Goal: Navigation & Orientation: Find specific page/section

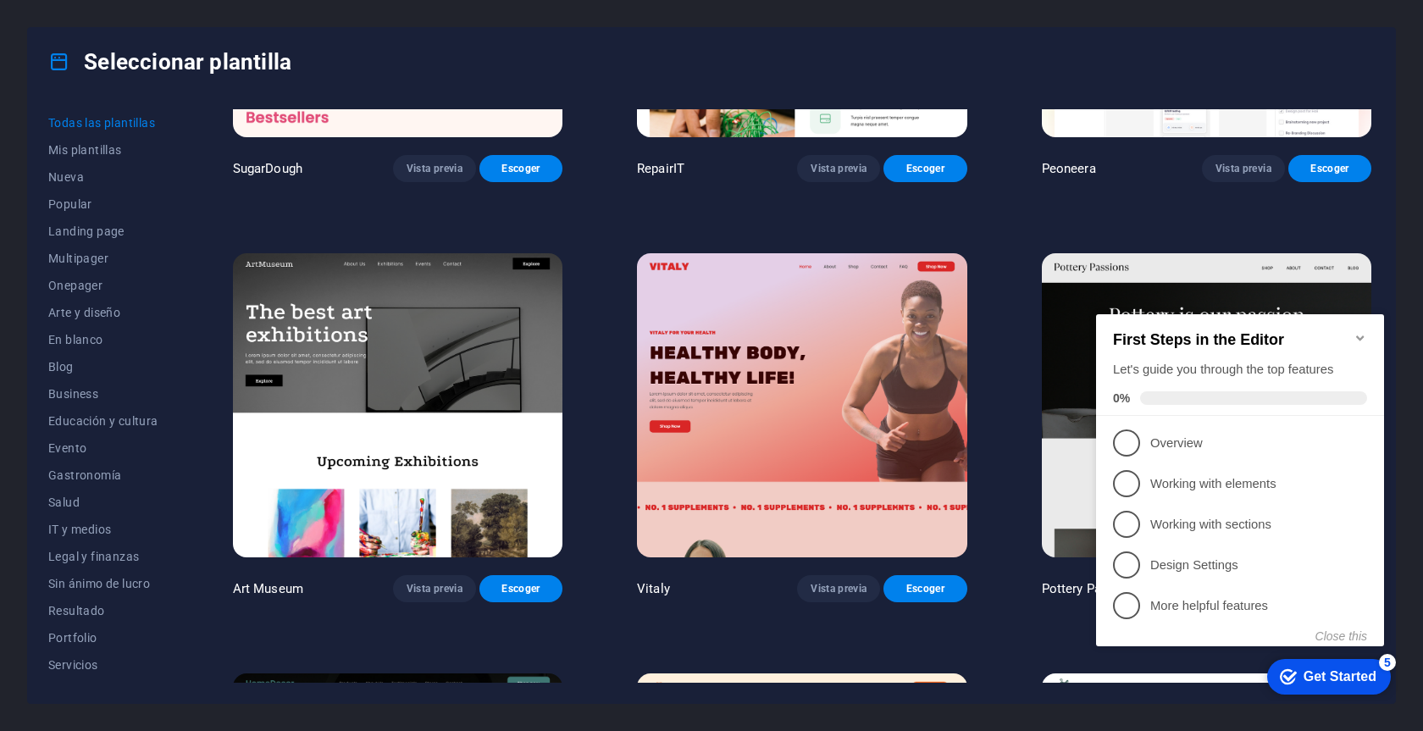
scroll to position [281, 0]
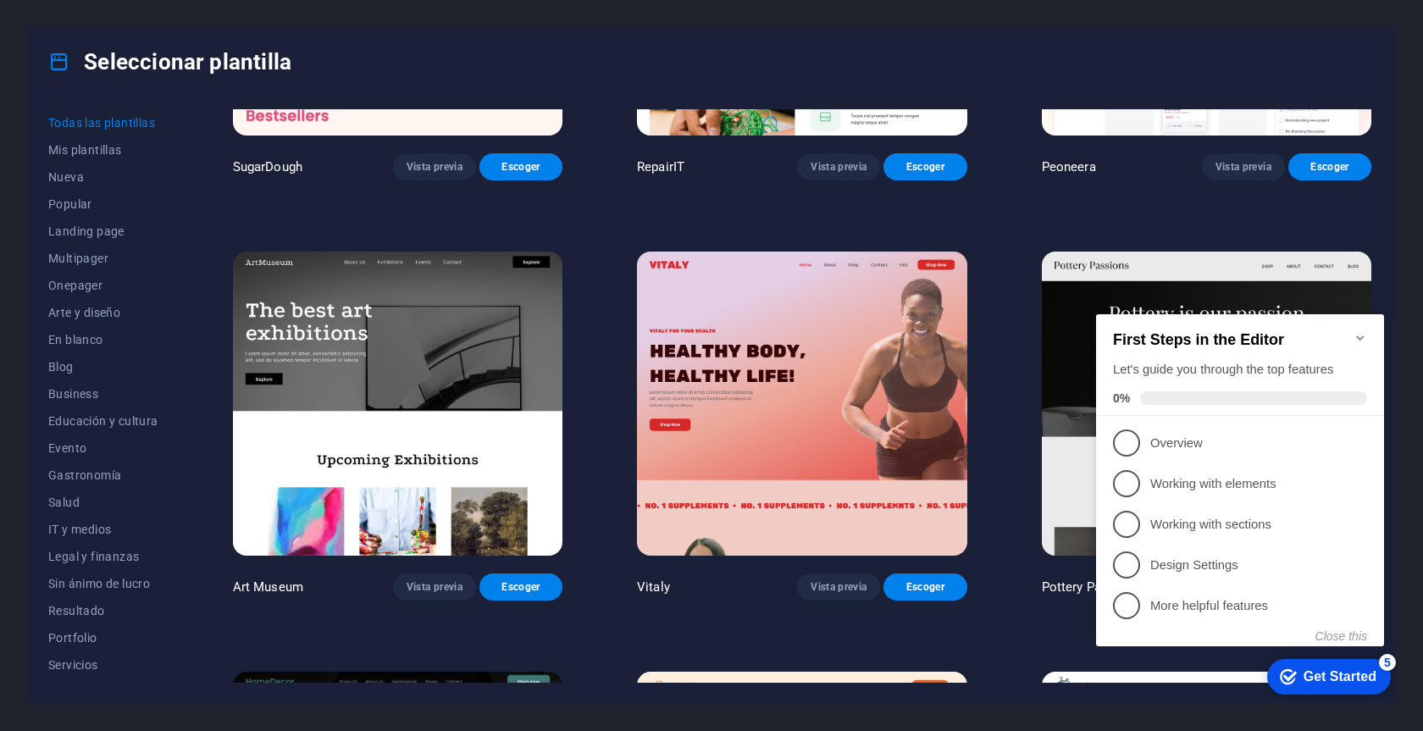
click at [1360, 331] on icon "Minimize checklist" at bounding box center [1360, 338] width 14 height 14
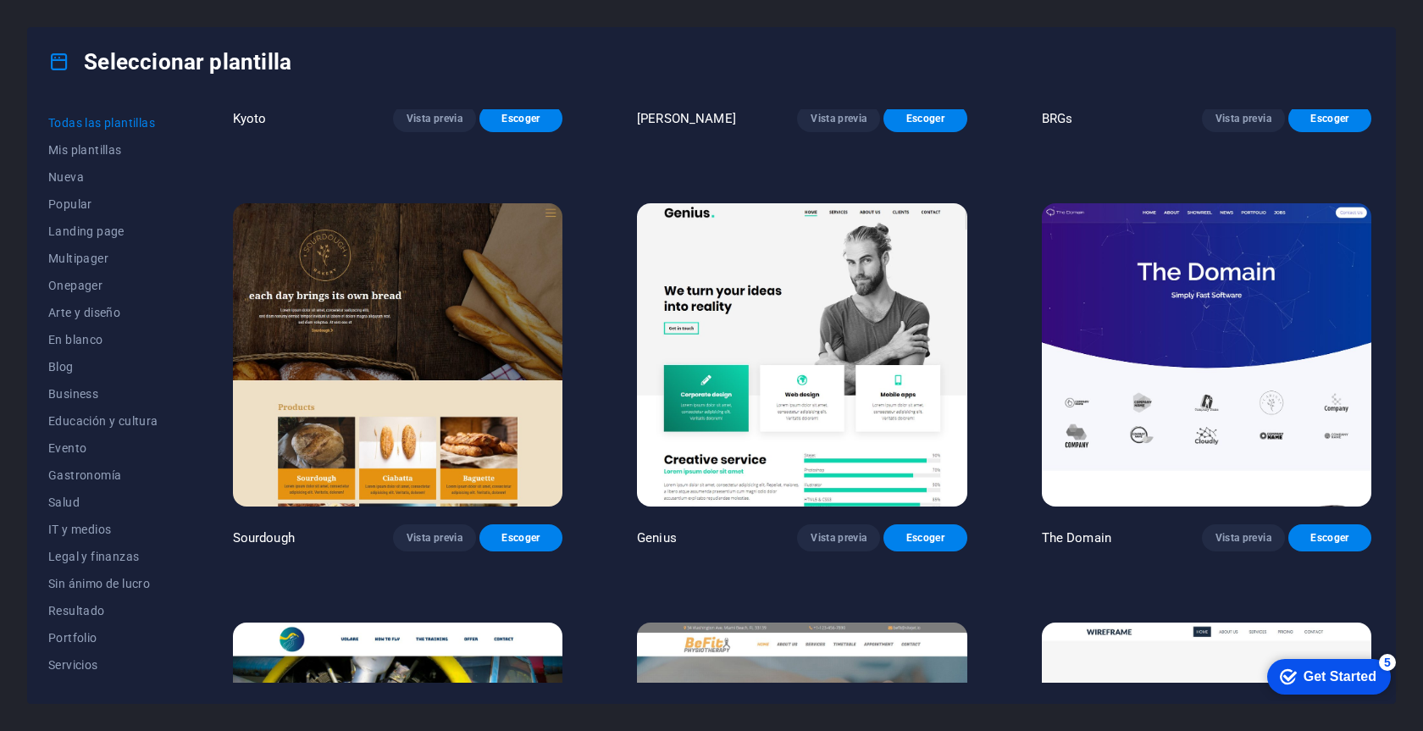
scroll to position [10828, 0]
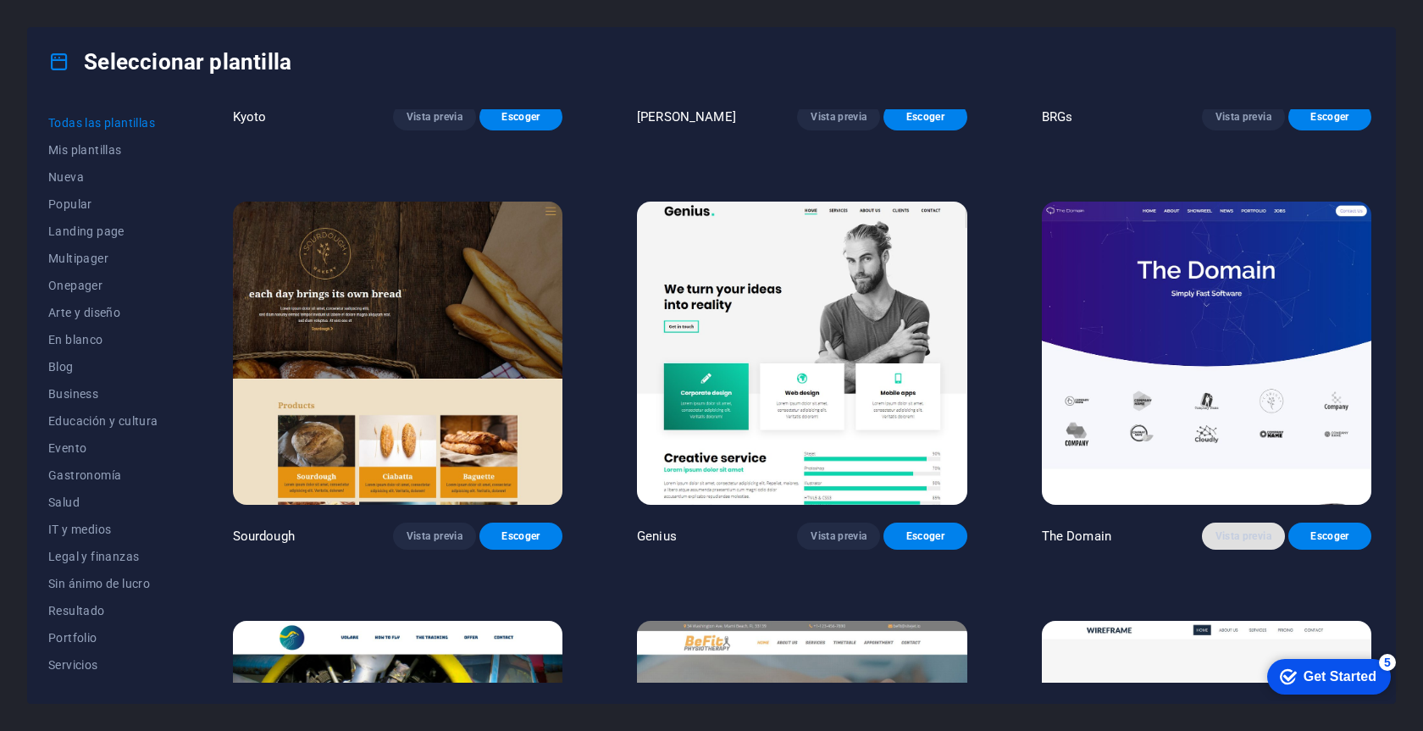
click at [1235, 529] on span "Vista previa" at bounding box center [1243, 536] width 56 height 14
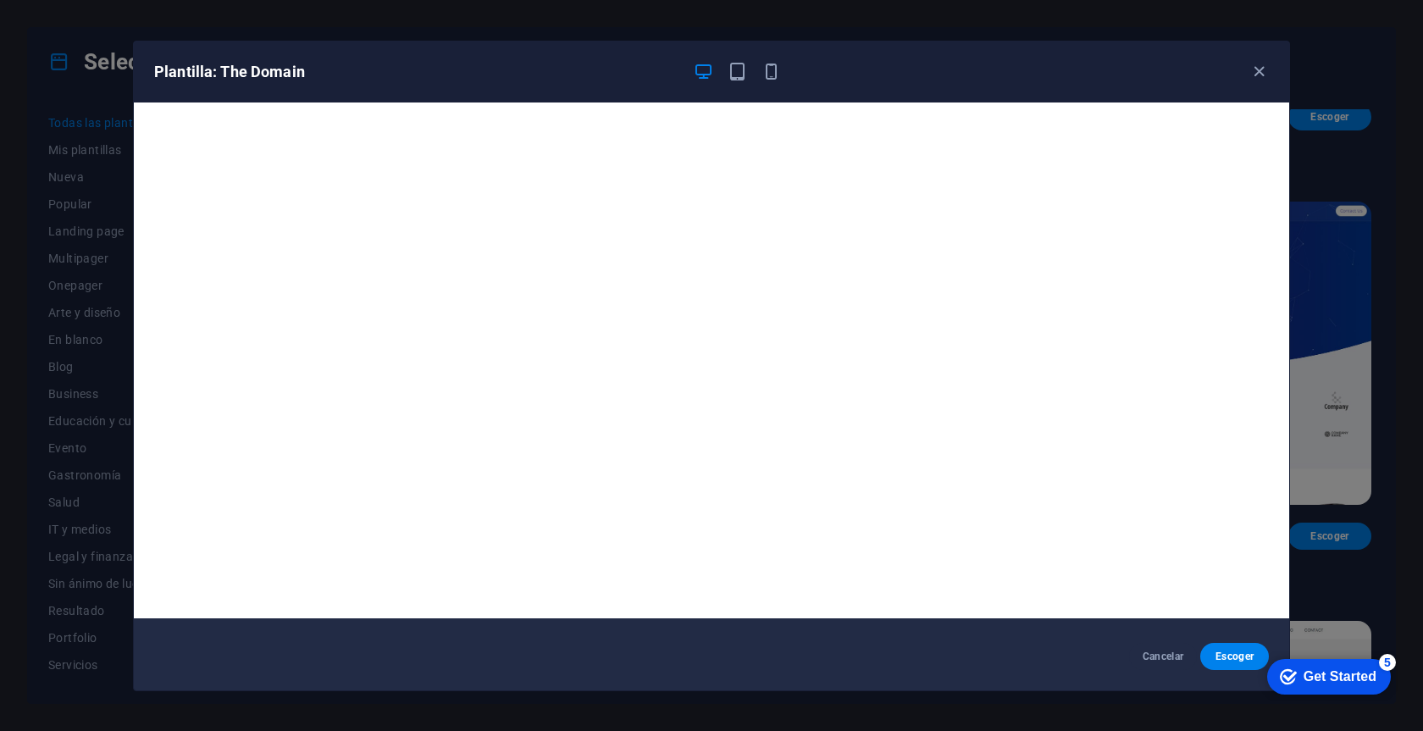
scroll to position [4, 0]
click at [1261, 67] on icon "button" at bounding box center [1258, 71] width 19 height 19
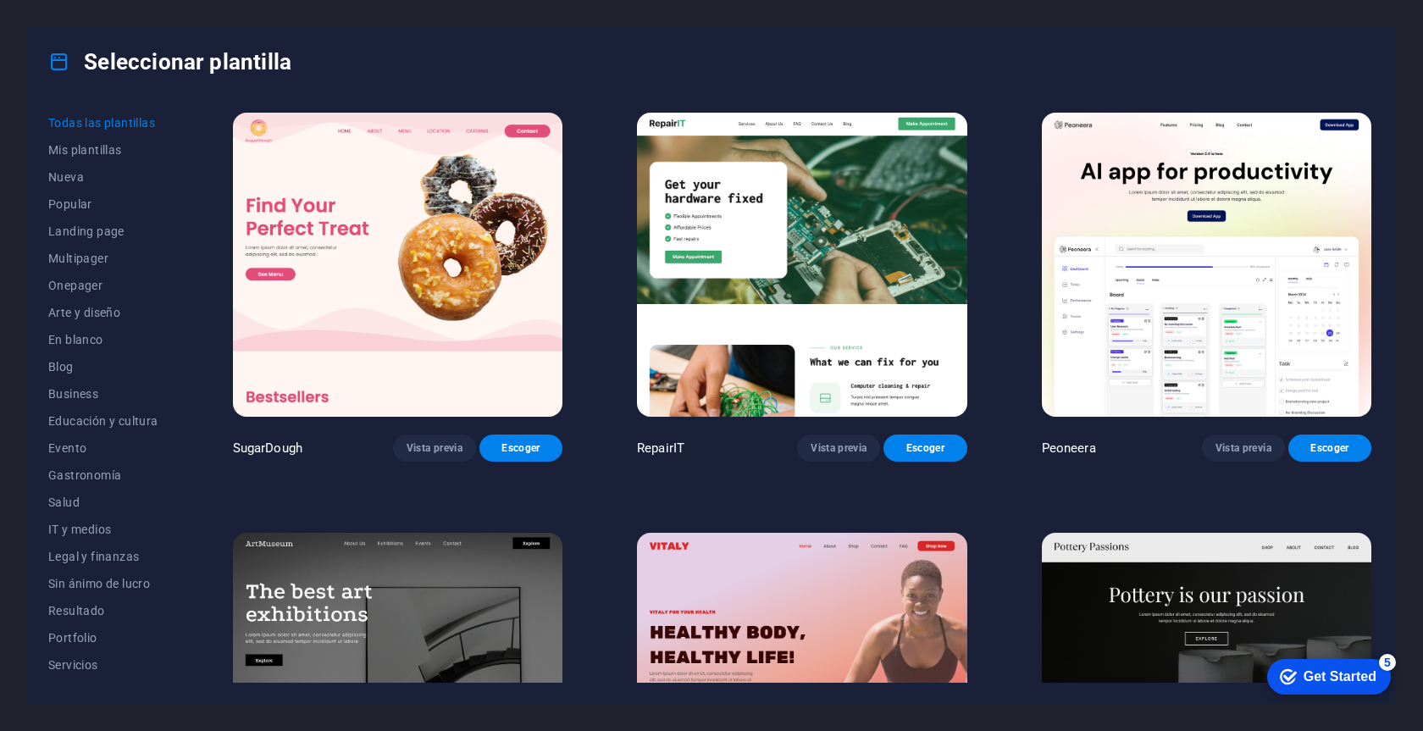
scroll to position [0, 0]
click at [429, 441] on span "Vista previa" at bounding box center [434, 448] width 56 height 14
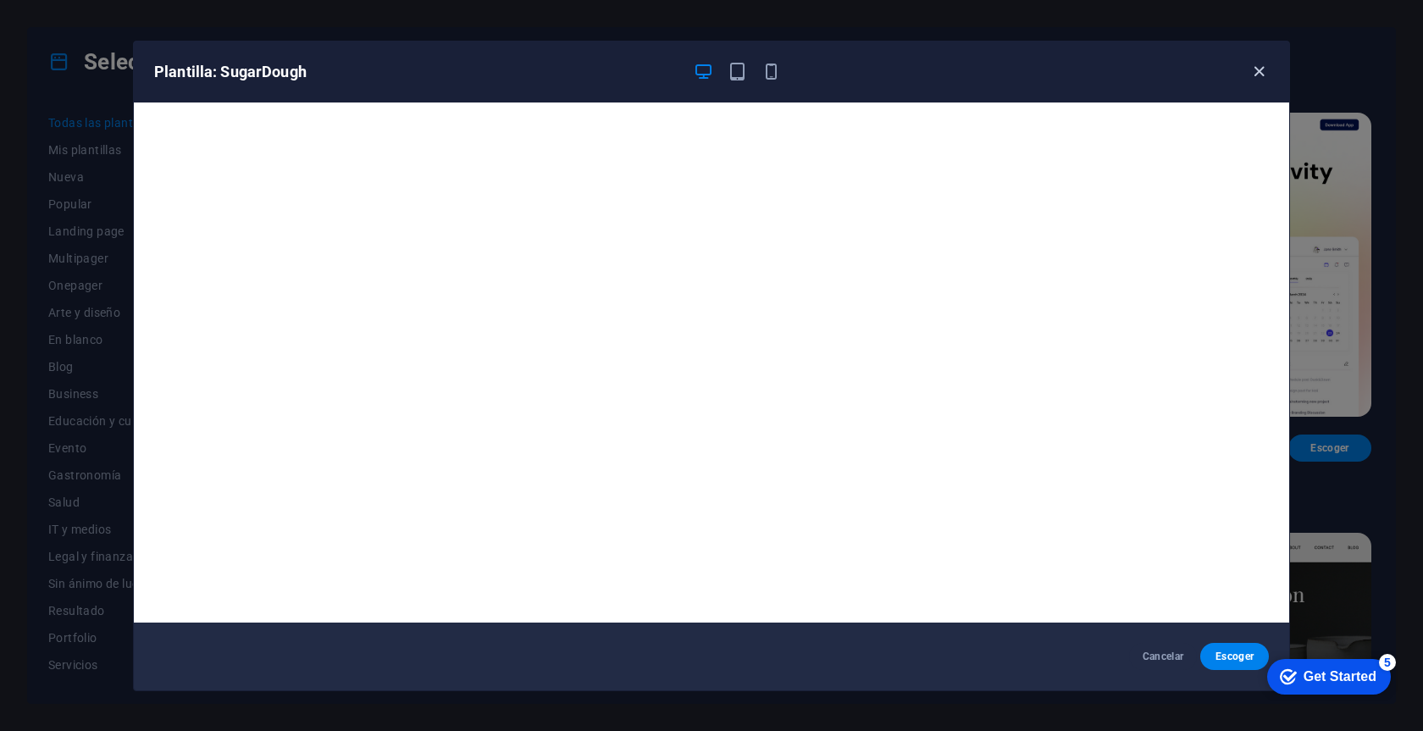
click at [1260, 64] on icon "button" at bounding box center [1258, 71] width 19 height 19
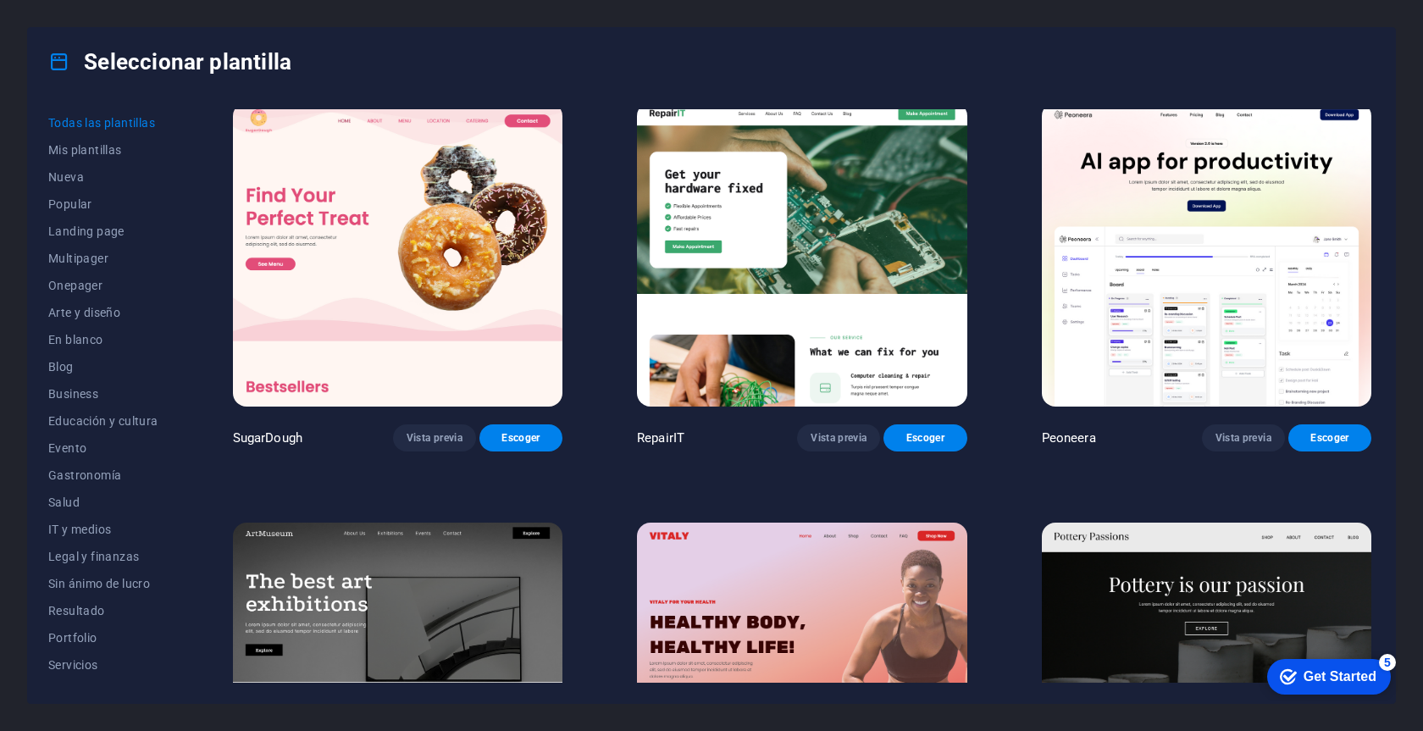
scroll to position [11, 0]
click at [54, 527] on span "IT y medios" at bounding box center [103, 529] width 110 height 14
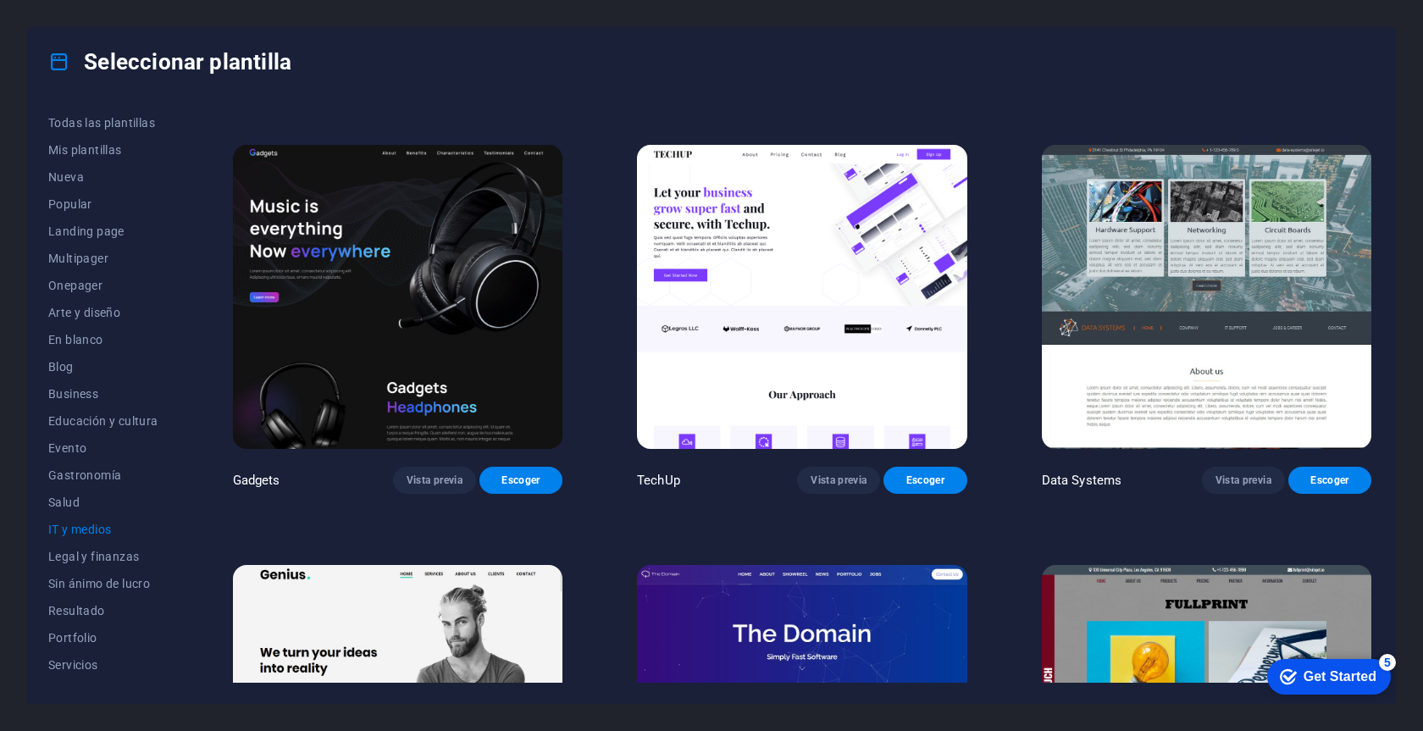
scroll to position [386, 0]
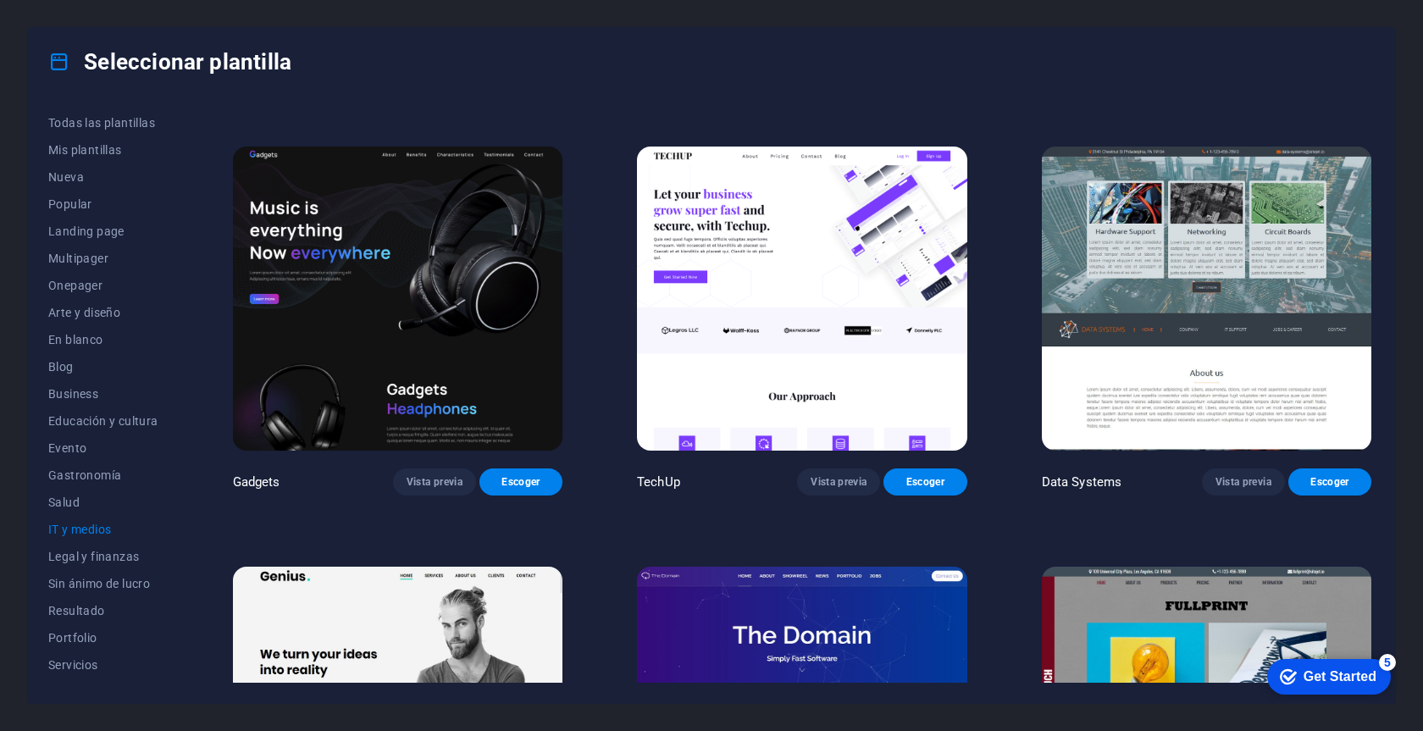
click at [813, 279] on img at bounding box center [801, 298] width 329 height 304
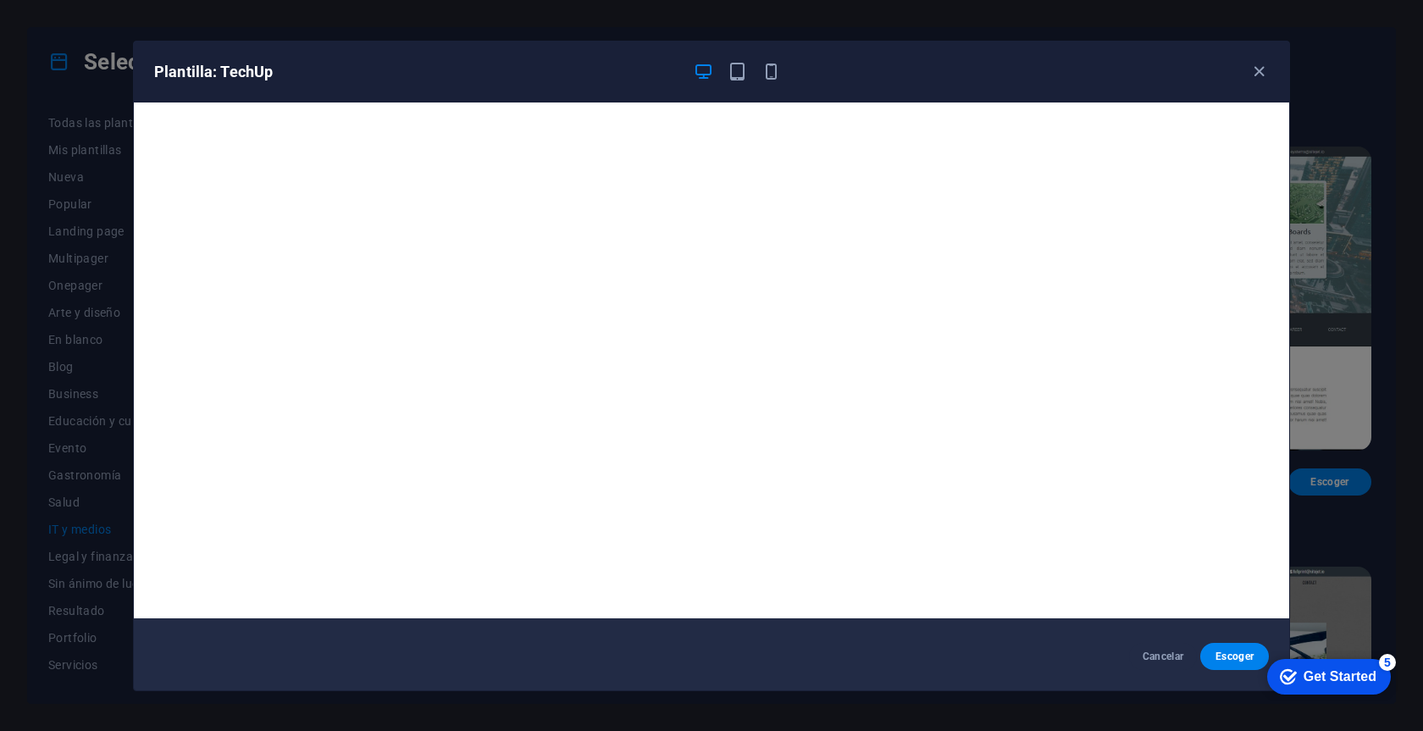
scroll to position [4, 0]
click at [1260, 68] on icon "button" at bounding box center [1258, 71] width 19 height 19
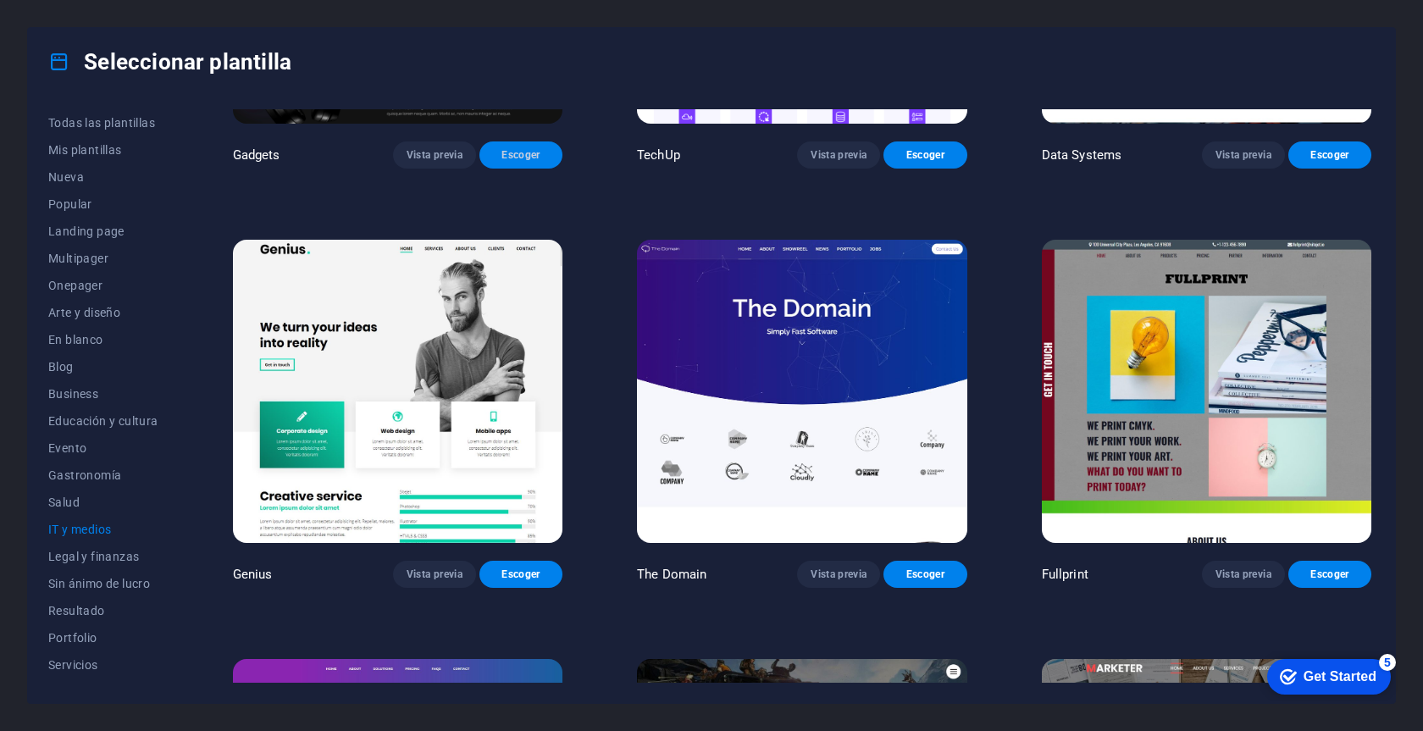
scroll to position [719, 0]
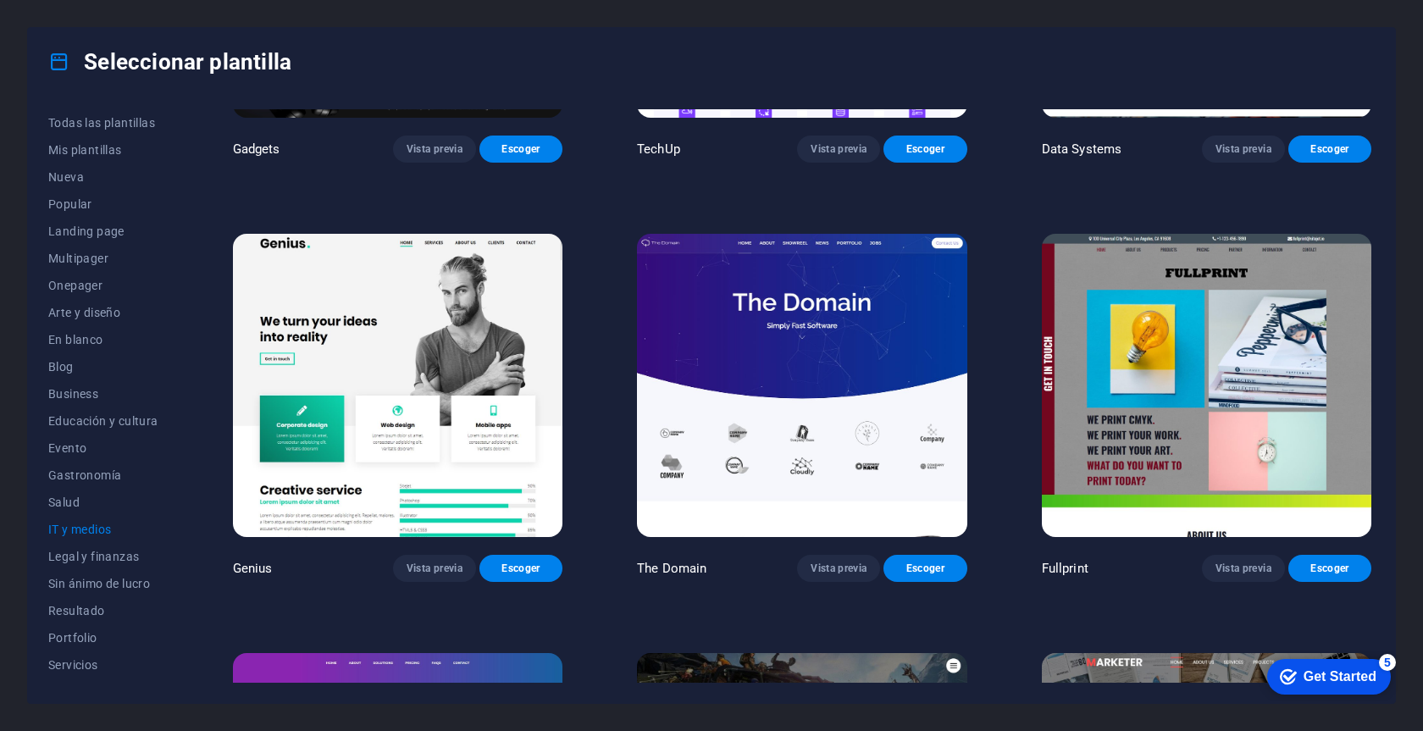
click at [475, 365] on img at bounding box center [397, 386] width 329 height 304
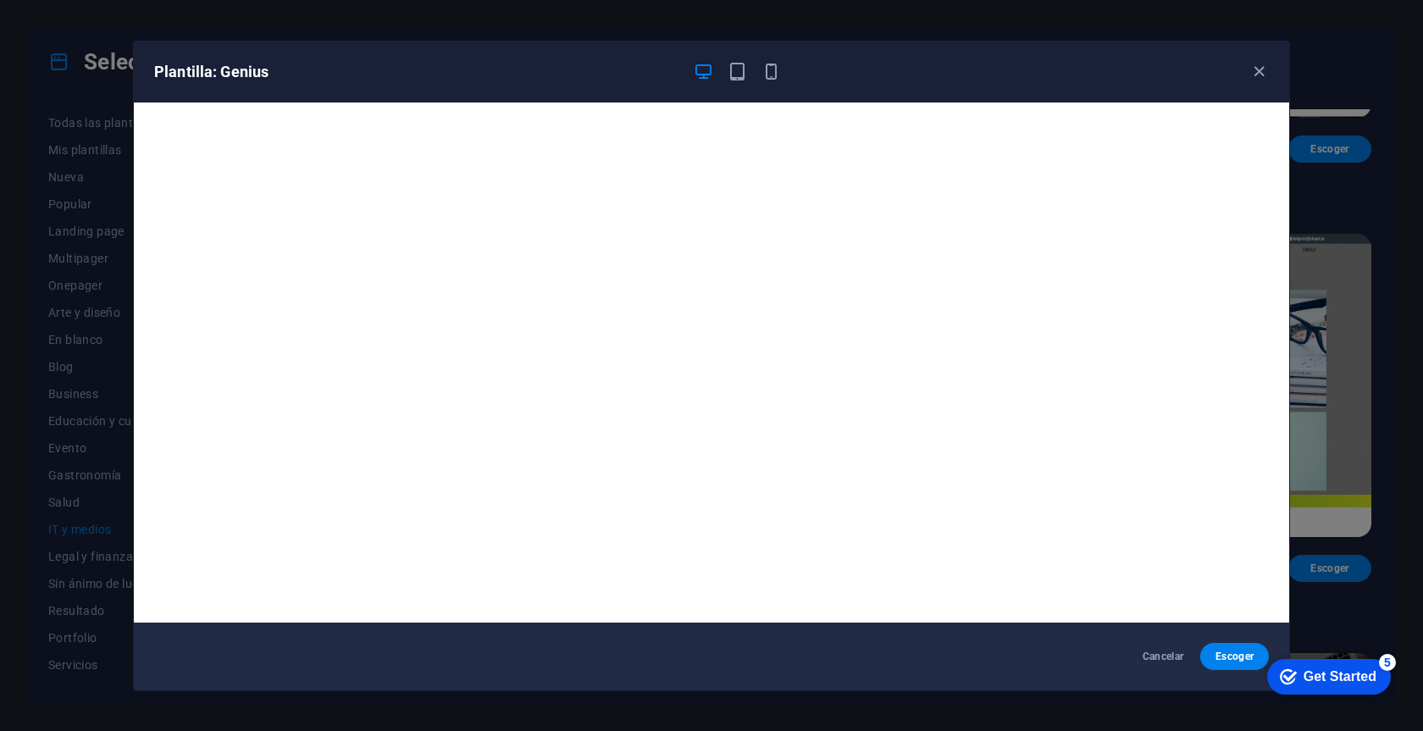
scroll to position [0, 0]
click at [1257, 64] on icon "button" at bounding box center [1258, 71] width 19 height 19
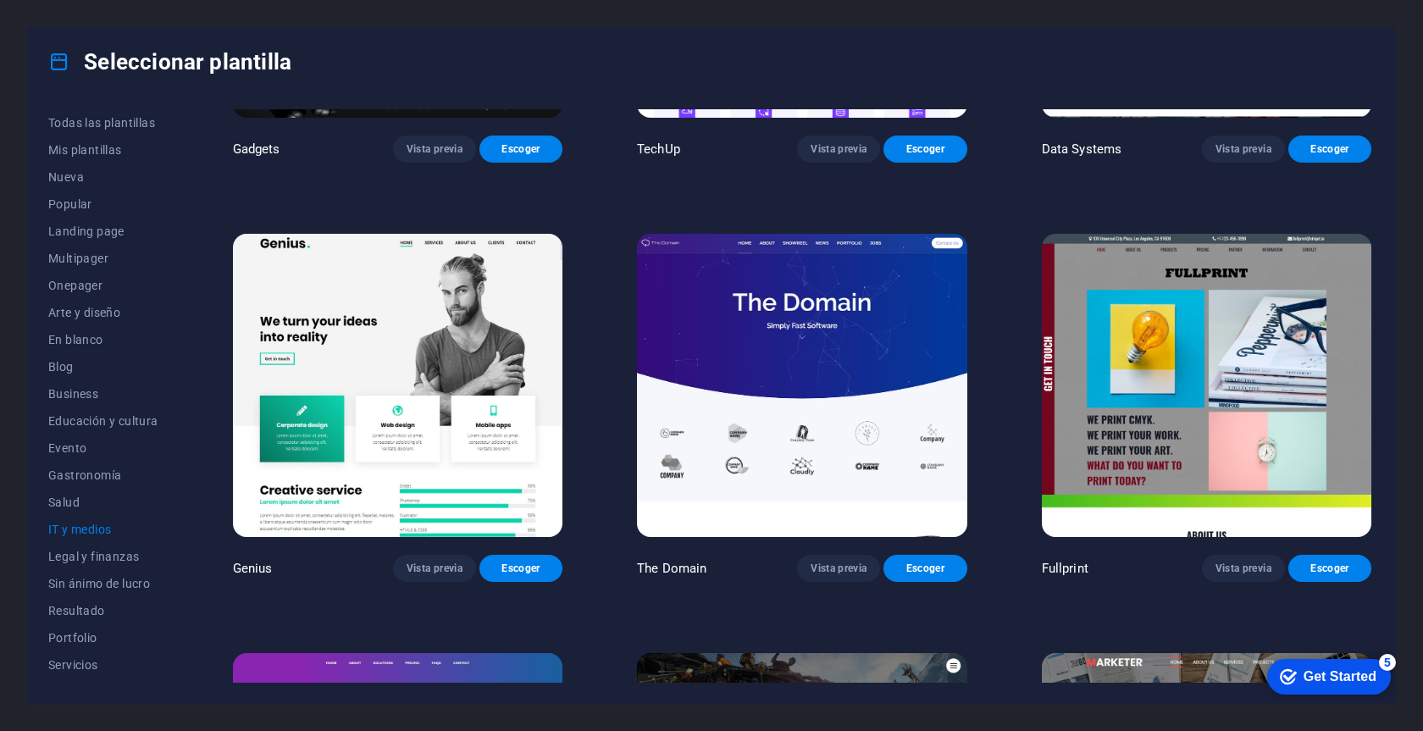
click at [504, 386] on img at bounding box center [397, 386] width 329 height 304
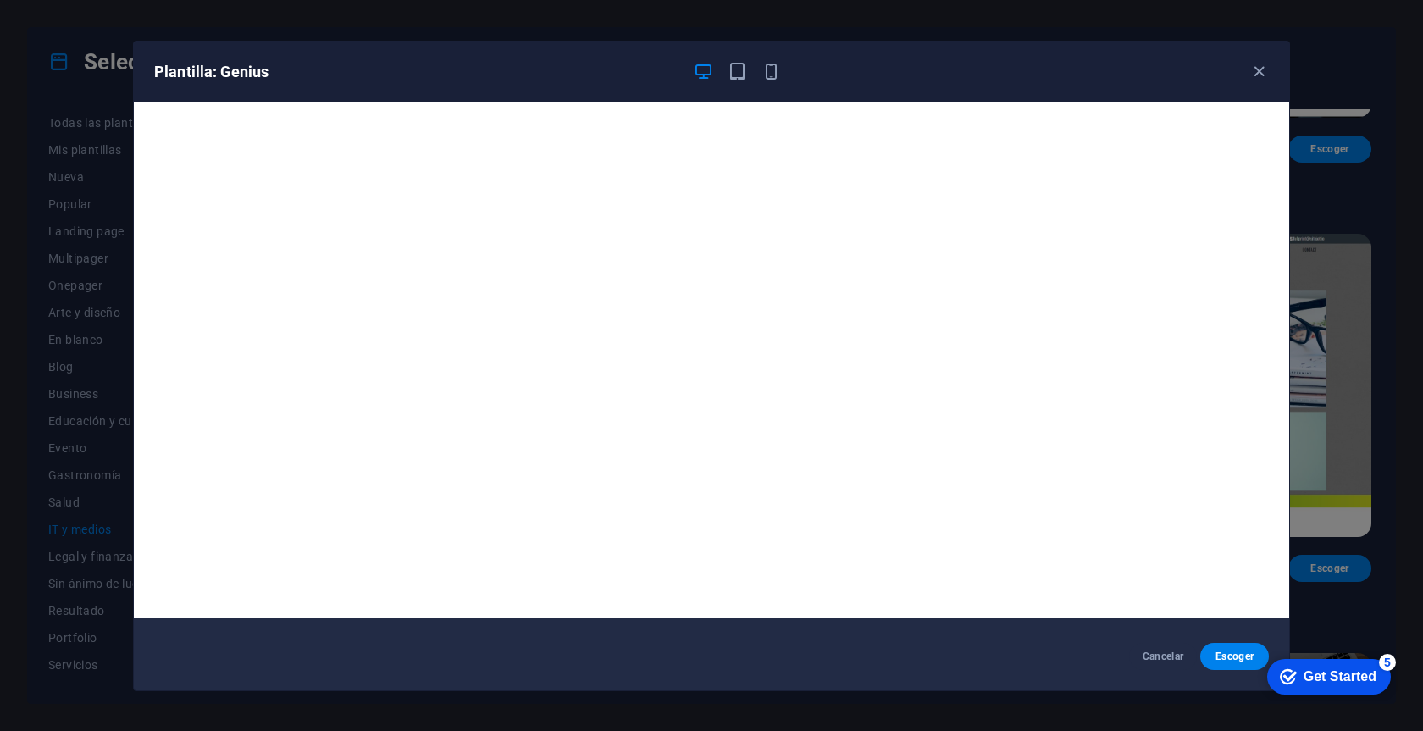
scroll to position [4, 0]
click at [1254, 74] on icon "button" at bounding box center [1258, 71] width 19 height 19
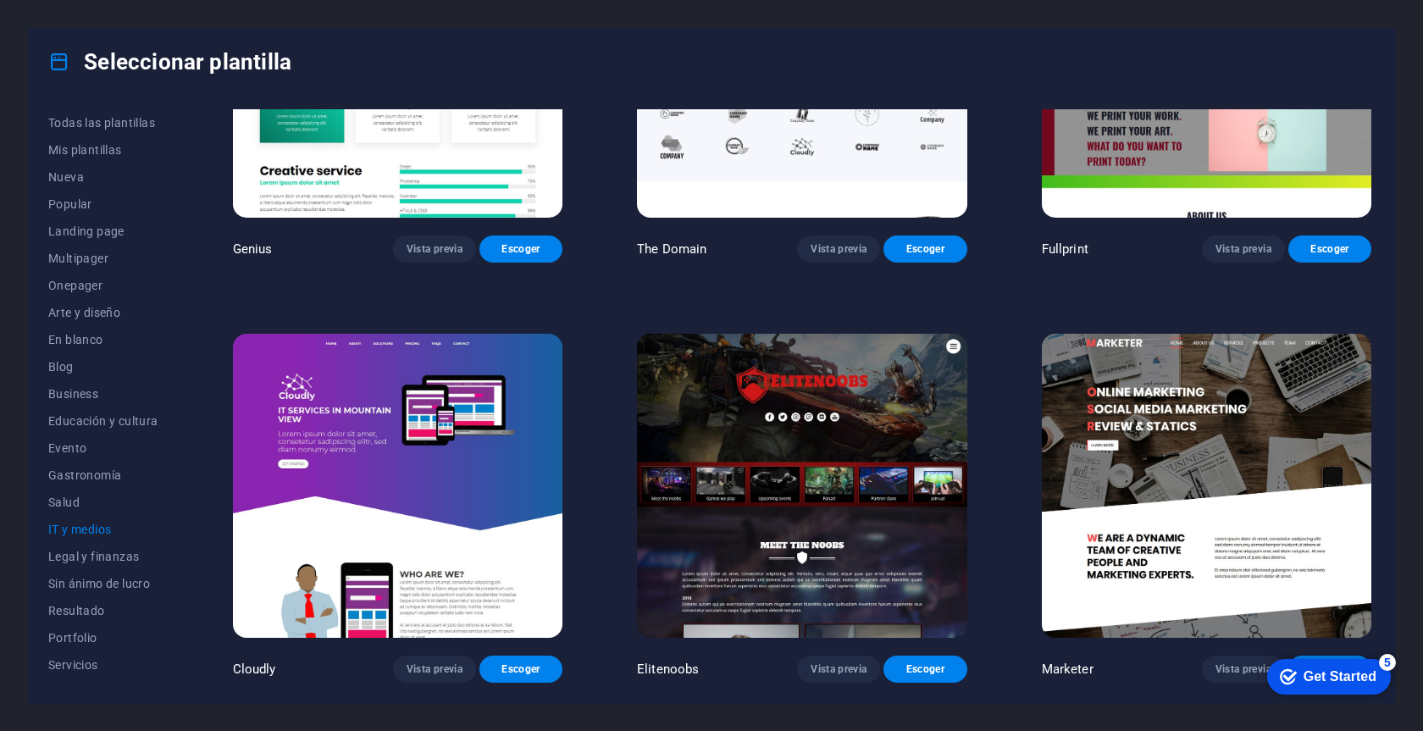
scroll to position [1032, 0]
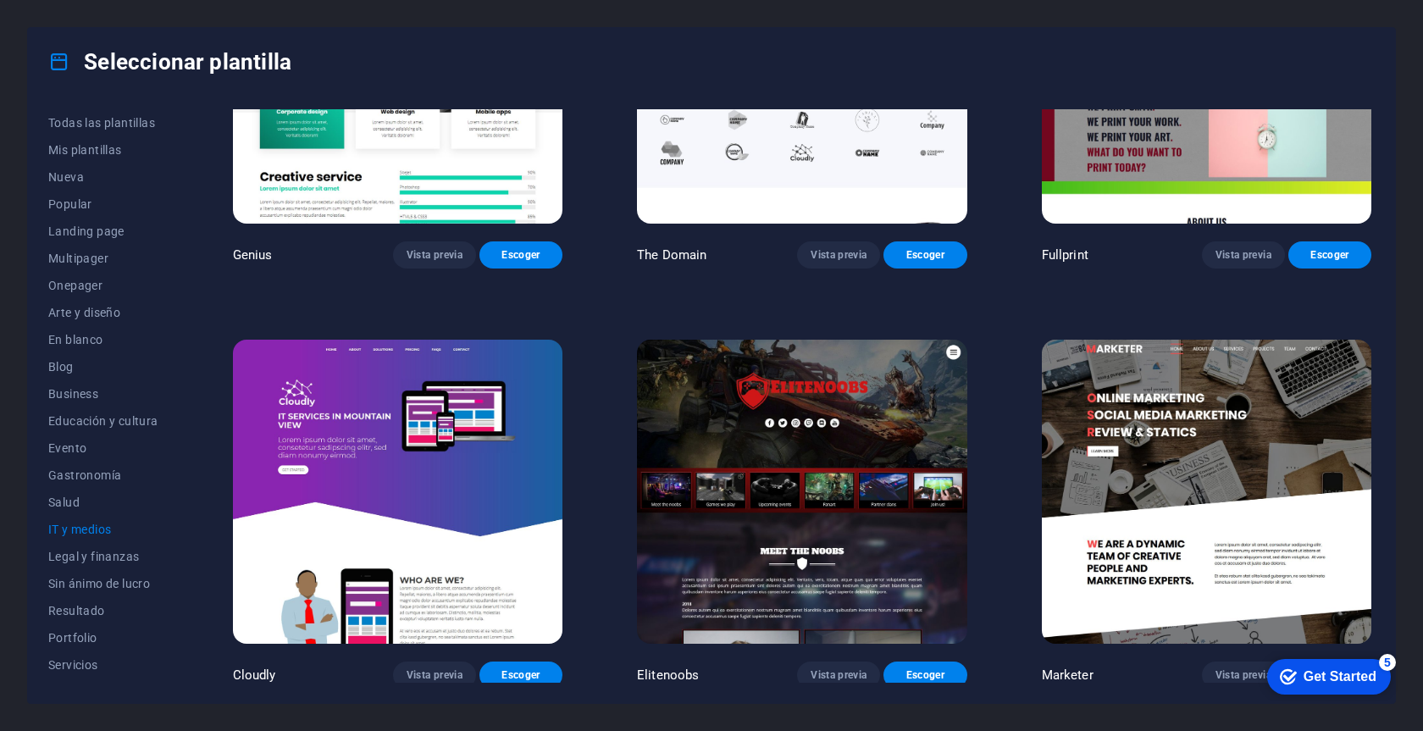
click at [456, 507] on img at bounding box center [397, 492] width 329 height 304
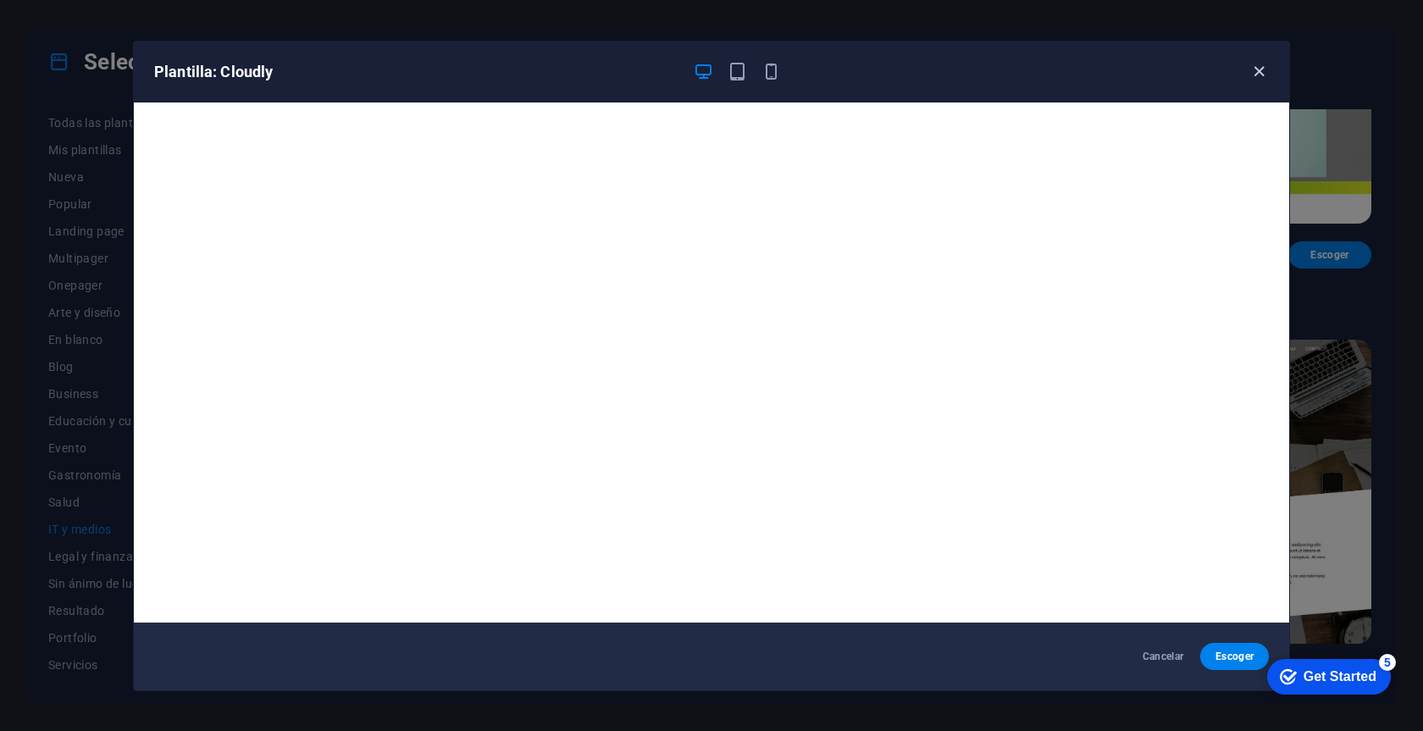
click at [1259, 65] on icon "button" at bounding box center [1258, 71] width 19 height 19
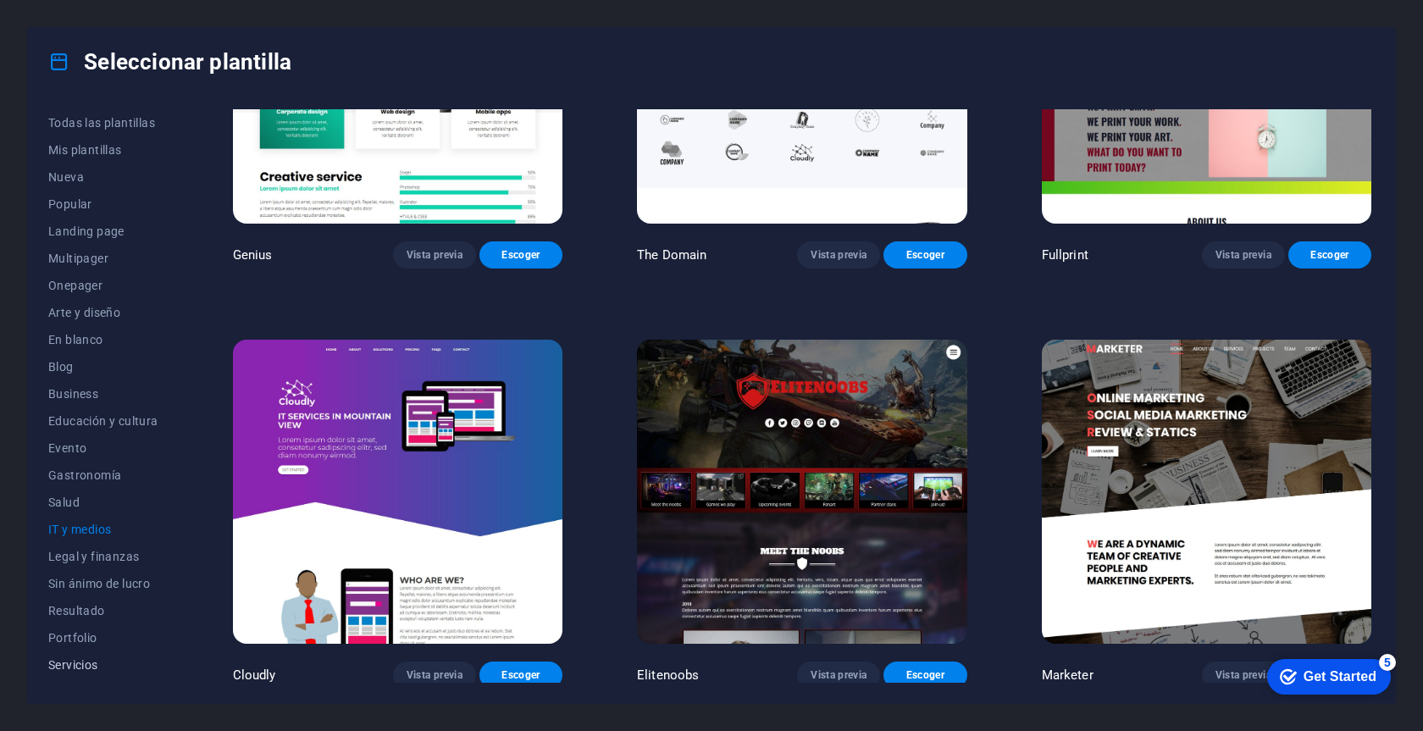
click at [80, 671] on button "Servicios" at bounding box center [103, 664] width 110 height 27
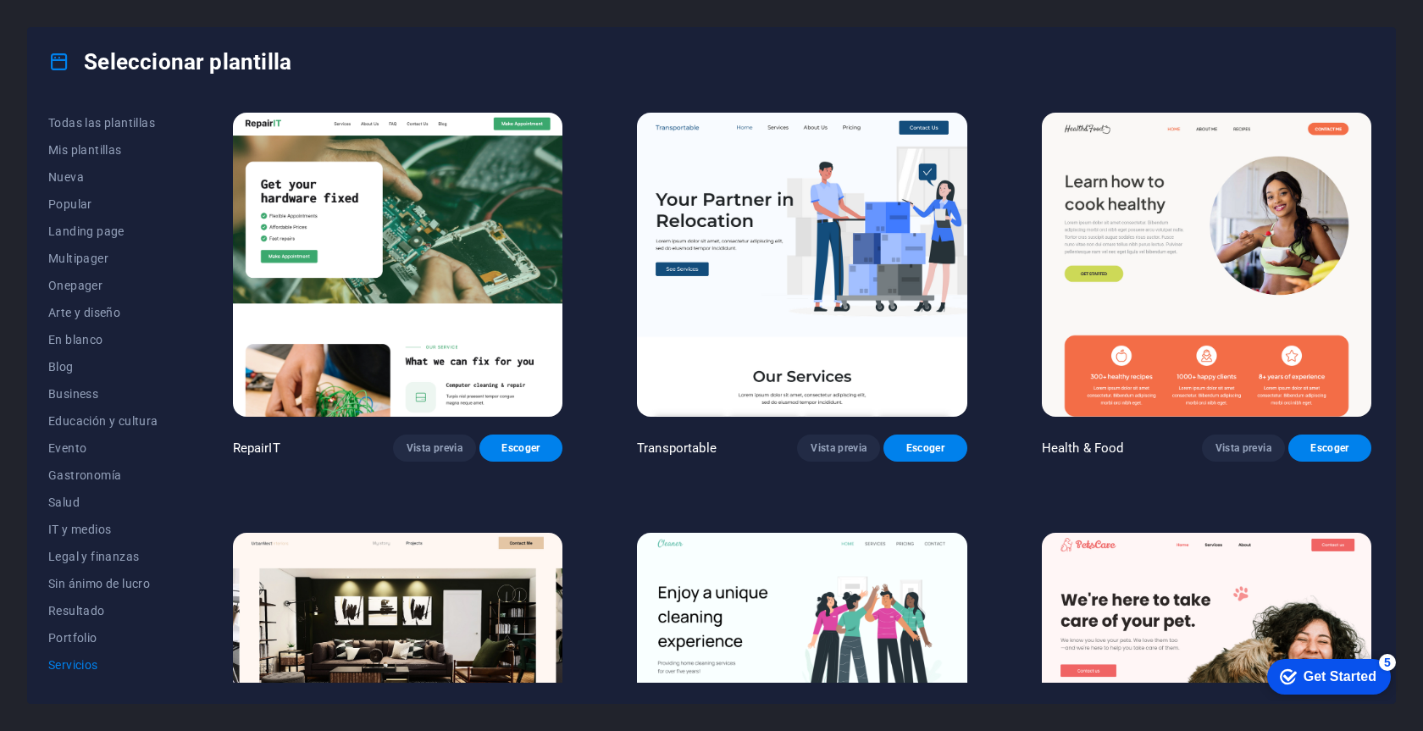
scroll to position [0, 0]
click at [856, 329] on img at bounding box center [801, 265] width 329 height 304
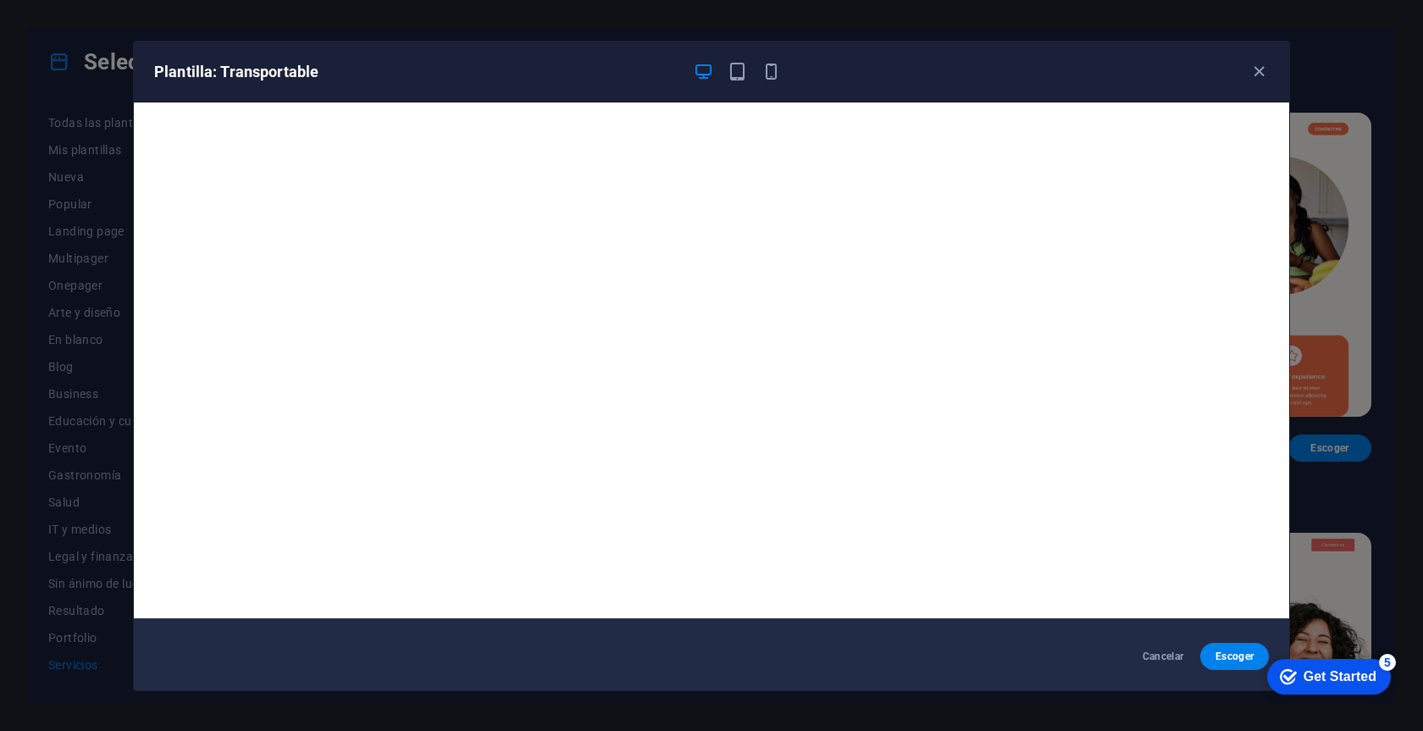
scroll to position [4, 0]
click at [1263, 66] on icon "button" at bounding box center [1258, 71] width 19 height 19
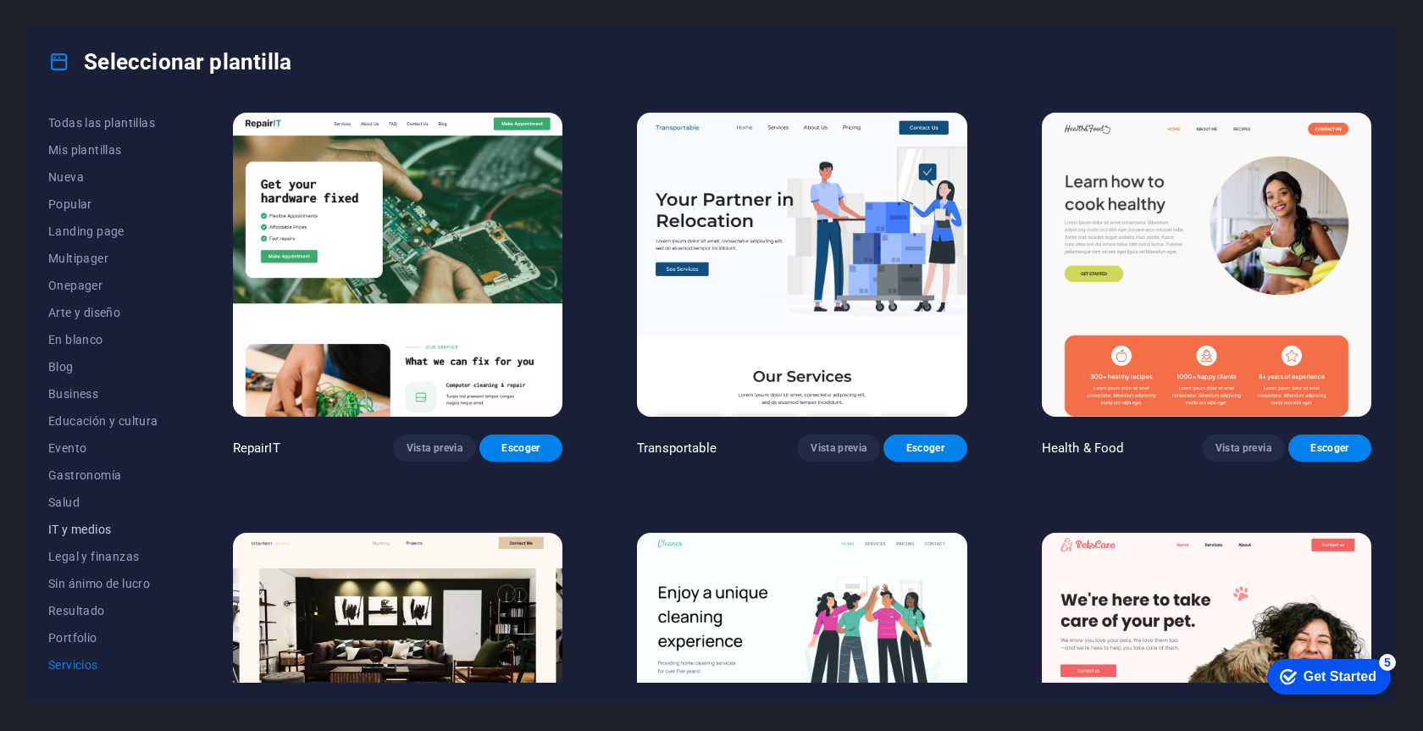
click at [69, 528] on span "IT y medios" at bounding box center [103, 529] width 110 height 14
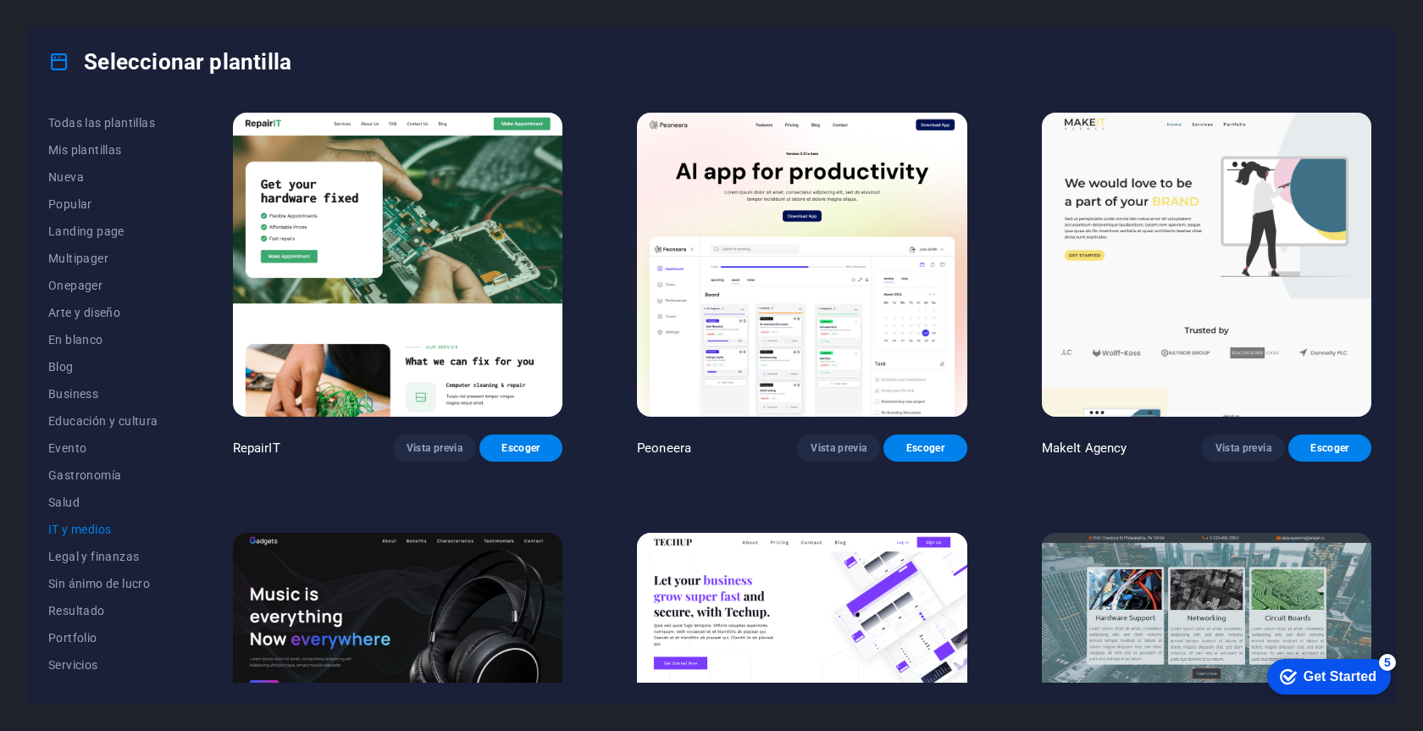
click at [800, 585] on img at bounding box center [801, 685] width 329 height 304
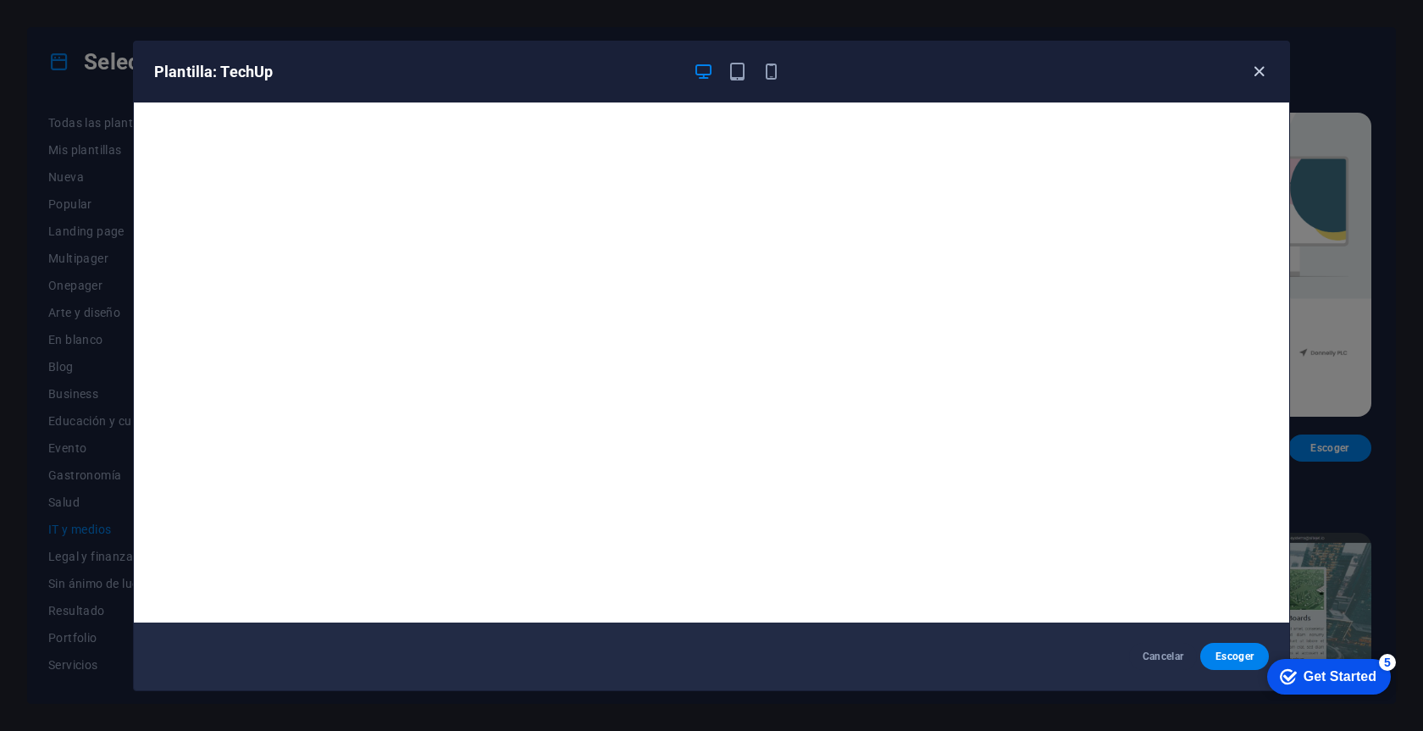
click at [1267, 66] on icon "button" at bounding box center [1258, 71] width 19 height 19
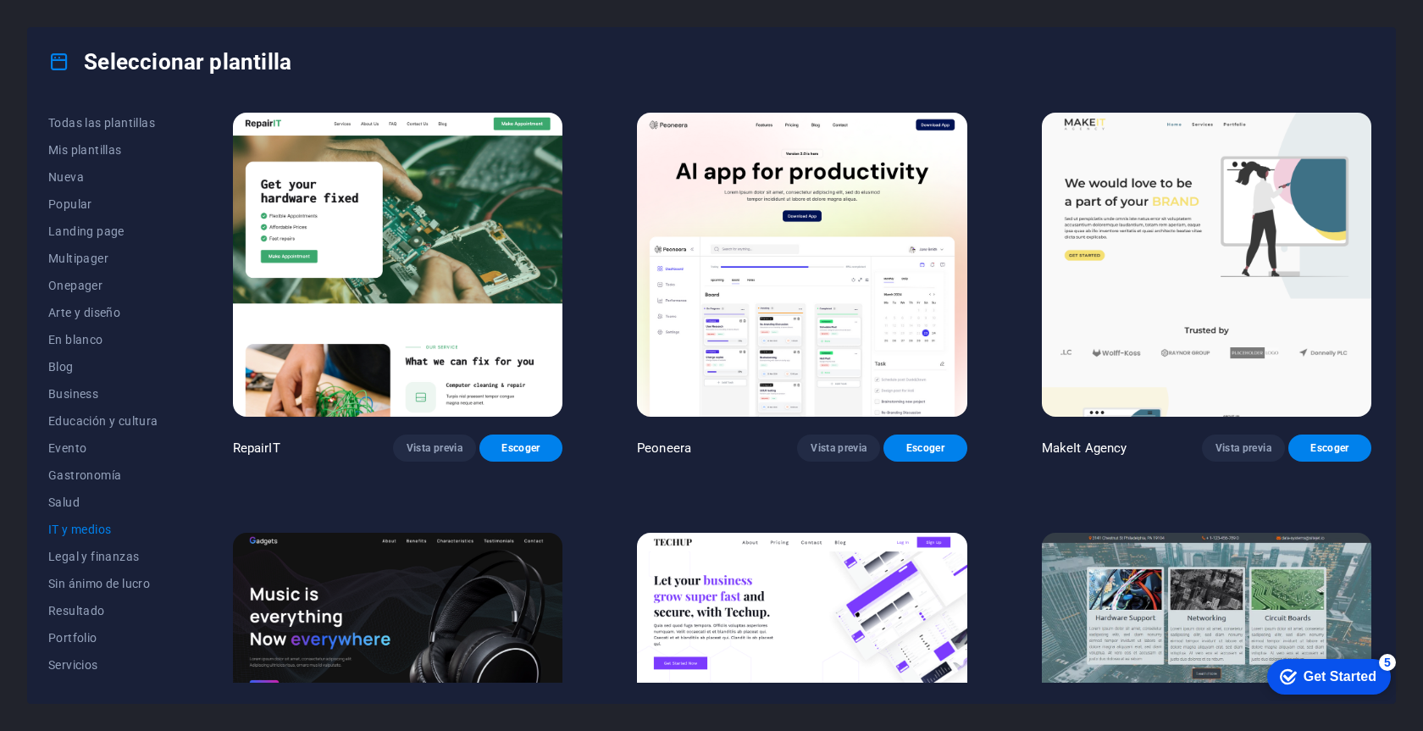
click at [1178, 272] on img at bounding box center [1206, 265] width 329 height 304
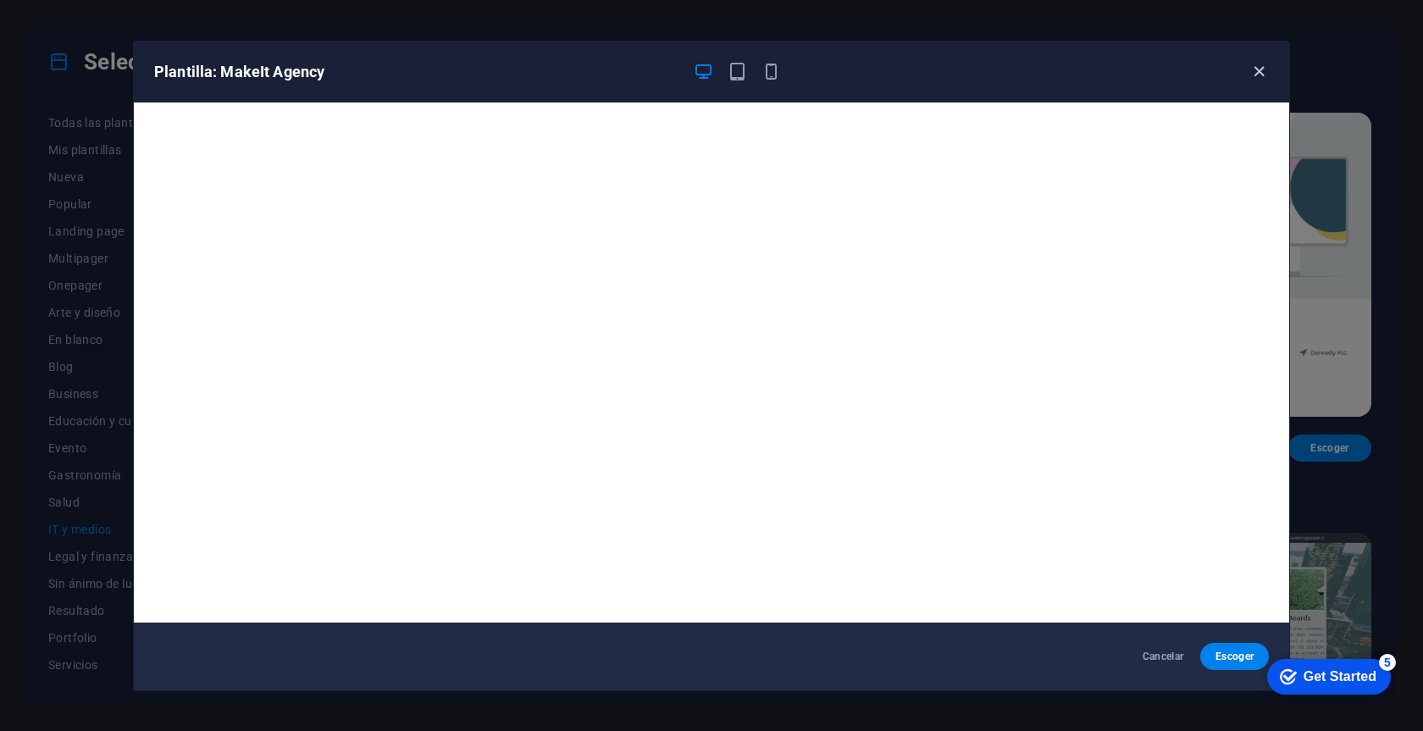
click at [1257, 71] on icon "button" at bounding box center [1258, 71] width 19 height 19
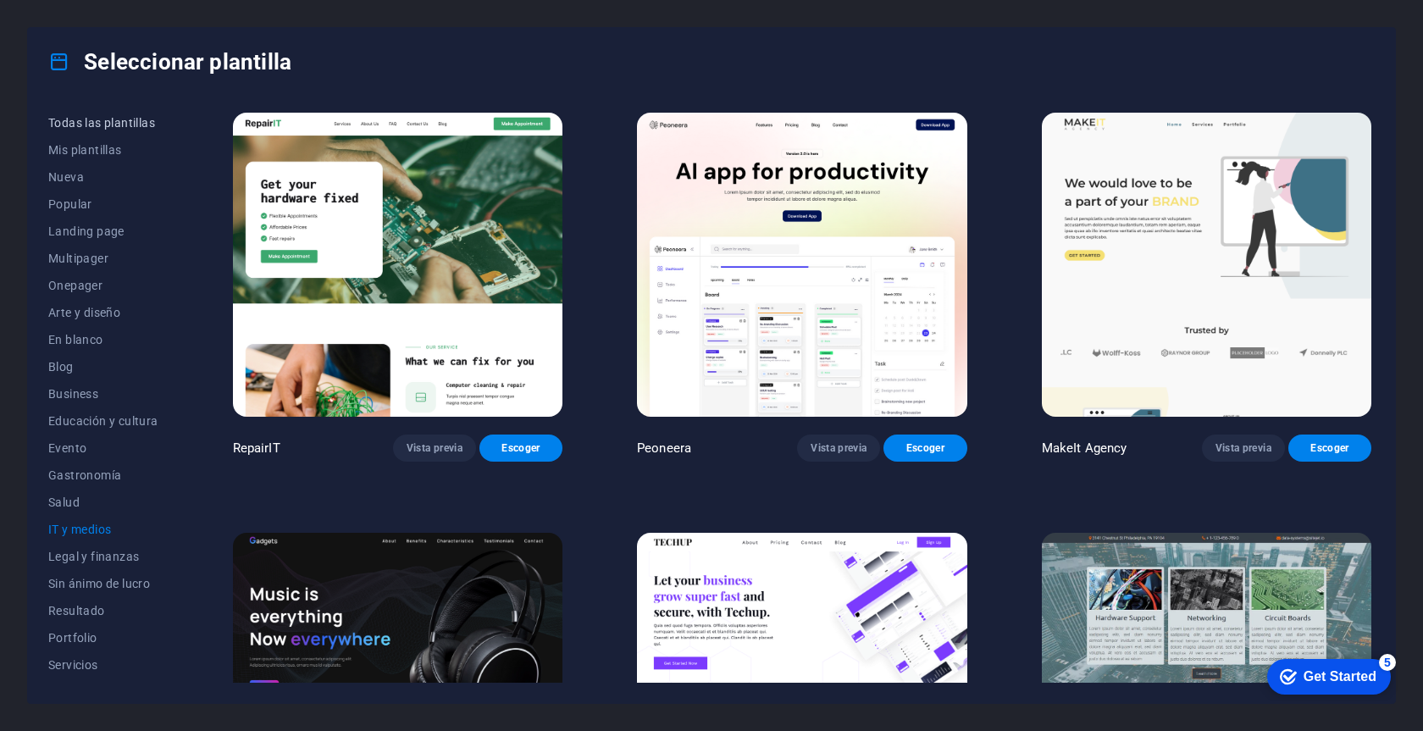
click at [113, 132] on button "Todas las plantillas" at bounding box center [103, 122] width 110 height 27
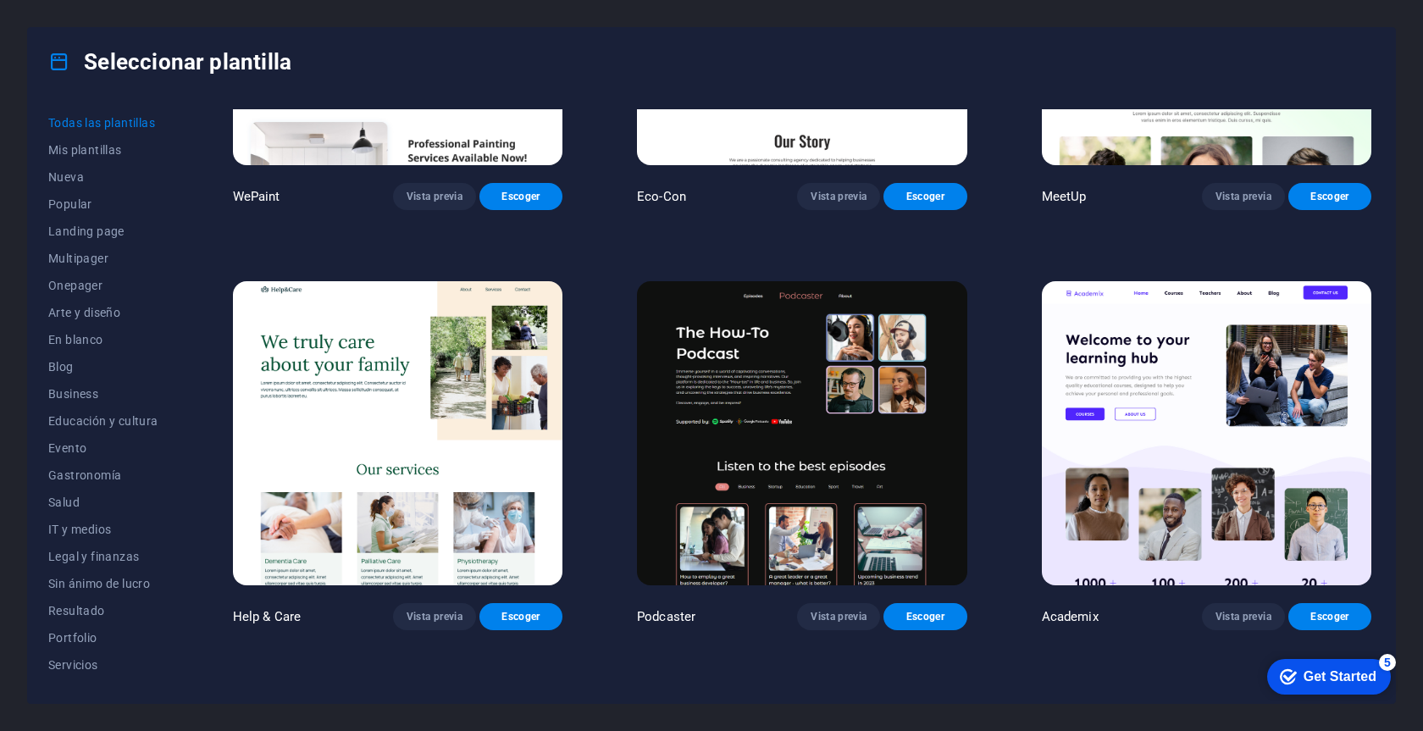
scroll to position [1954, 0]
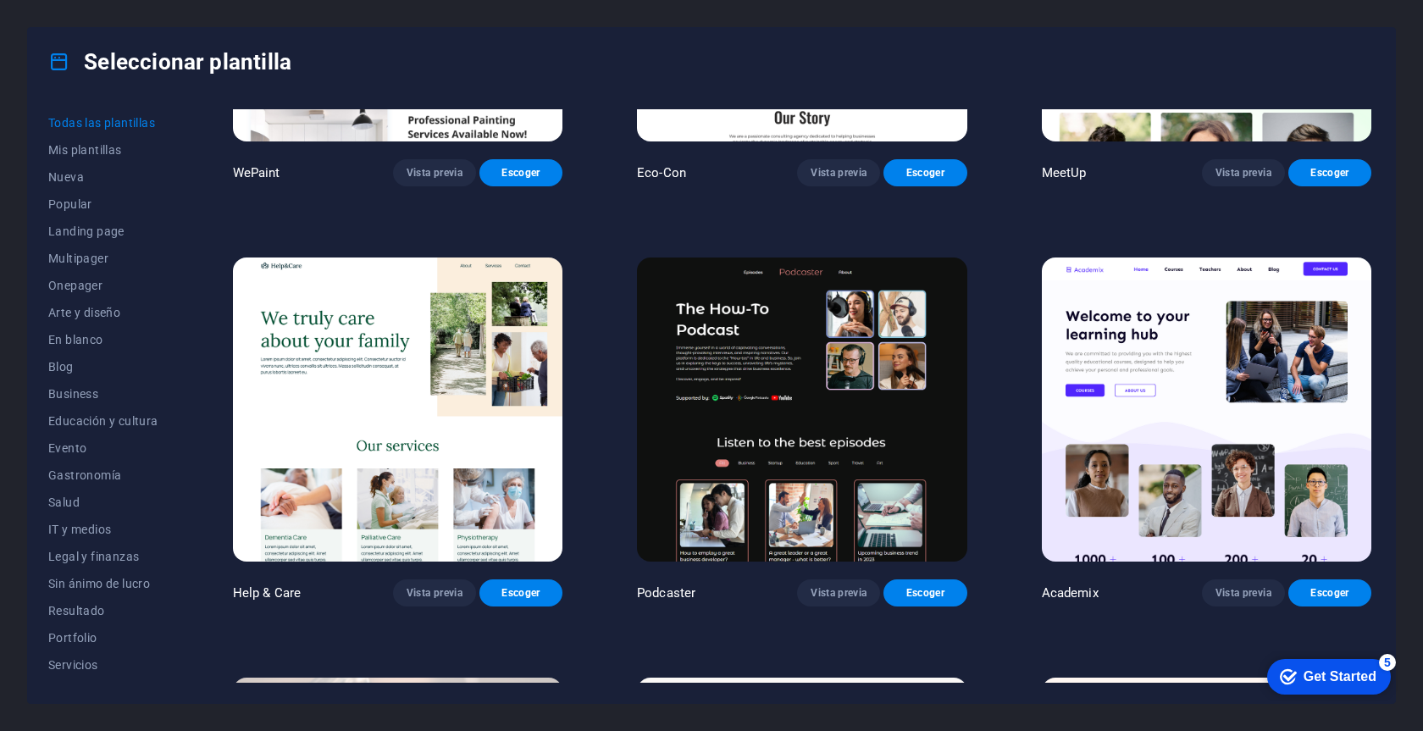
click at [1289, 419] on img at bounding box center [1206, 409] width 329 height 304
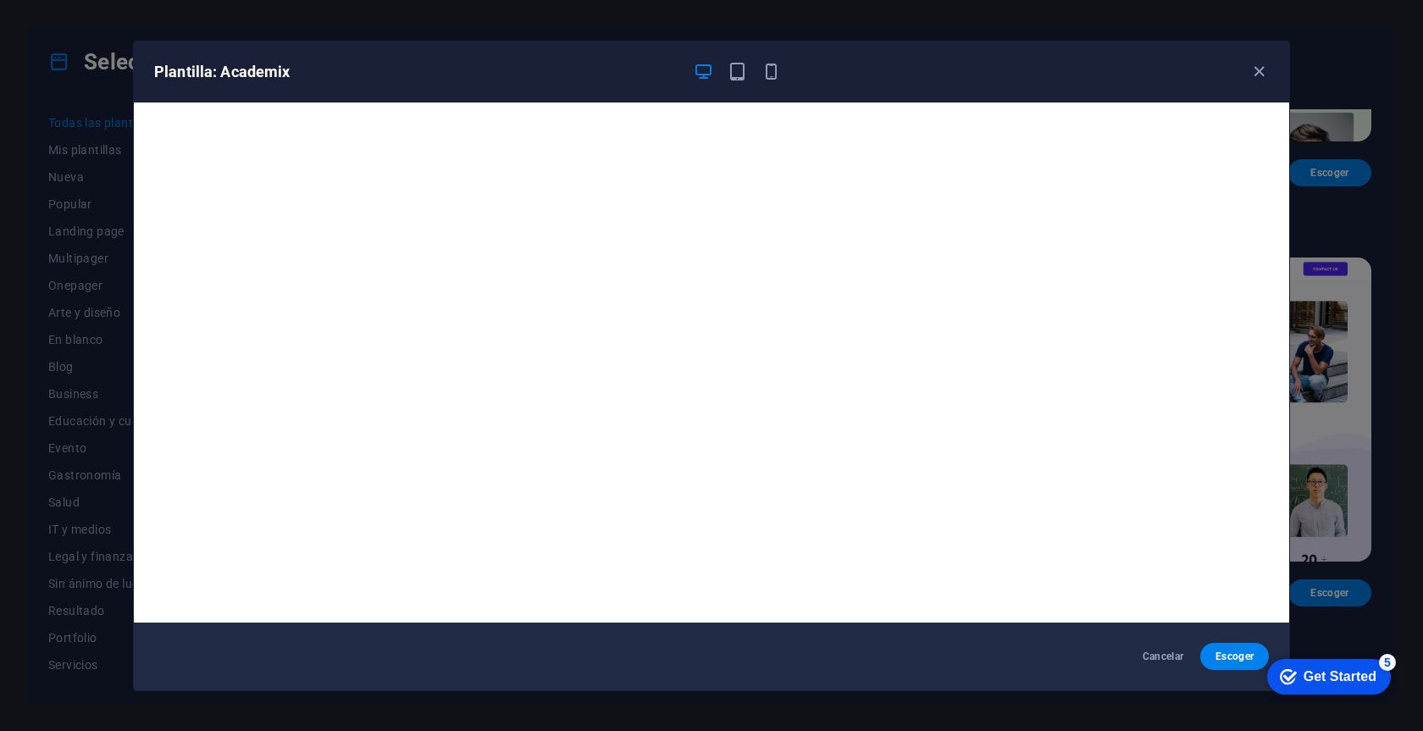
scroll to position [0, 0]
click at [1255, 75] on icon "button" at bounding box center [1258, 71] width 19 height 19
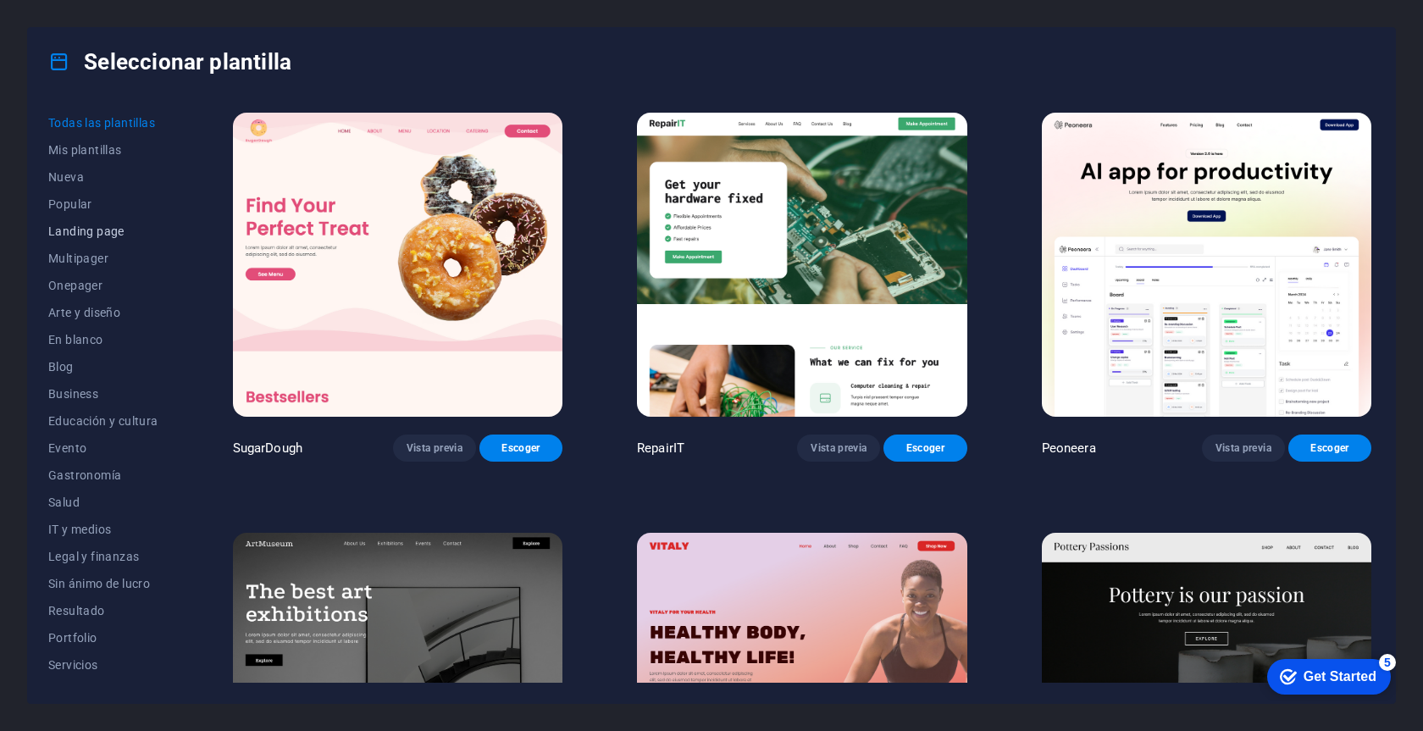
click at [114, 235] on span "Landing page" at bounding box center [103, 231] width 110 height 14
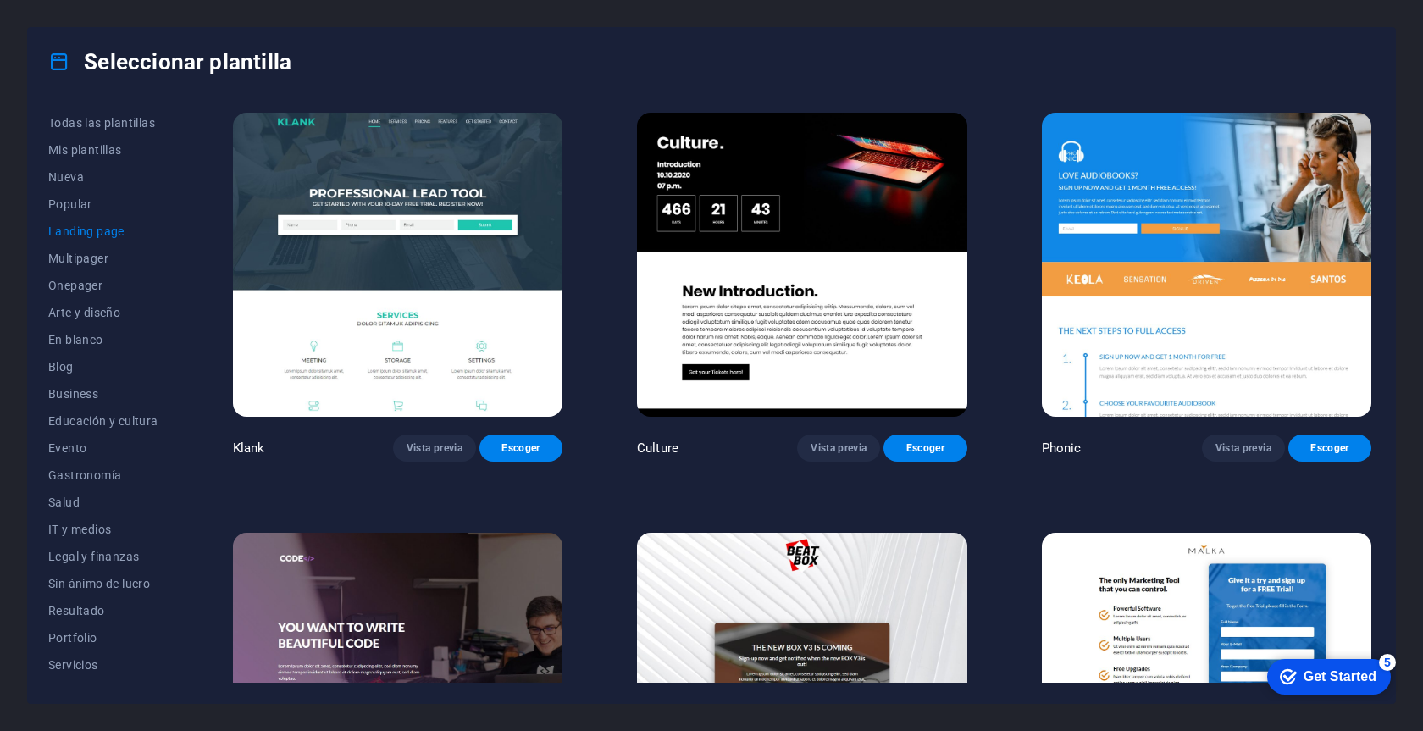
click at [1141, 247] on img at bounding box center [1206, 265] width 329 height 304
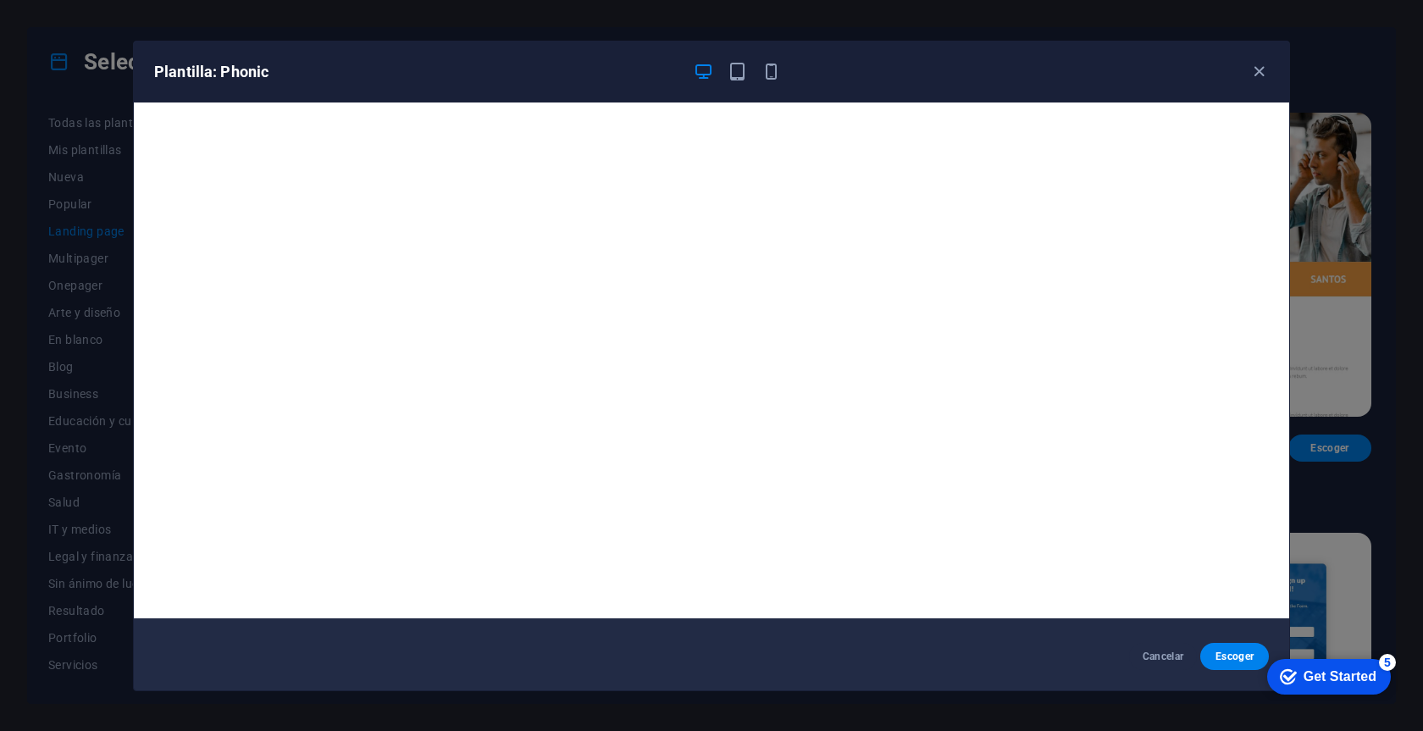
scroll to position [4, 0]
click at [1260, 74] on icon "button" at bounding box center [1258, 71] width 19 height 19
click at [1259, 69] on icon "button" at bounding box center [1258, 71] width 19 height 19
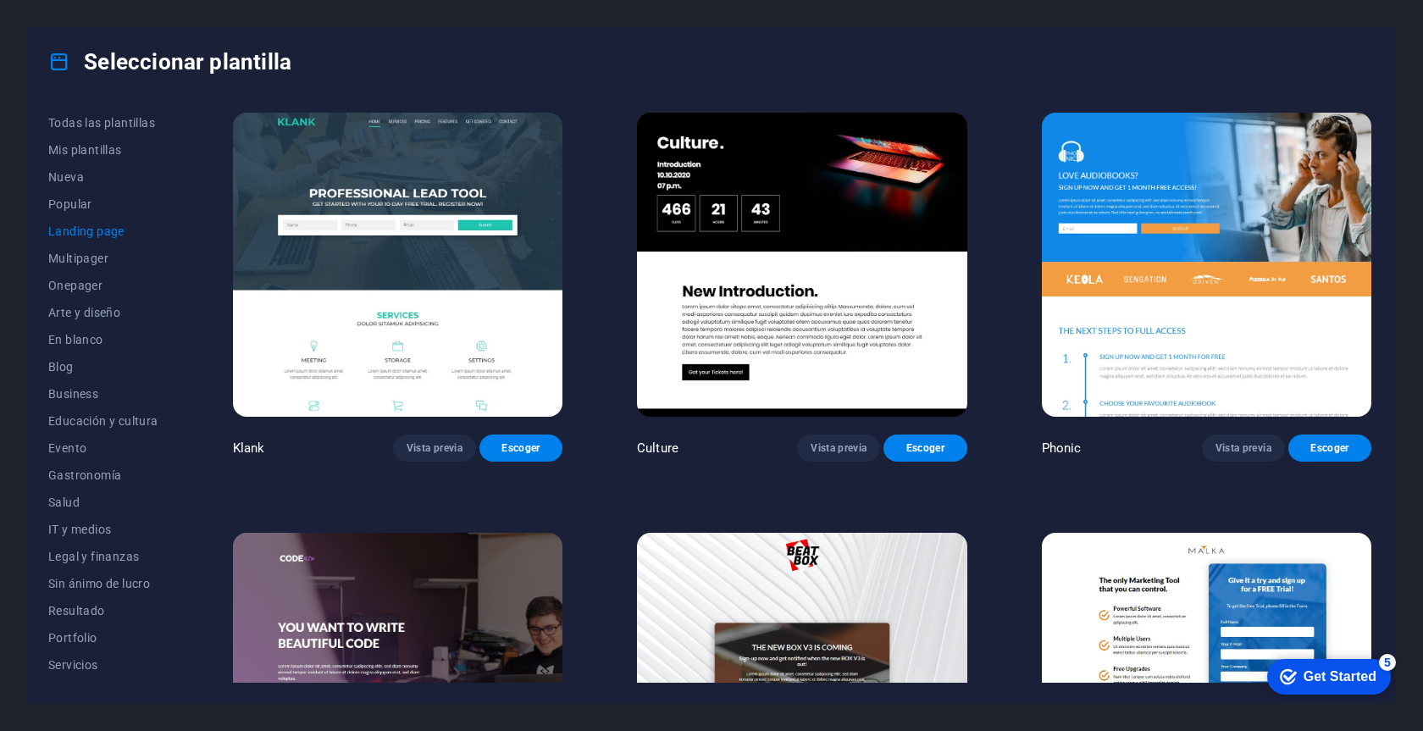
click at [517, 296] on img at bounding box center [397, 265] width 329 height 304
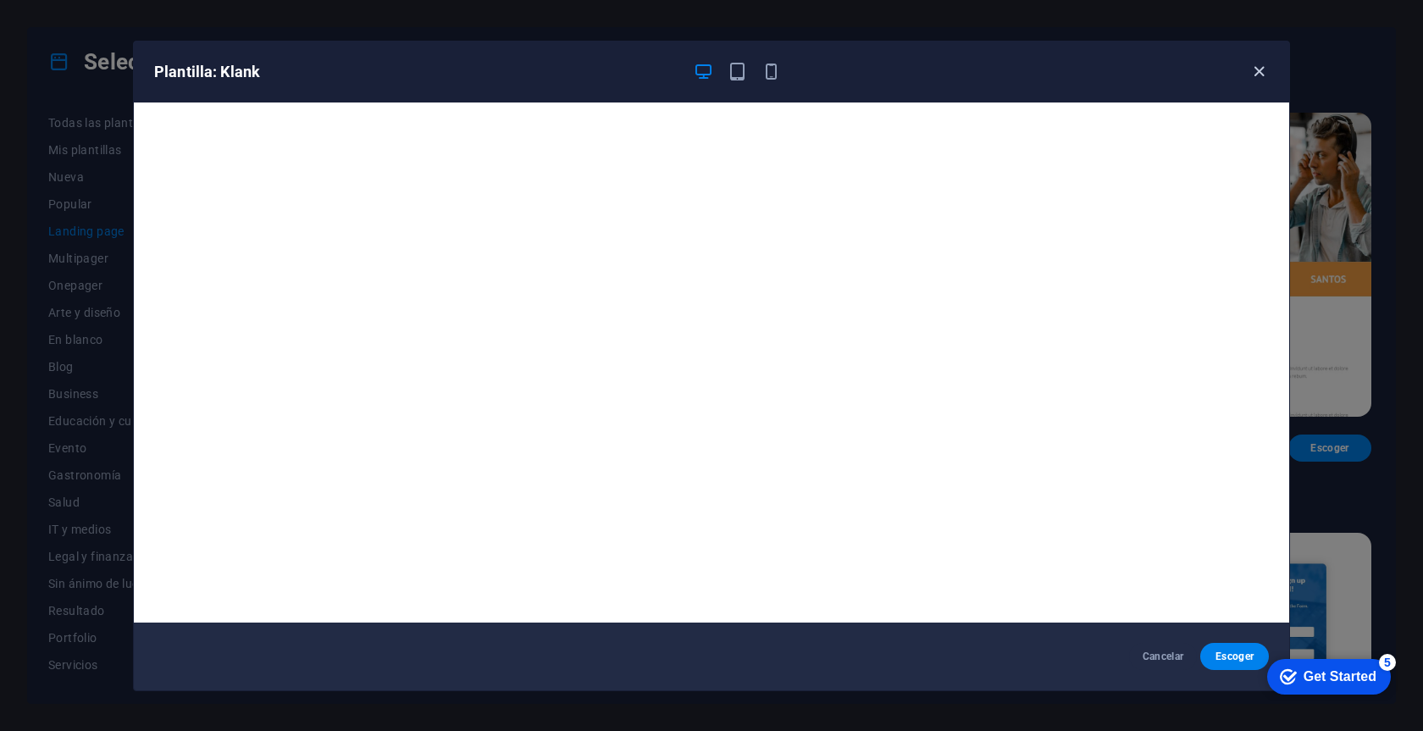
click at [1258, 69] on icon "button" at bounding box center [1258, 71] width 19 height 19
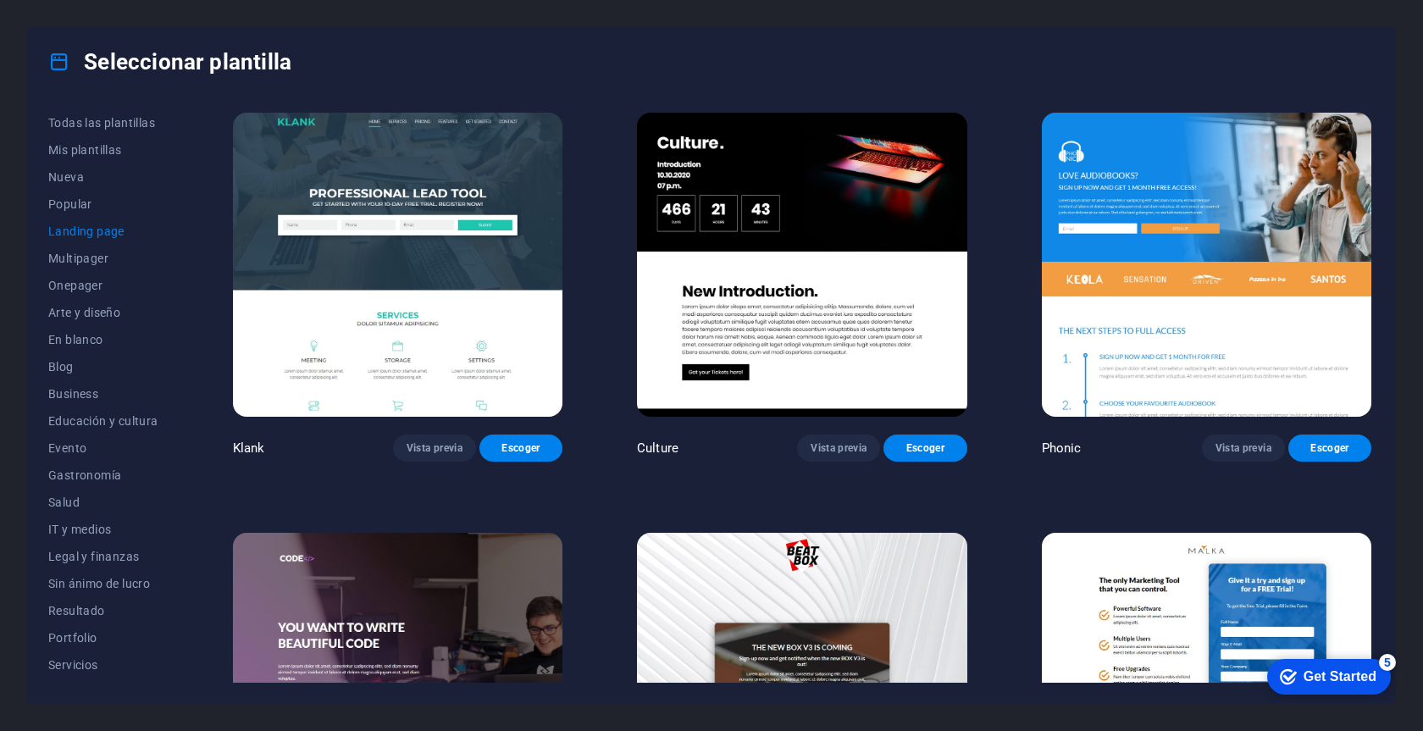
click at [810, 301] on img at bounding box center [801, 265] width 329 height 304
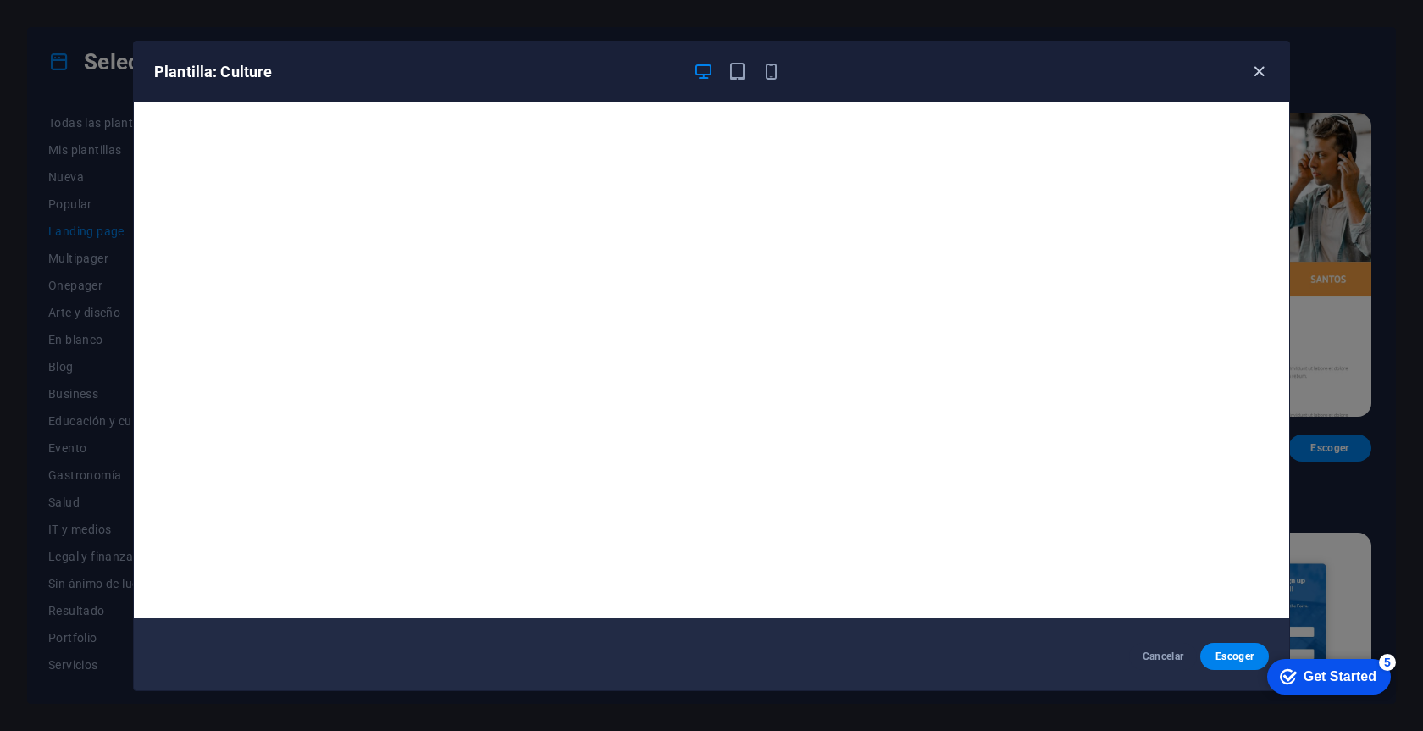
click at [1258, 71] on icon "button" at bounding box center [1258, 71] width 19 height 19
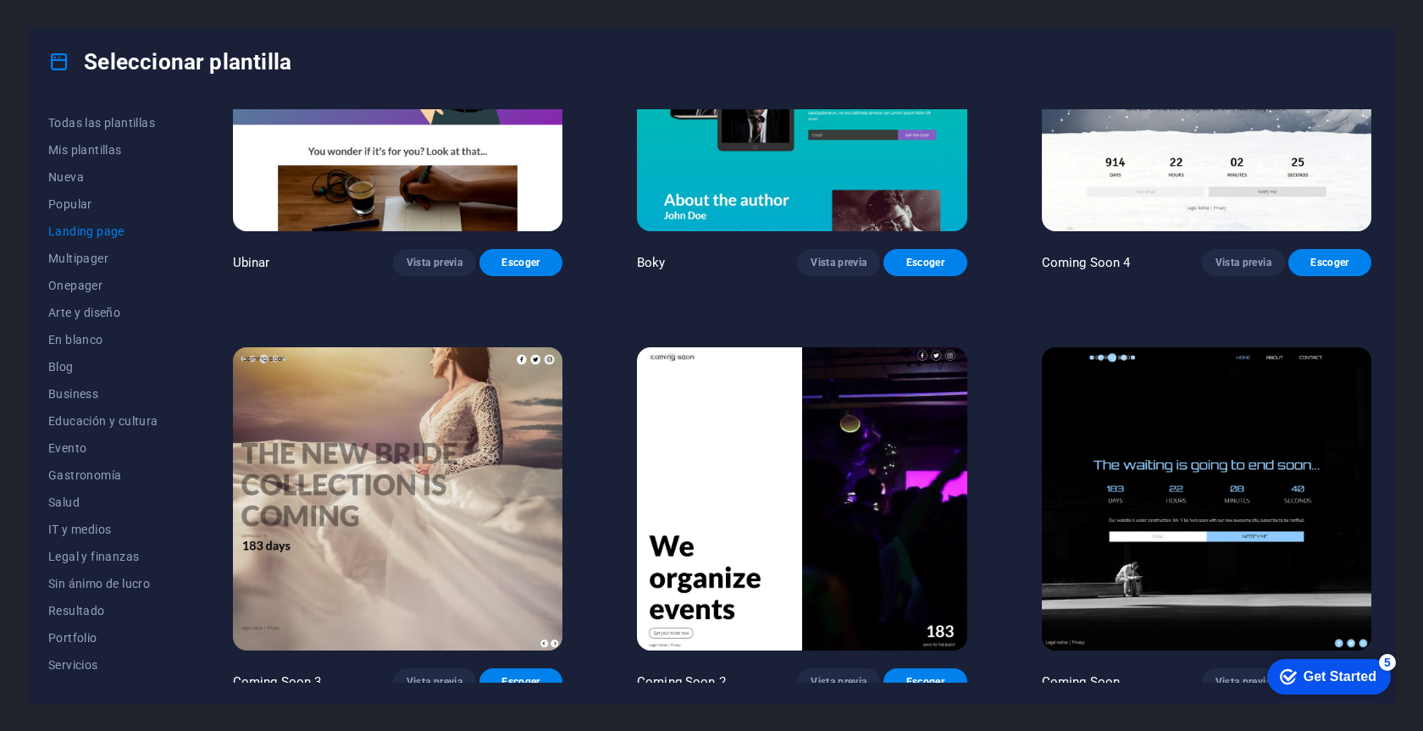
scroll to position [3124, 0]
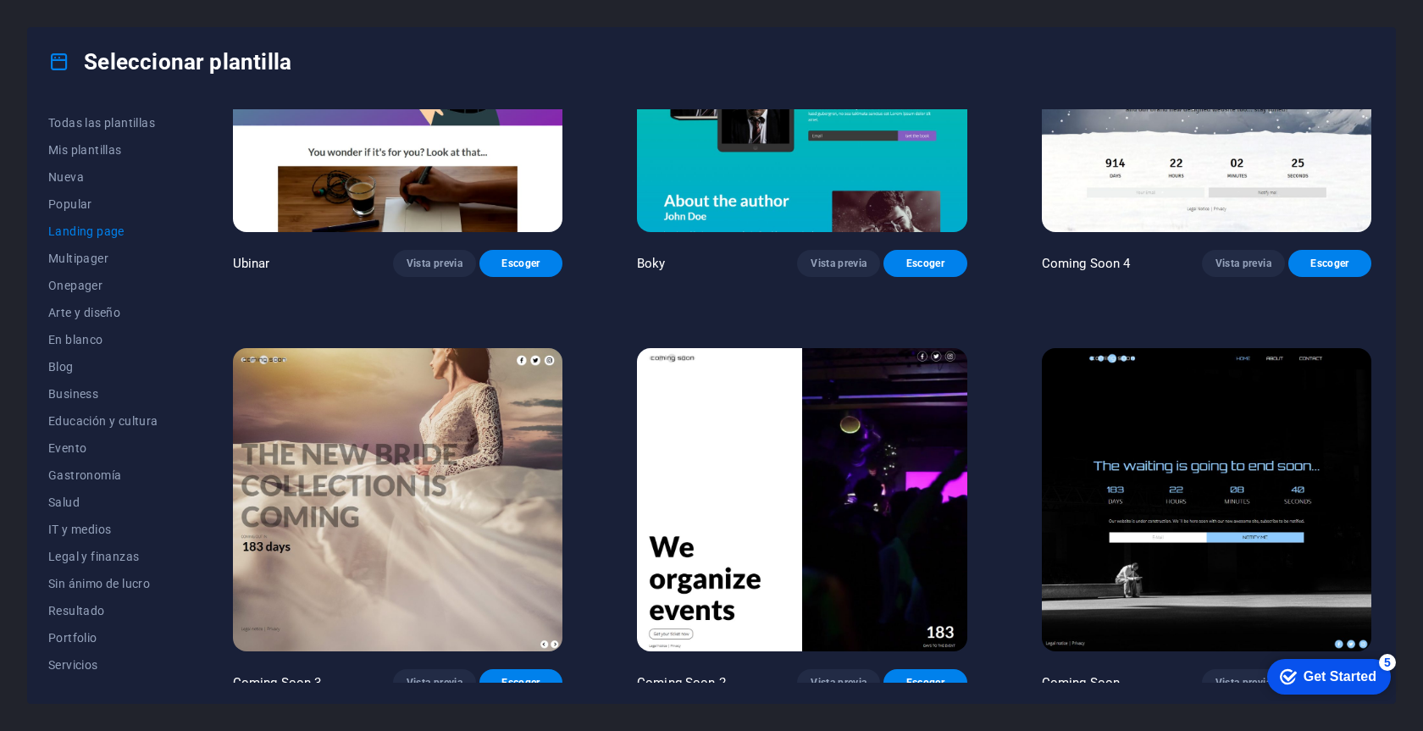
click at [848, 486] on img at bounding box center [801, 500] width 329 height 304
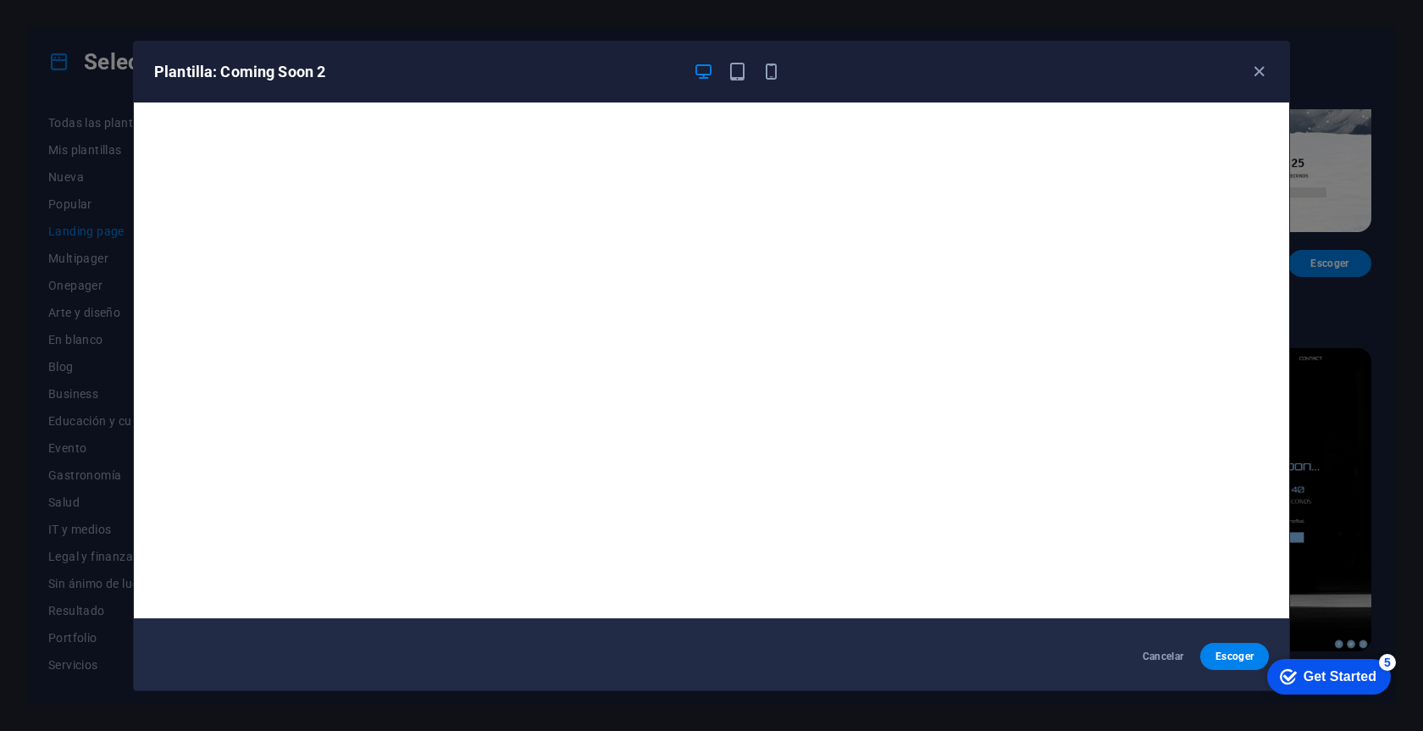
scroll to position [4, 0]
click at [1257, 58] on div "Plantilla: Coming Soon 2" at bounding box center [711, 71] width 1155 height 61
click at [1257, 69] on icon "button" at bounding box center [1258, 71] width 19 height 19
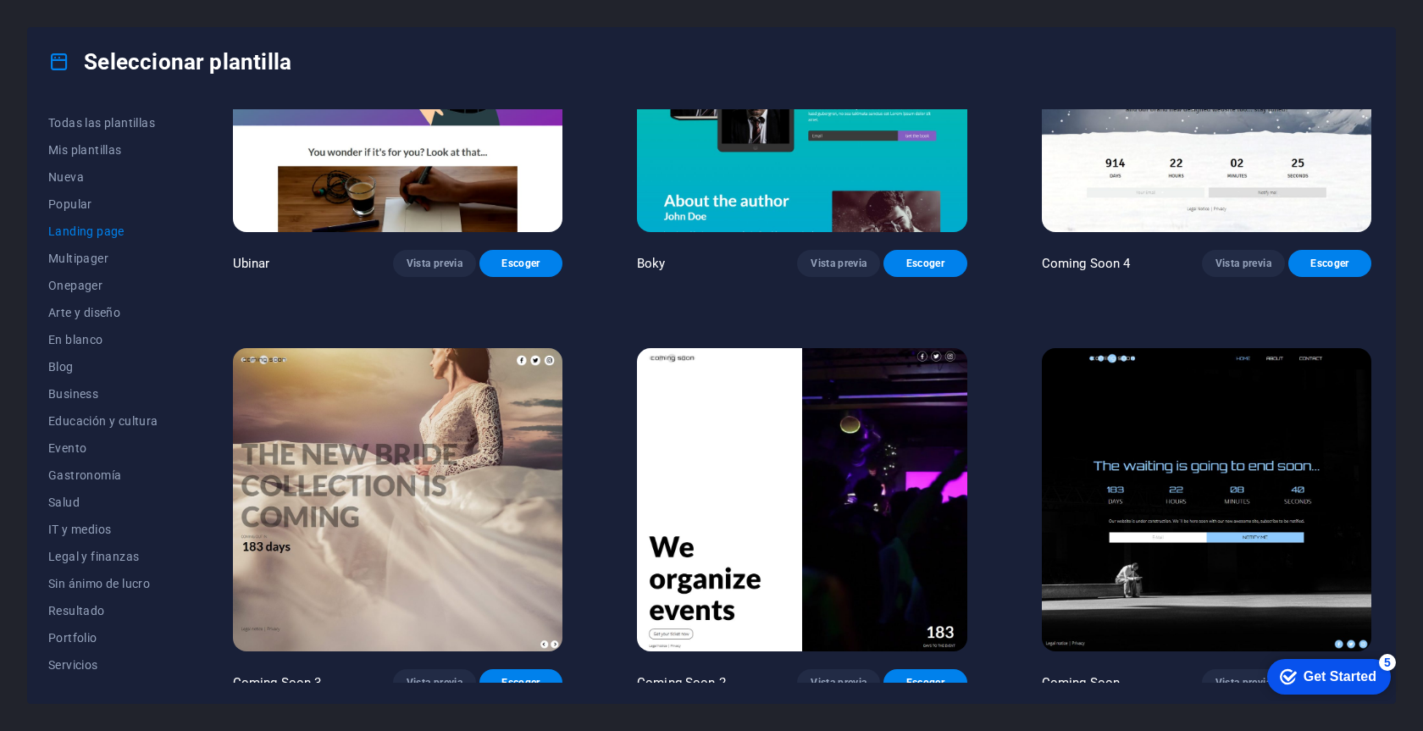
click at [1163, 465] on img at bounding box center [1206, 500] width 329 height 304
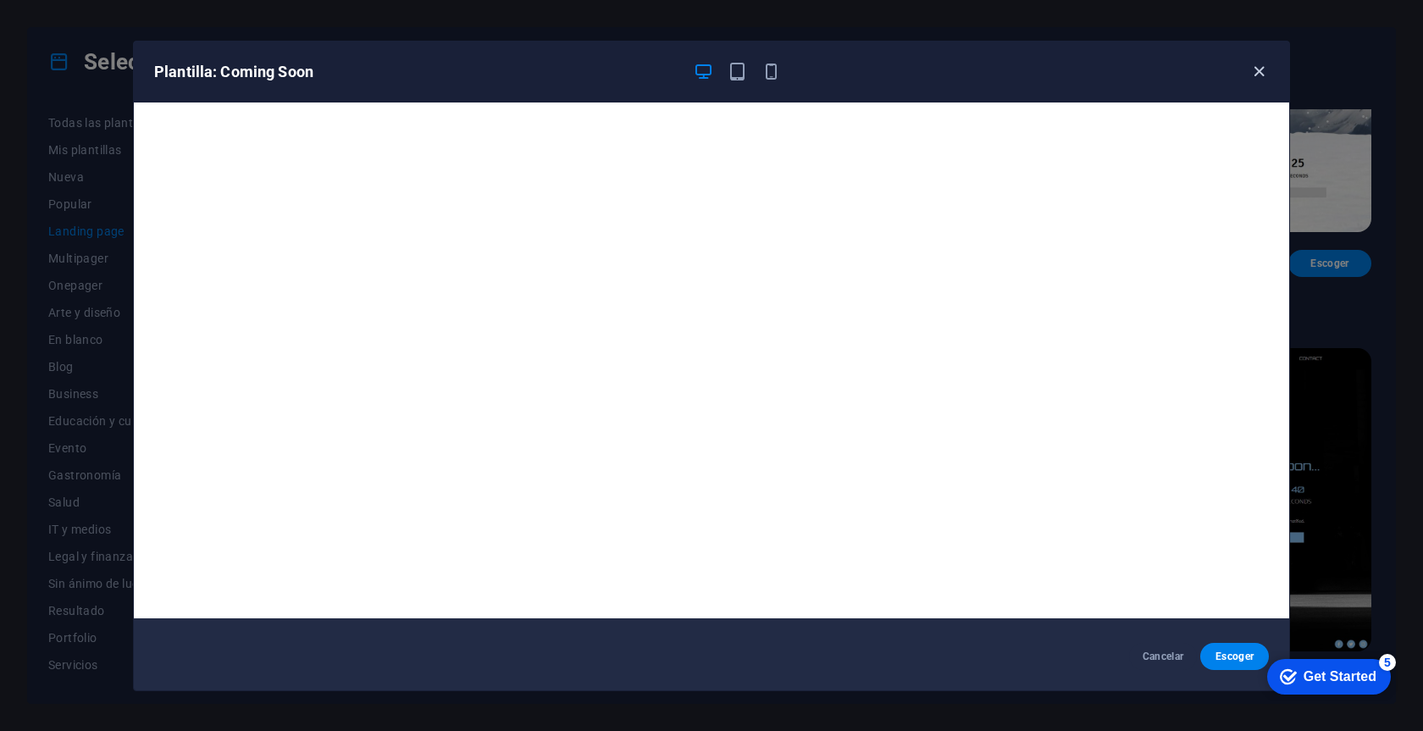
click at [1254, 73] on icon "button" at bounding box center [1258, 71] width 19 height 19
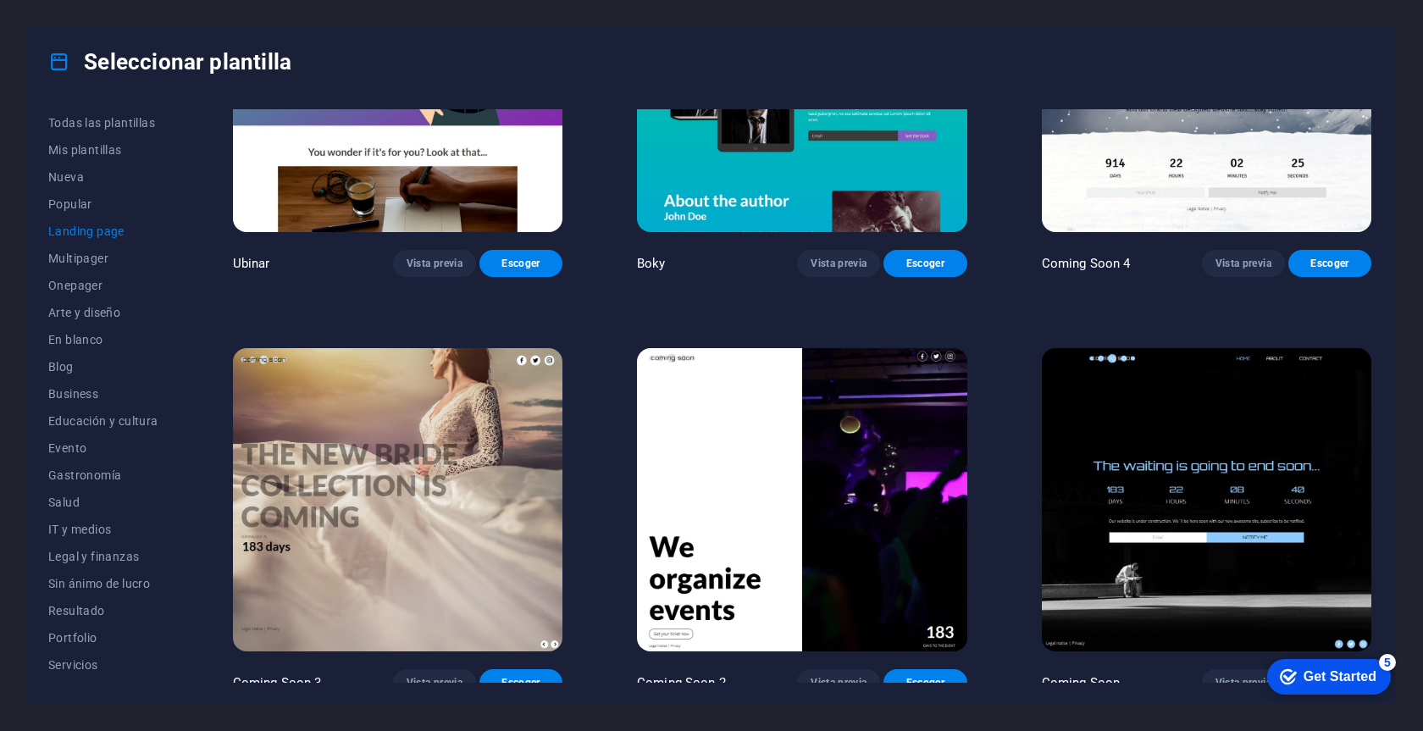
click at [454, 500] on img at bounding box center [397, 500] width 329 height 304
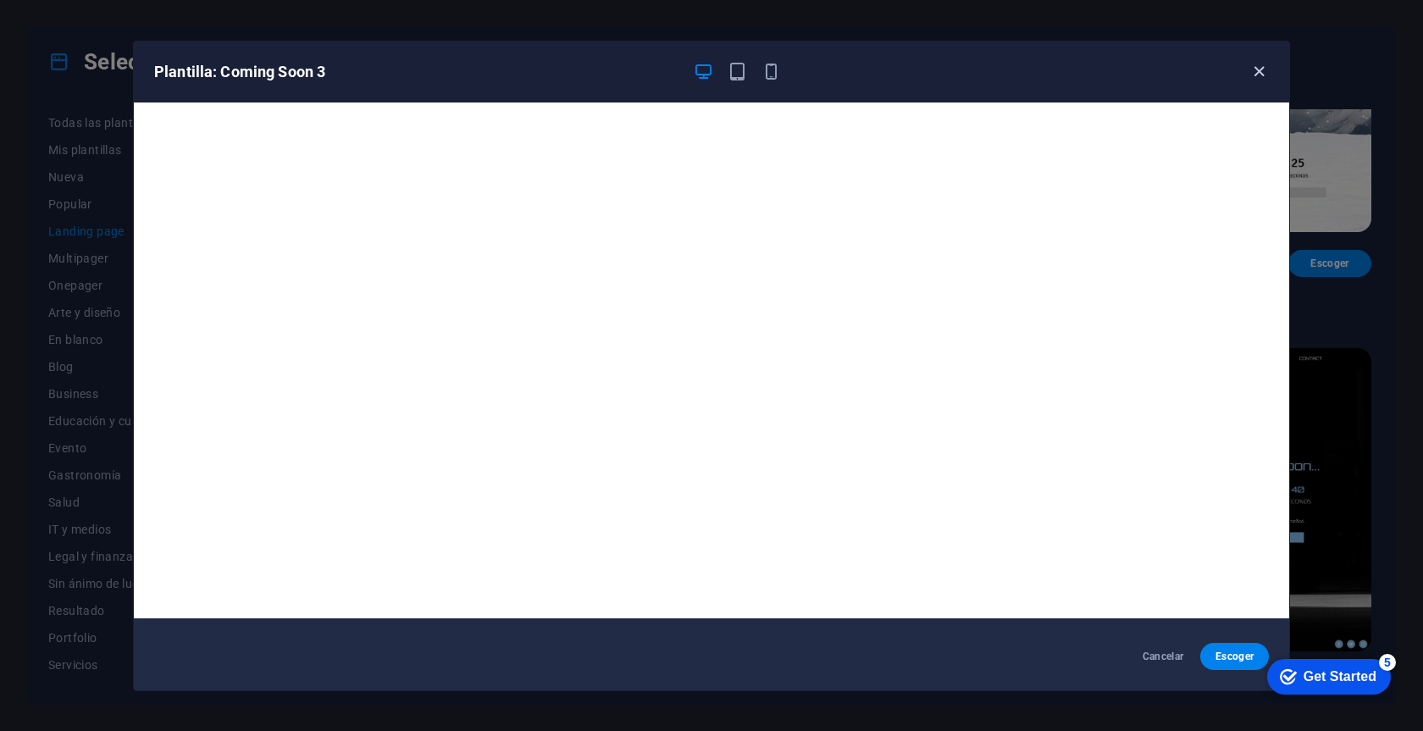
click at [1256, 76] on icon "button" at bounding box center [1258, 71] width 19 height 19
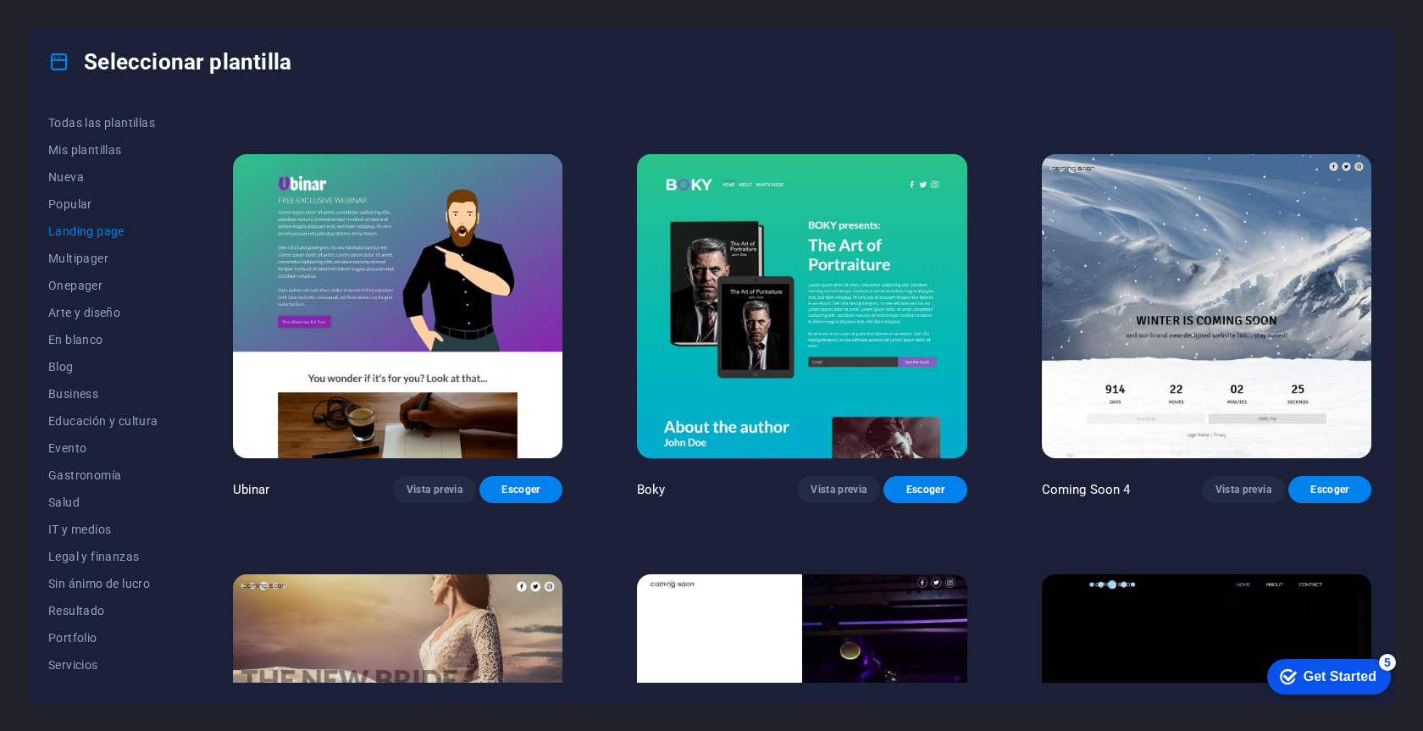
scroll to position [2812, 0]
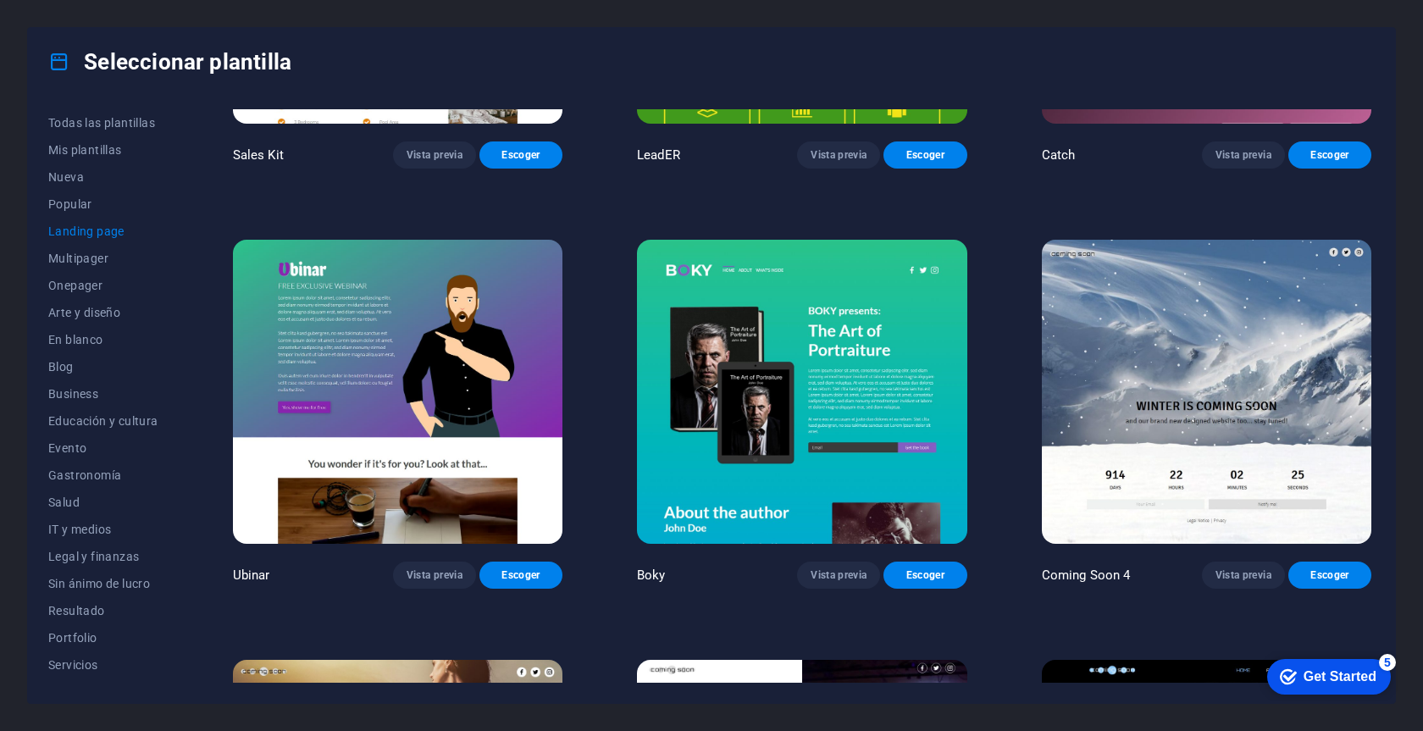
click at [494, 417] on img at bounding box center [397, 392] width 329 height 304
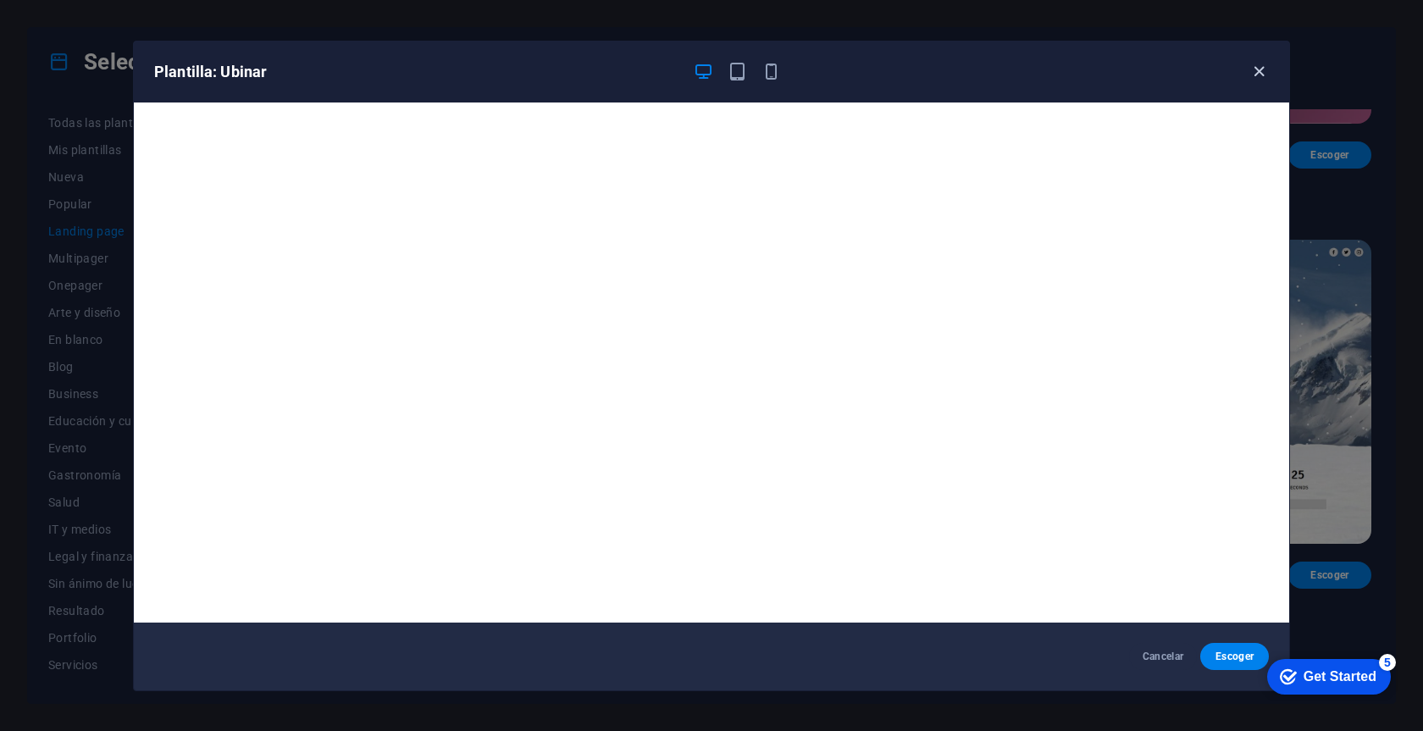
click at [1258, 71] on icon "button" at bounding box center [1258, 71] width 19 height 19
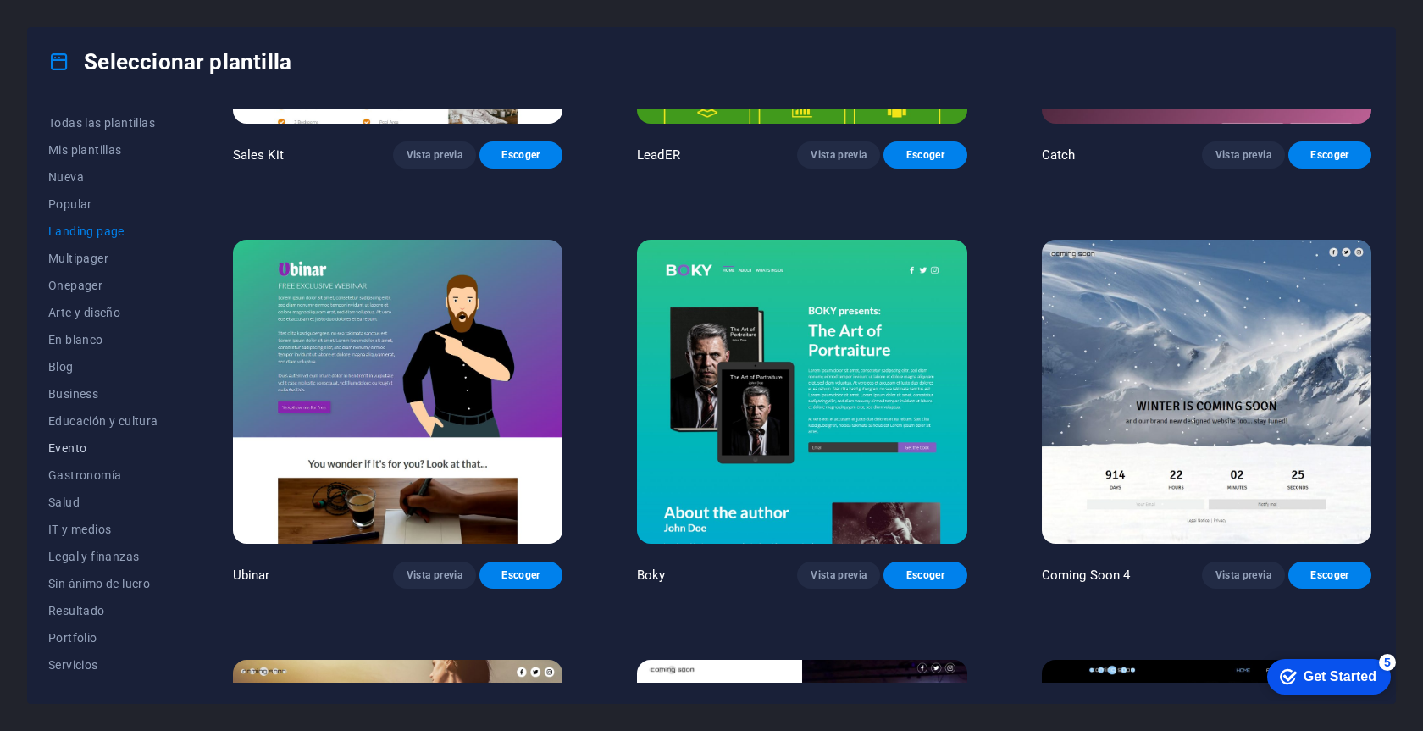
click at [74, 452] on span "Evento" at bounding box center [103, 448] width 110 height 14
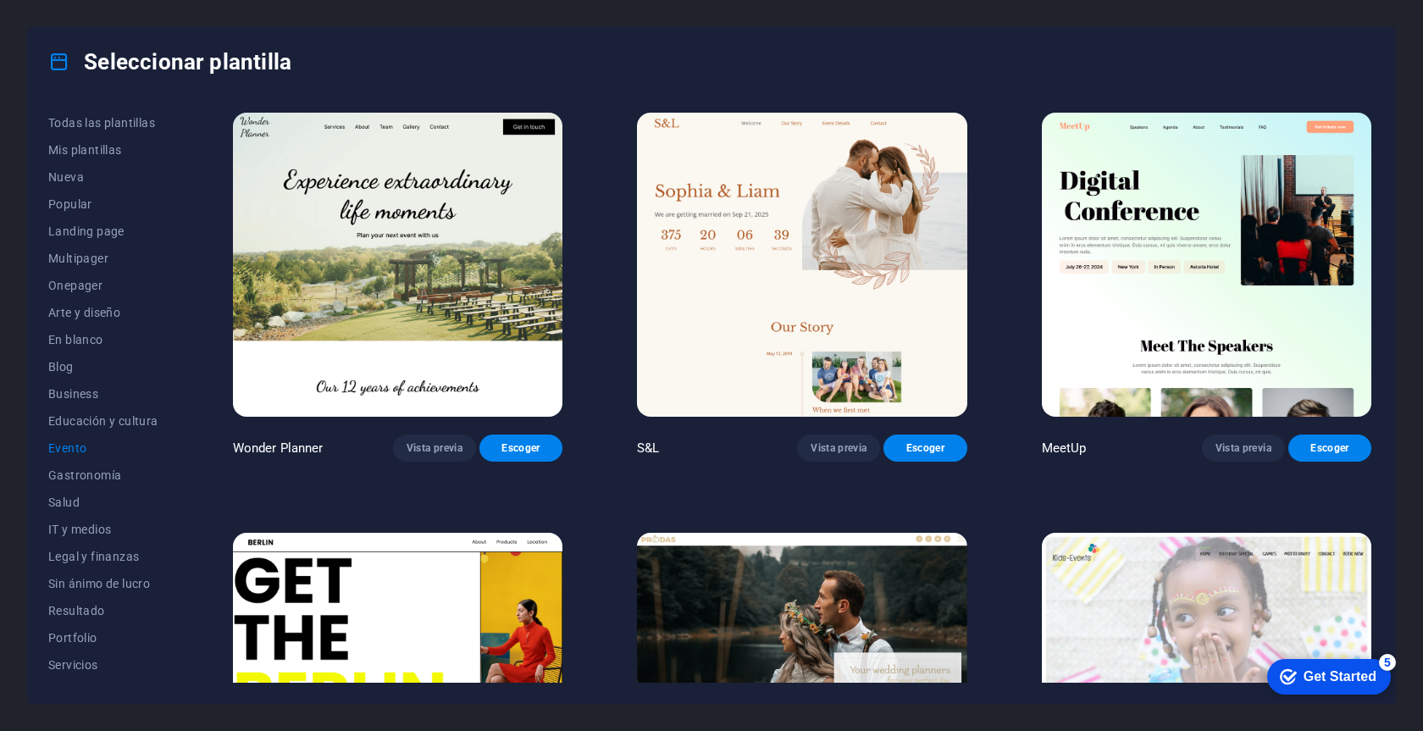
scroll to position [0, 0]
click at [73, 397] on span "Business" at bounding box center [103, 394] width 110 height 14
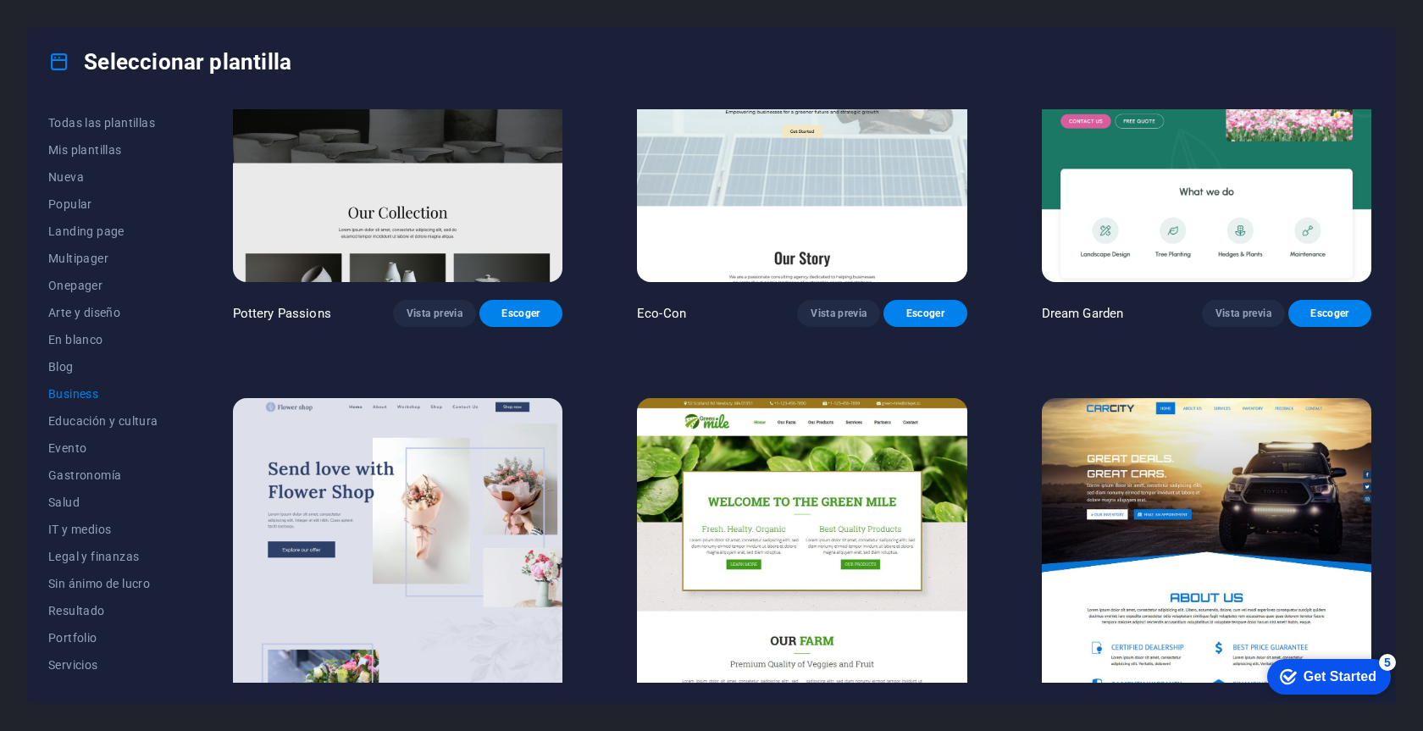
scroll to position [239, 0]
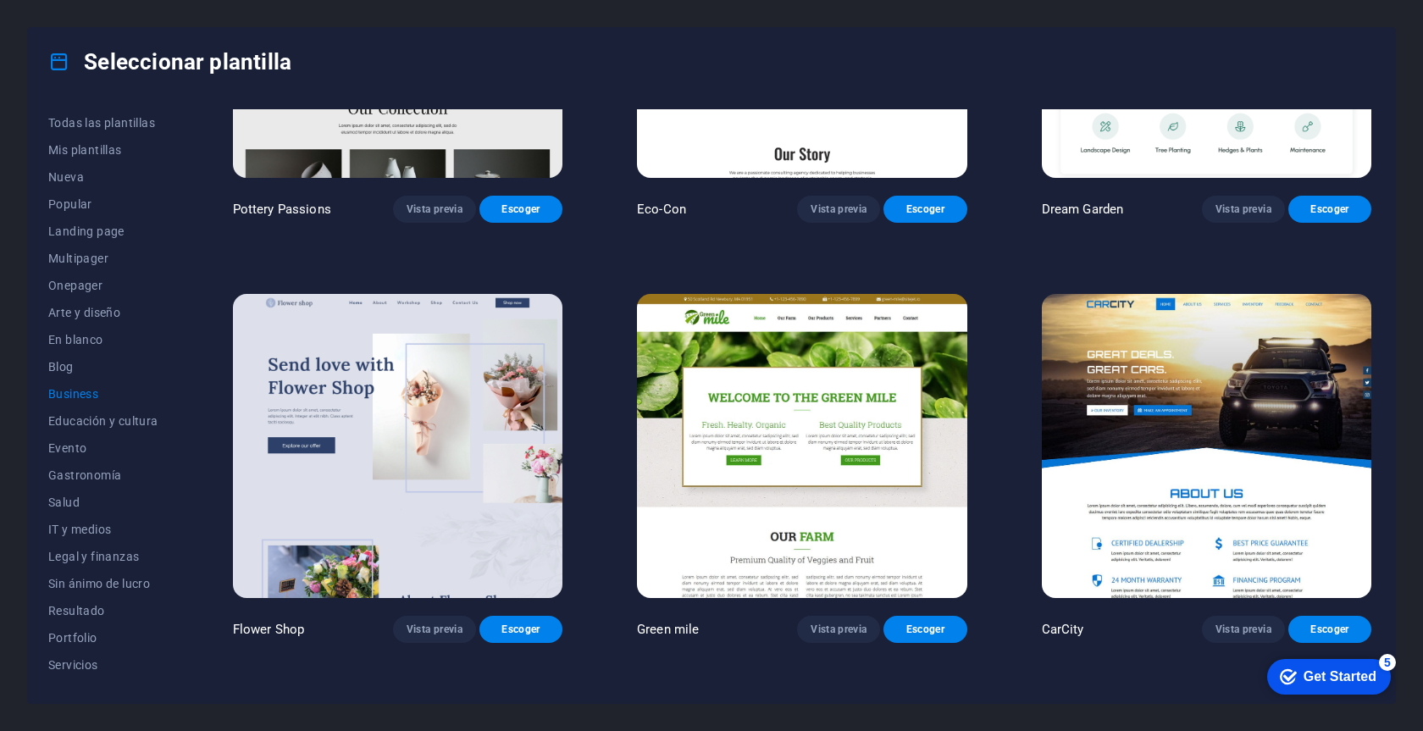
click at [1254, 425] on img at bounding box center [1206, 446] width 329 height 304
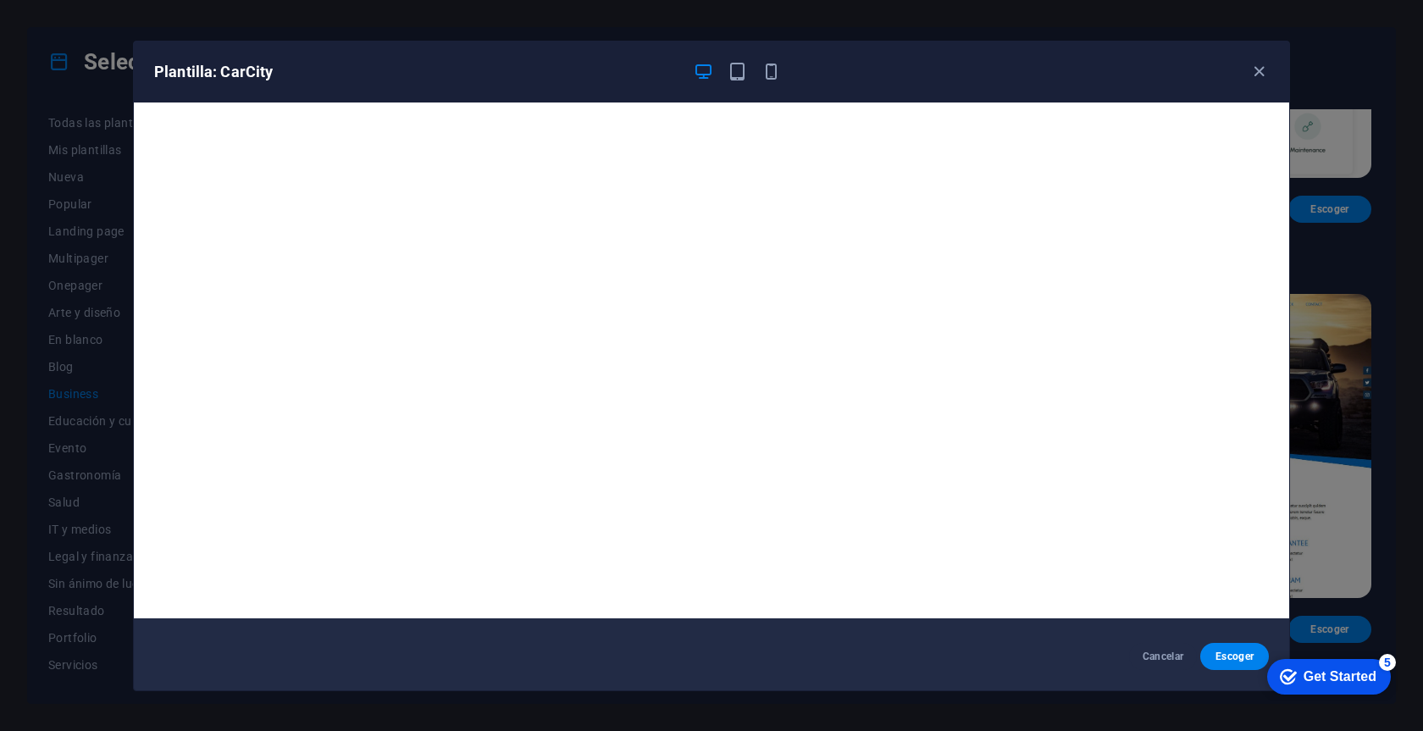
scroll to position [4, 0]
click at [1260, 70] on icon "button" at bounding box center [1258, 71] width 19 height 19
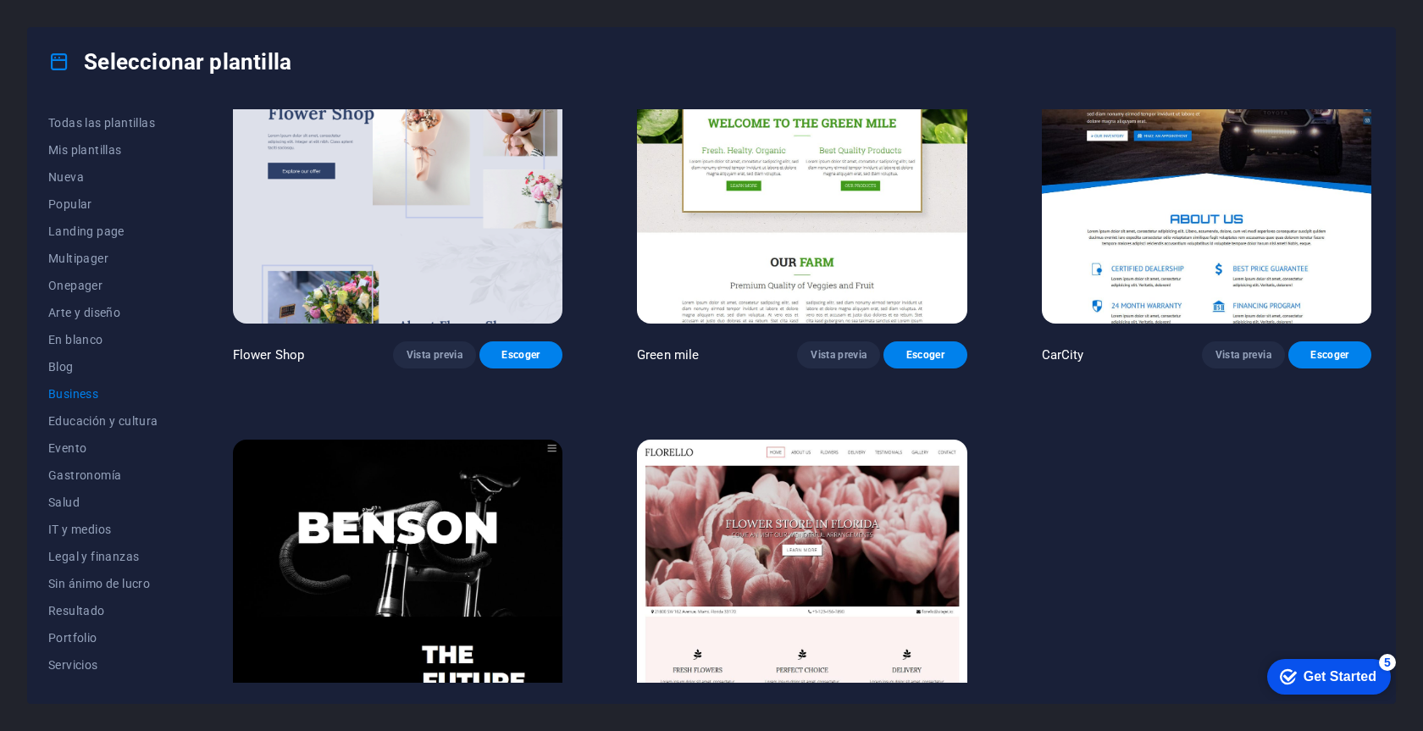
scroll to position [614, 0]
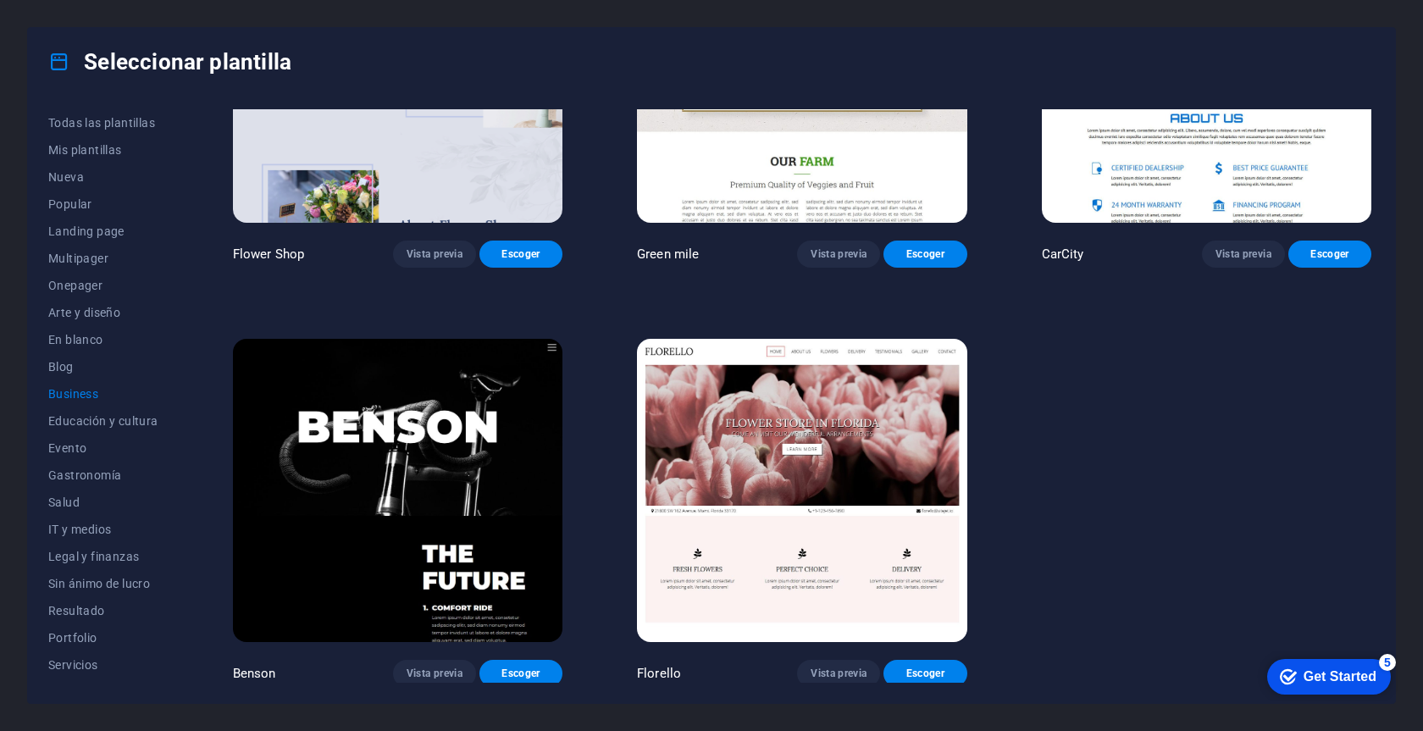
click at [436, 527] on img at bounding box center [397, 491] width 329 height 304
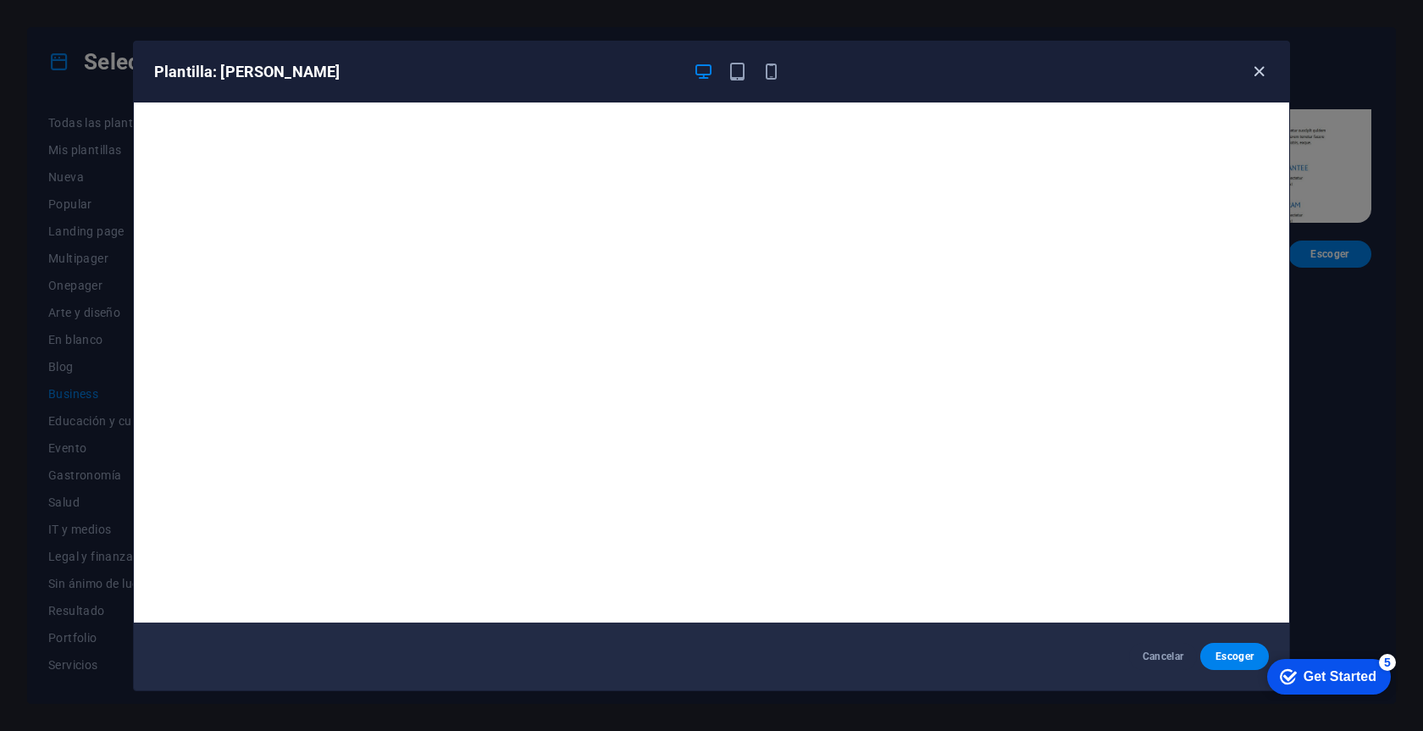
scroll to position [4, 0]
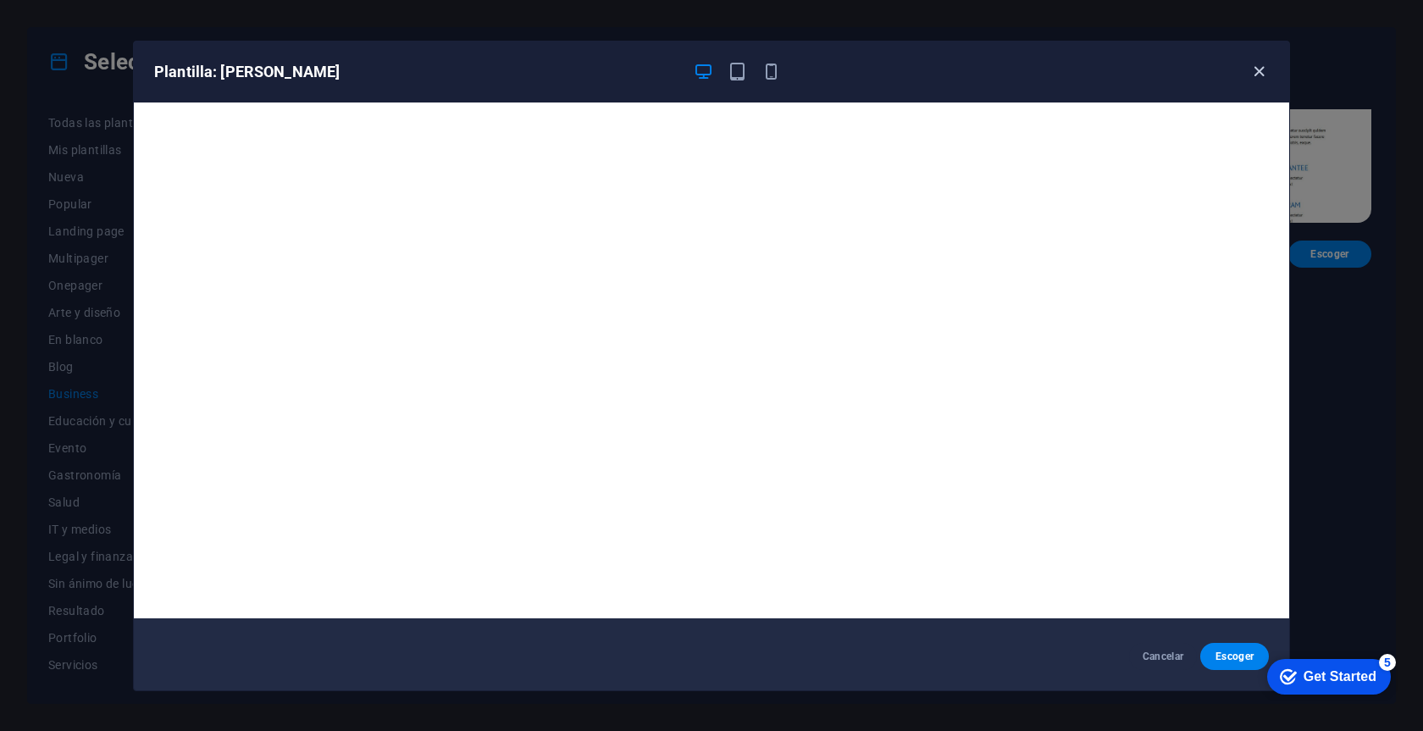
click at [1263, 71] on icon "button" at bounding box center [1258, 71] width 19 height 19
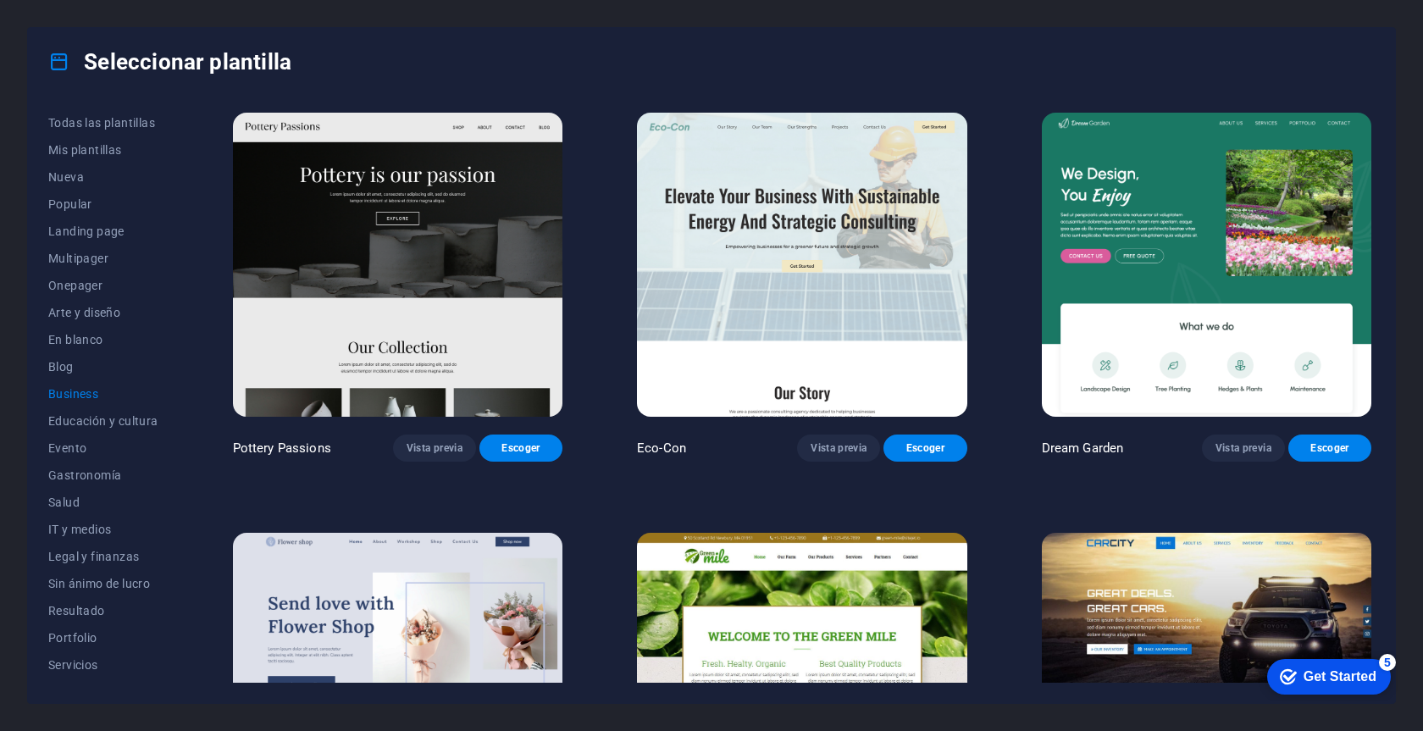
scroll to position [0, 0]
click at [79, 340] on span "En blanco" at bounding box center [103, 340] width 110 height 14
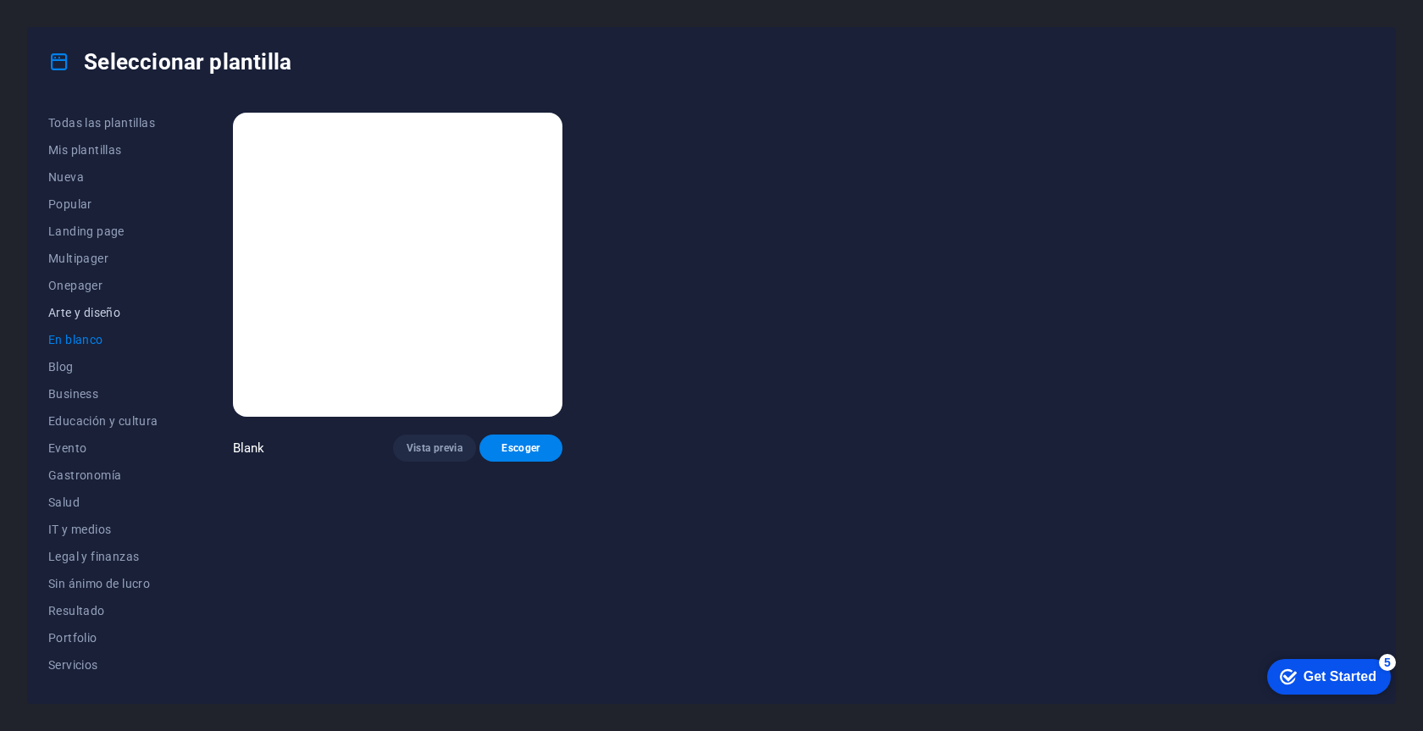
click at [98, 312] on span "Arte y diseño" at bounding box center [103, 313] width 110 height 14
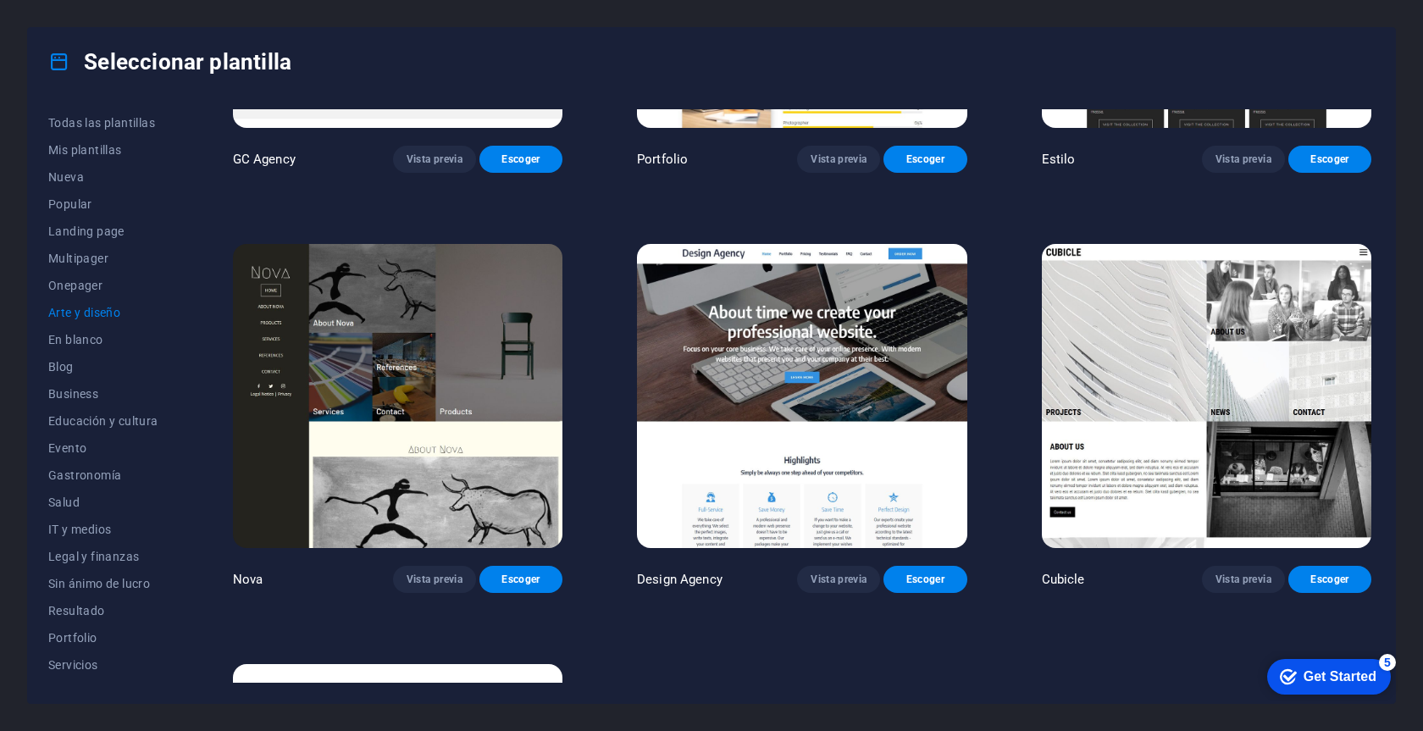
scroll to position [1478, 0]
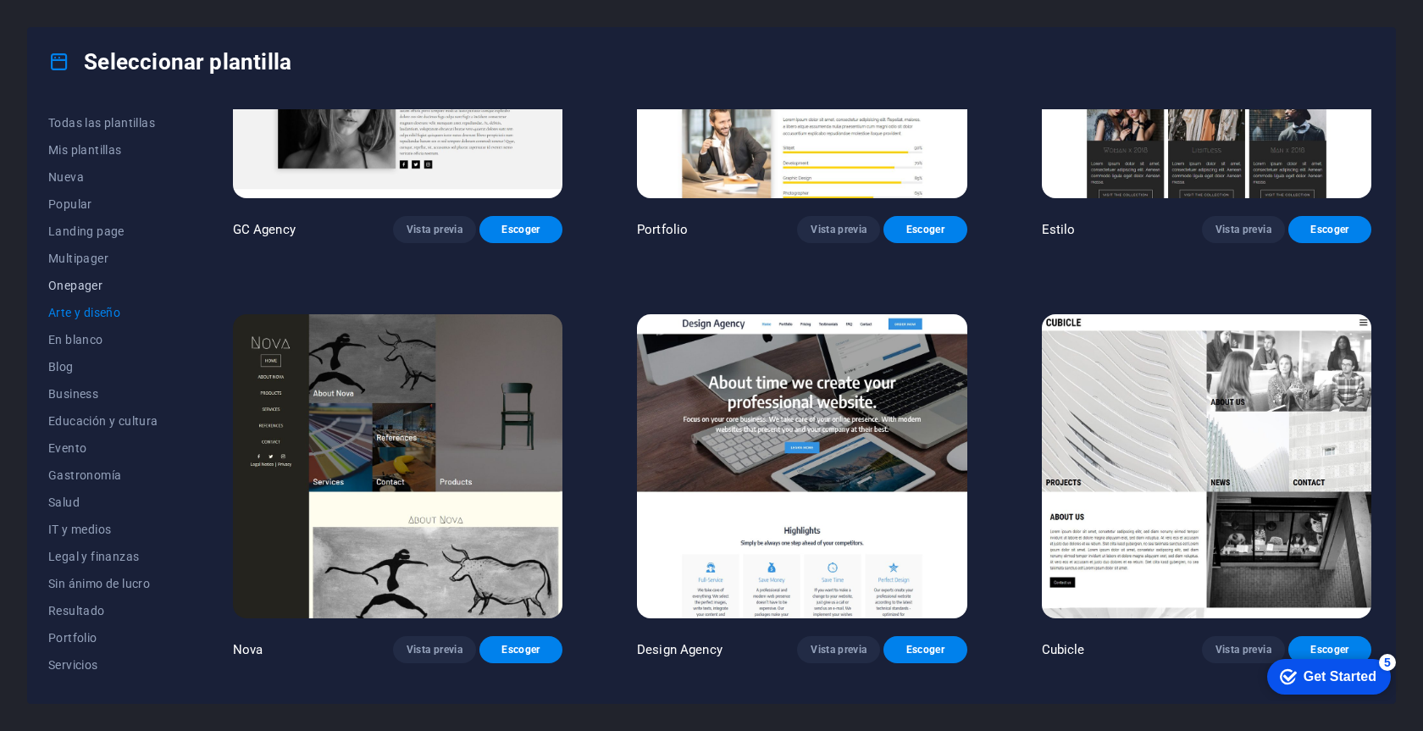
click at [85, 289] on span "Onepager" at bounding box center [103, 286] width 110 height 14
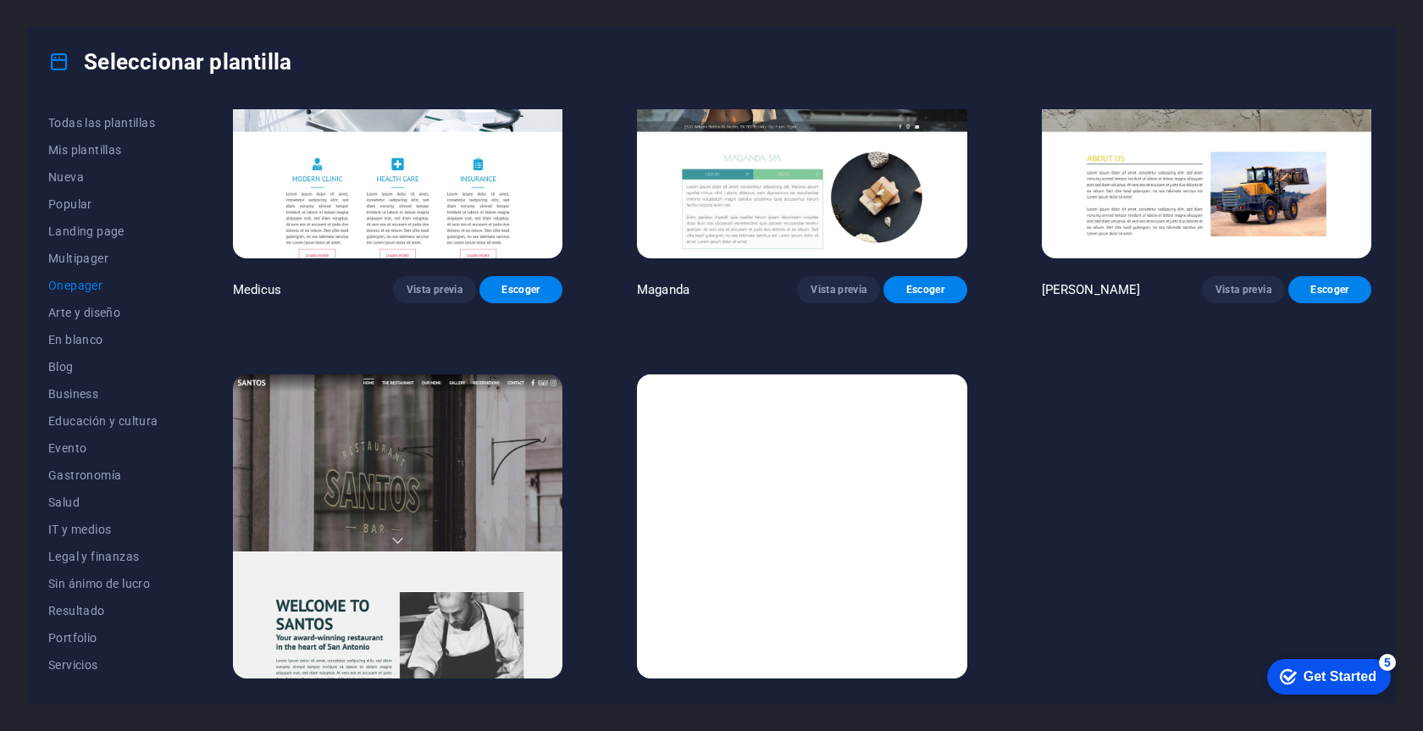
scroll to position [10235, 0]
click at [97, 261] on span "Multipager" at bounding box center [103, 258] width 110 height 14
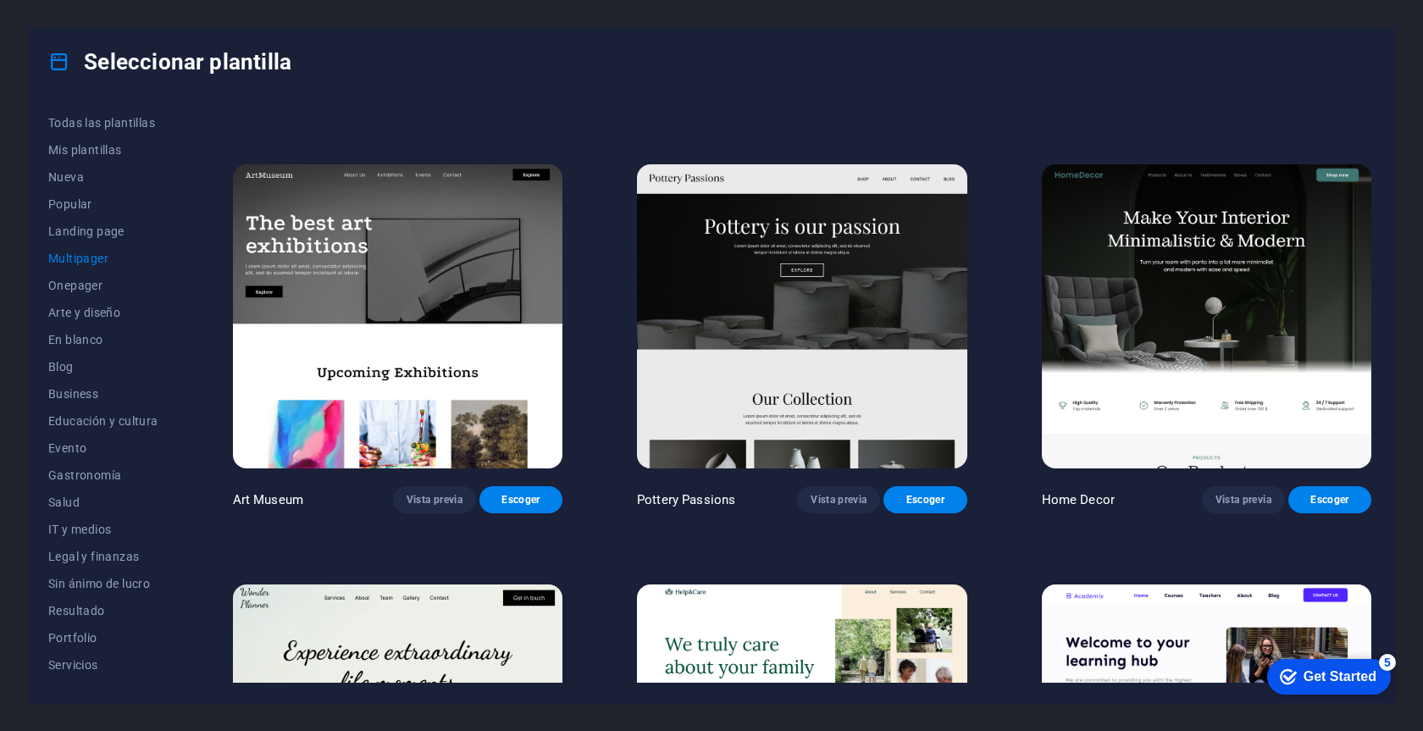
scroll to position [368, 0]
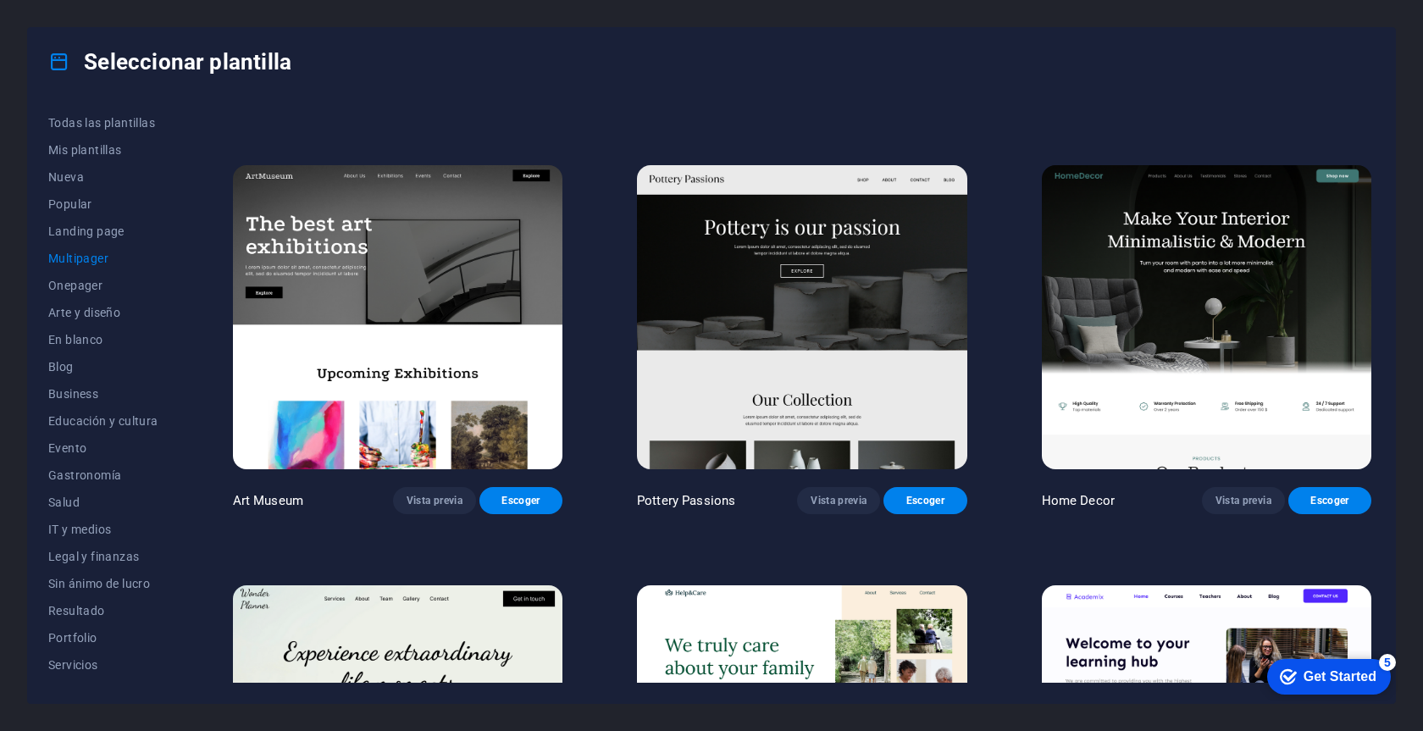
click at [1301, 335] on img at bounding box center [1206, 317] width 329 height 304
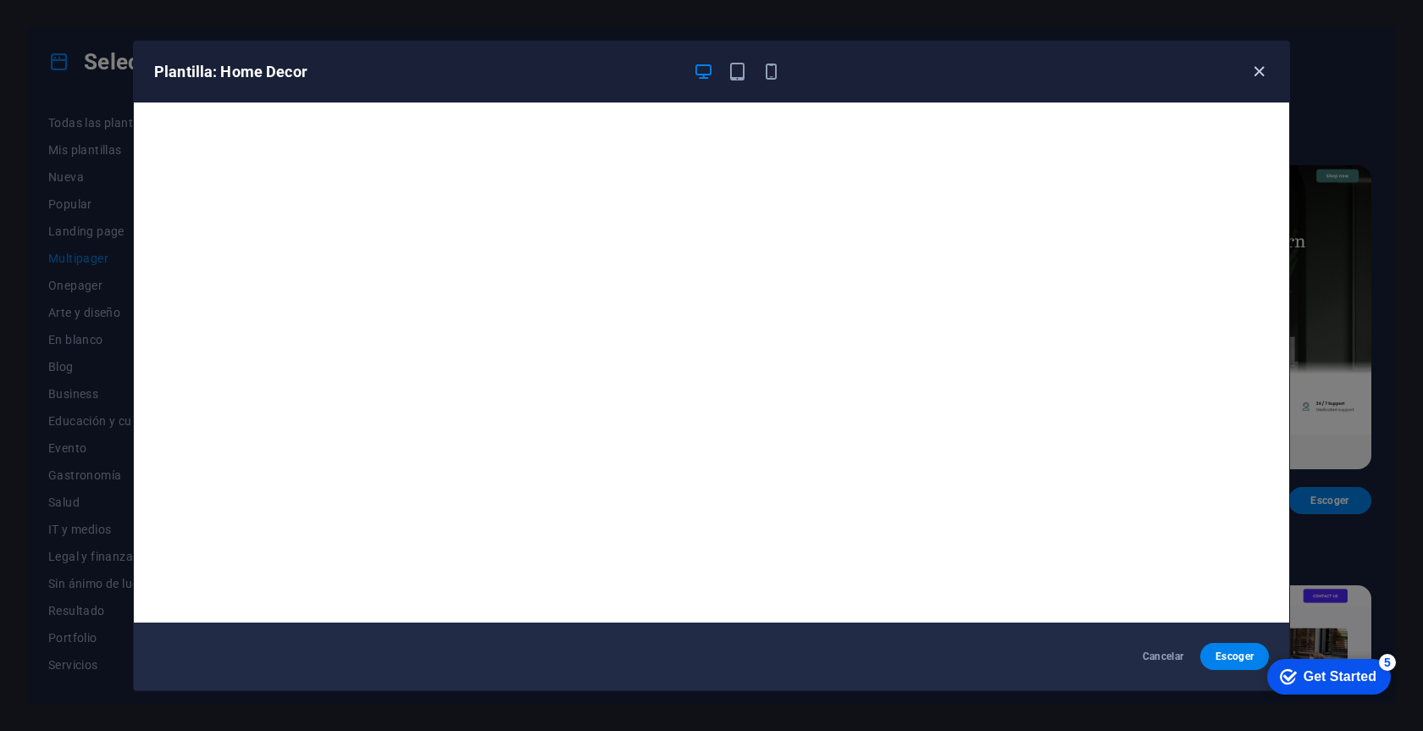
click at [1261, 73] on icon "button" at bounding box center [1258, 71] width 19 height 19
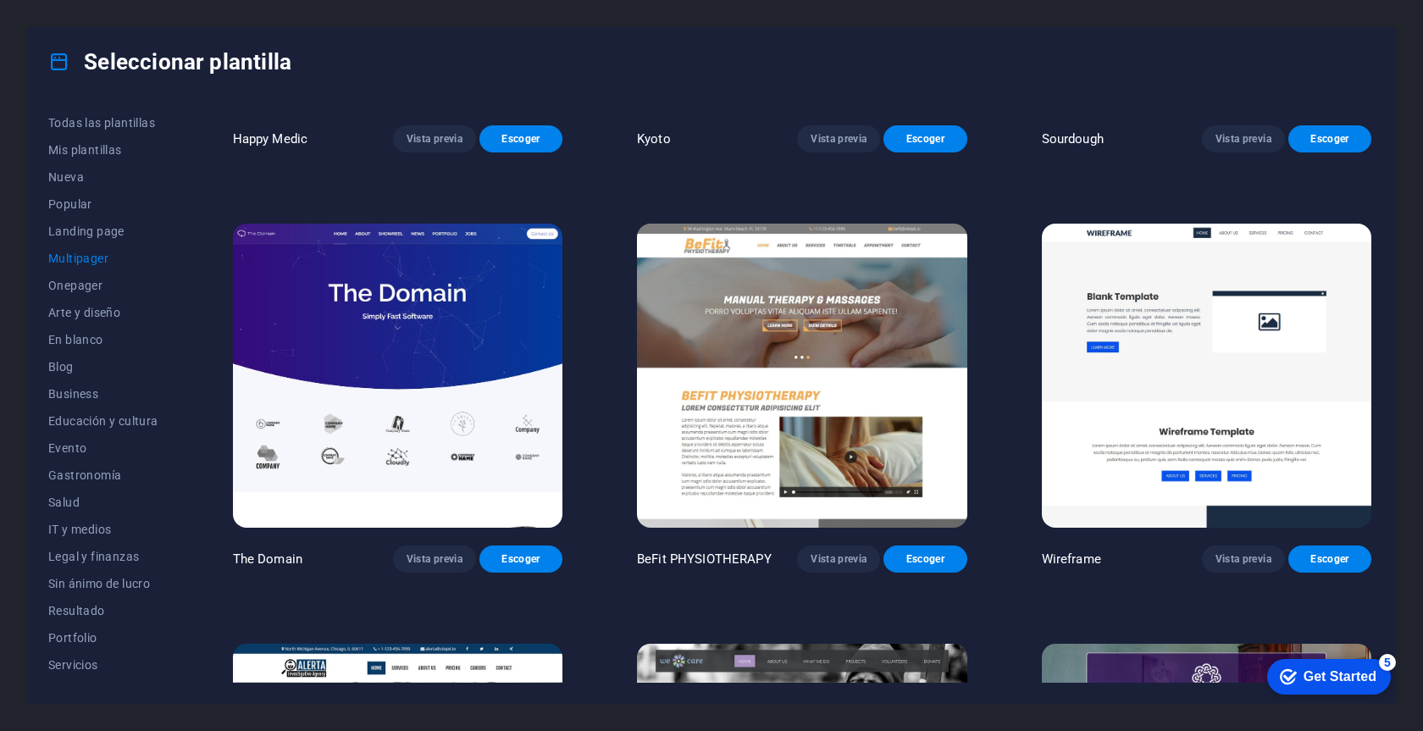
scroll to position [6191, 0]
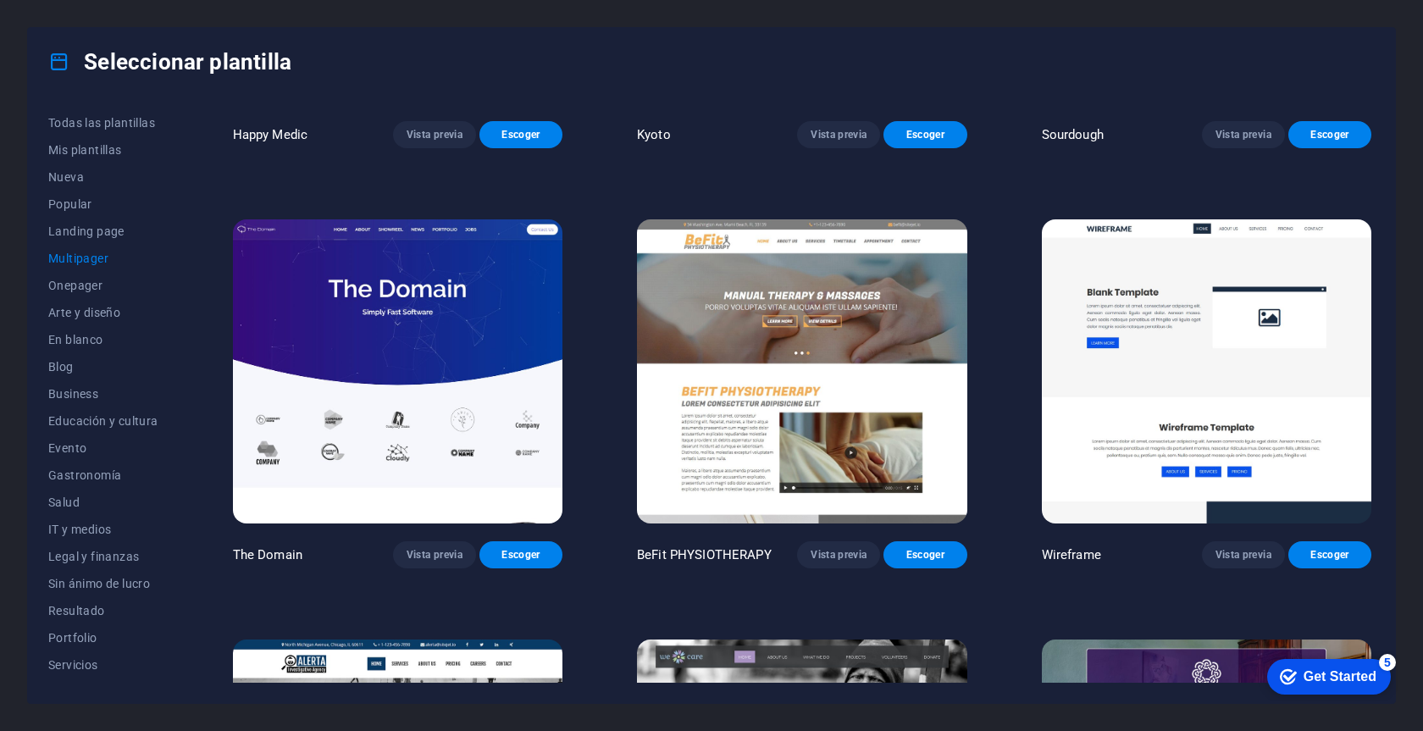
click at [397, 322] on img at bounding box center [397, 371] width 329 height 304
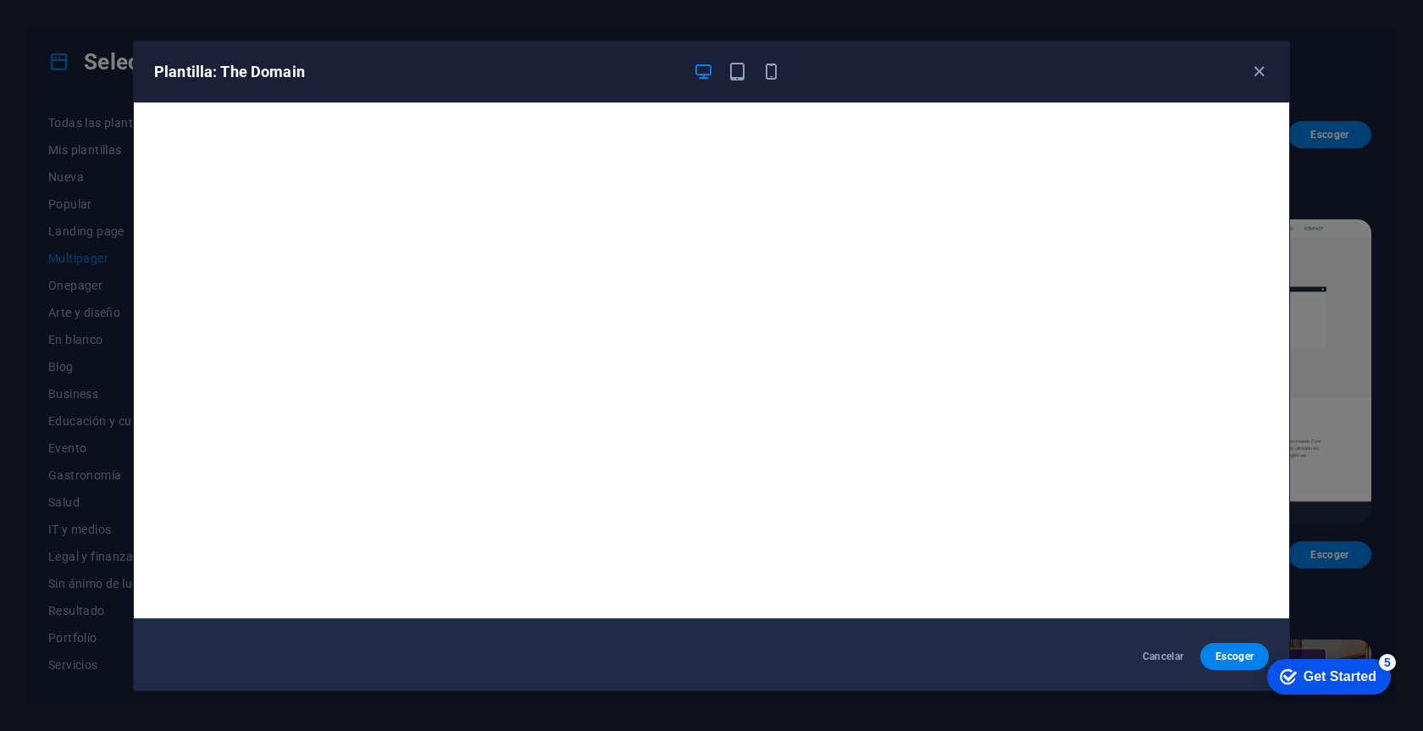
scroll to position [4, 0]
click at [893, 100] on div "Plantilla: The Domain" at bounding box center [711, 71] width 1155 height 61
click at [1257, 75] on icon "button" at bounding box center [1258, 71] width 19 height 19
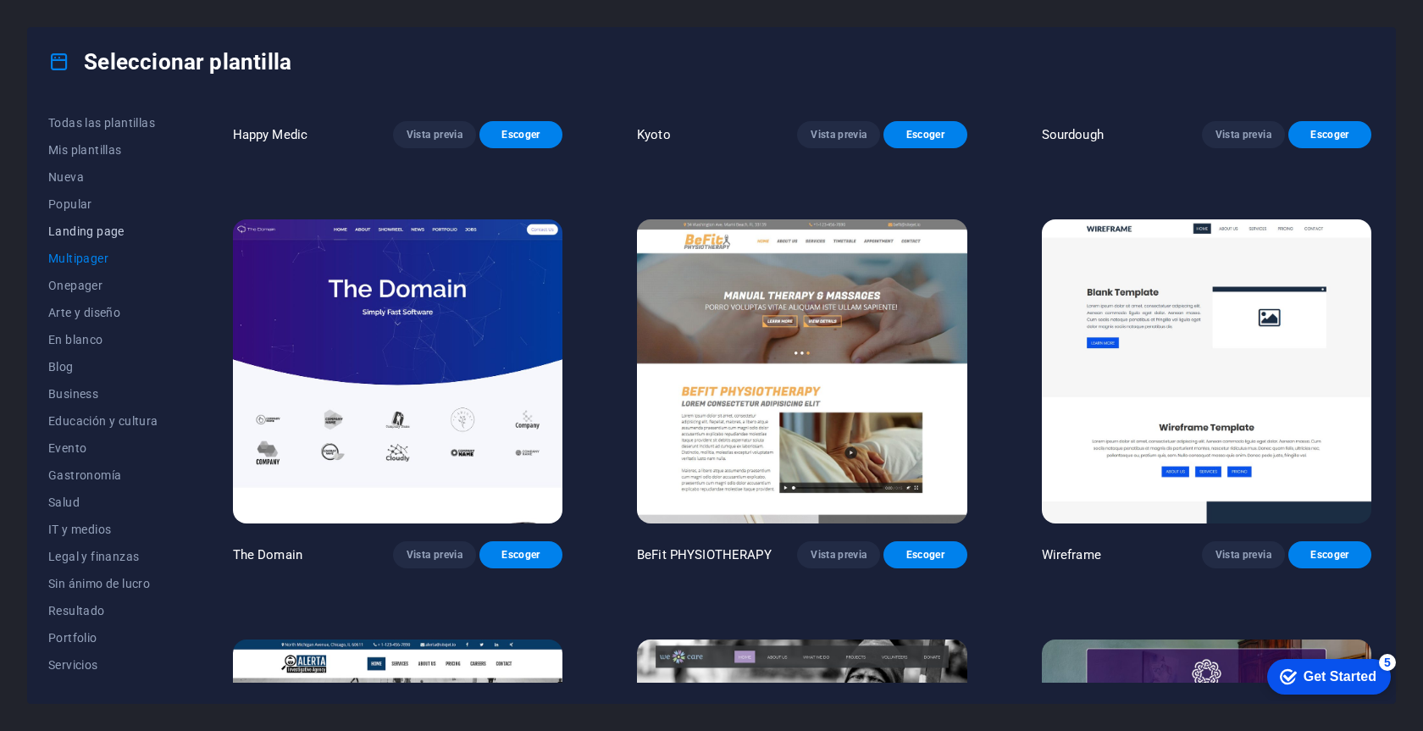
click at [86, 235] on span "Landing page" at bounding box center [103, 231] width 110 height 14
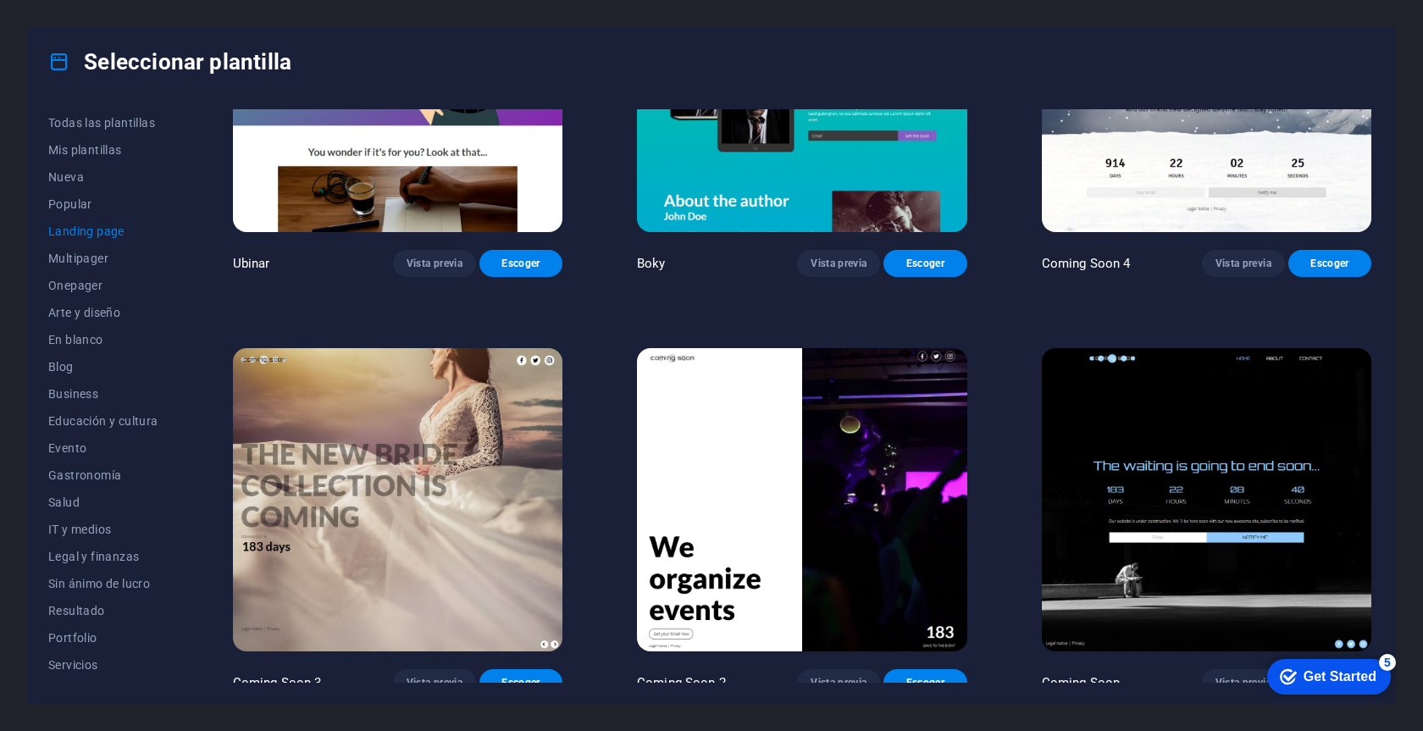
click at [406, 504] on img at bounding box center [397, 500] width 329 height 304
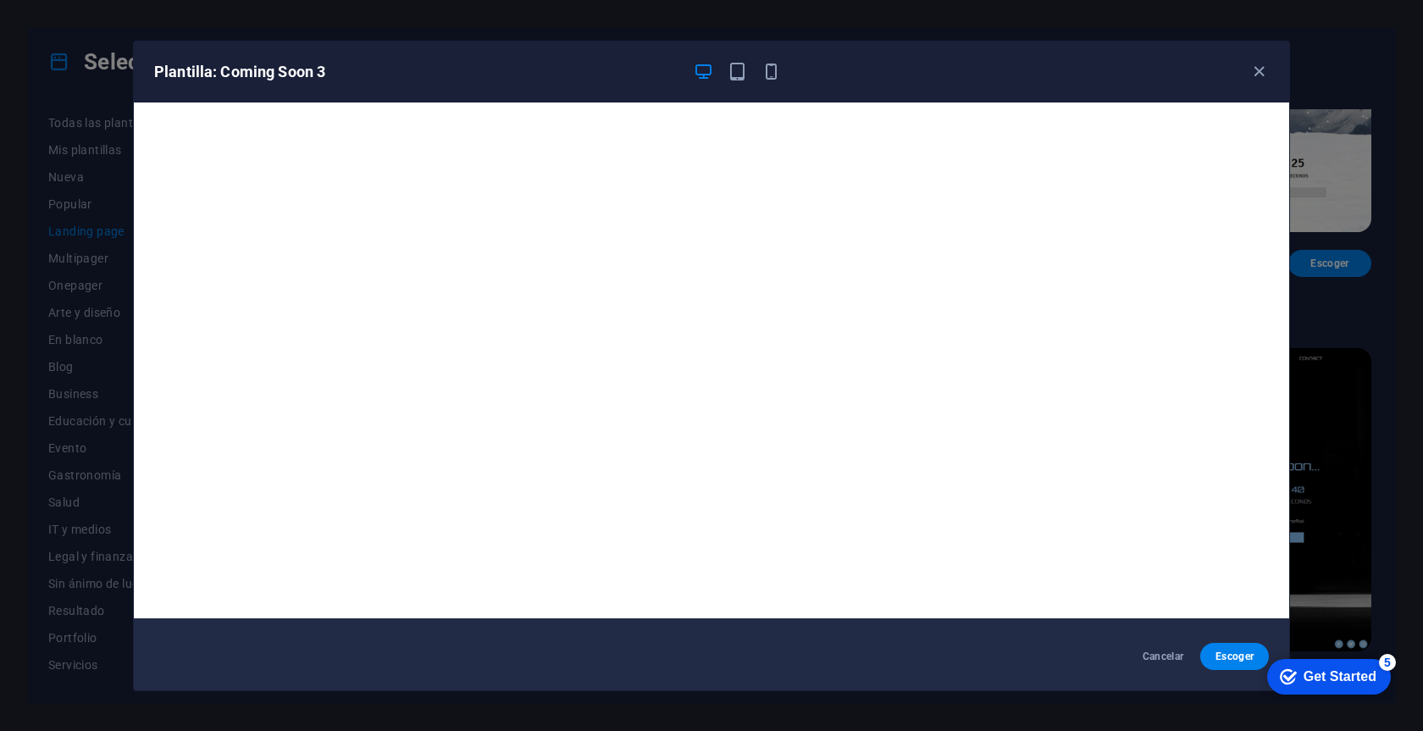
scroll to position [4, 0]
click at [1249, 75] on icon "button" at bounding box center [1258, 71] width 19 height 19
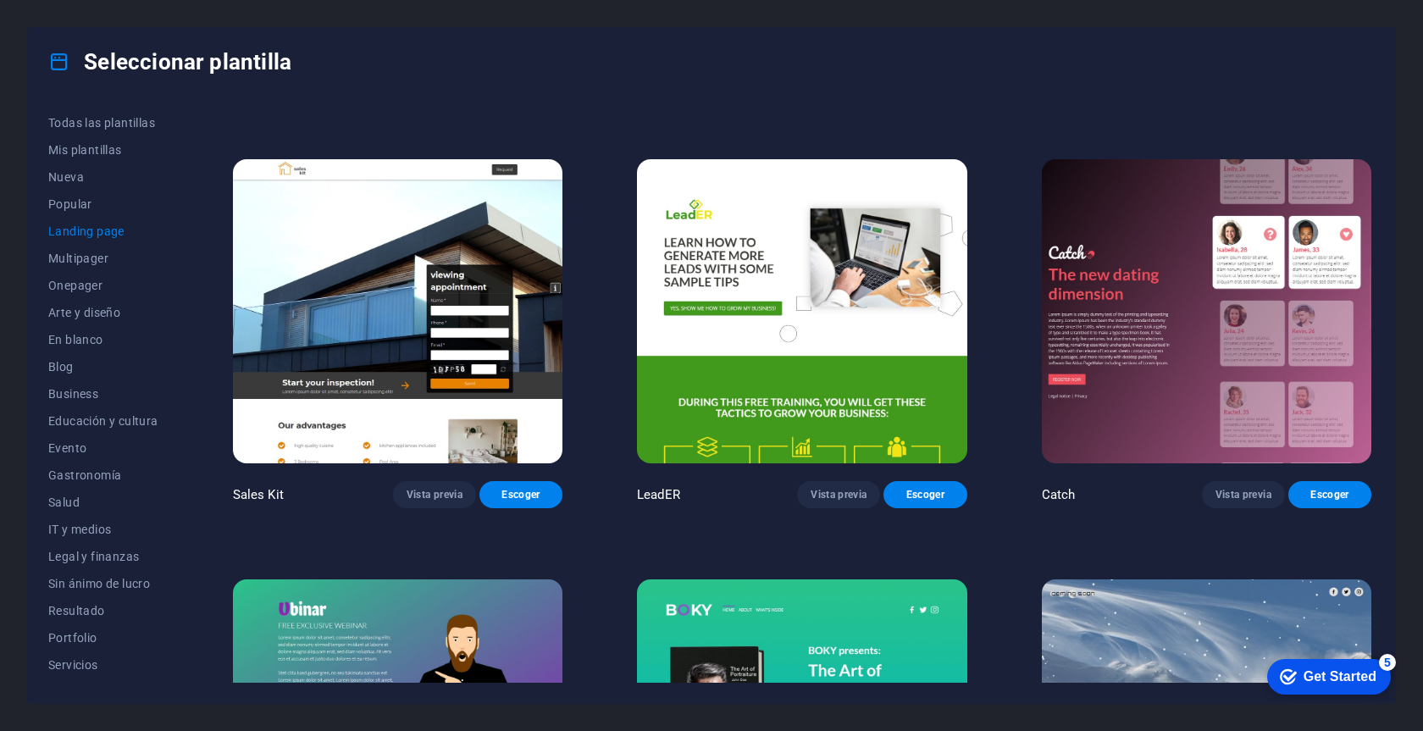
scroll to position [2402, 0]
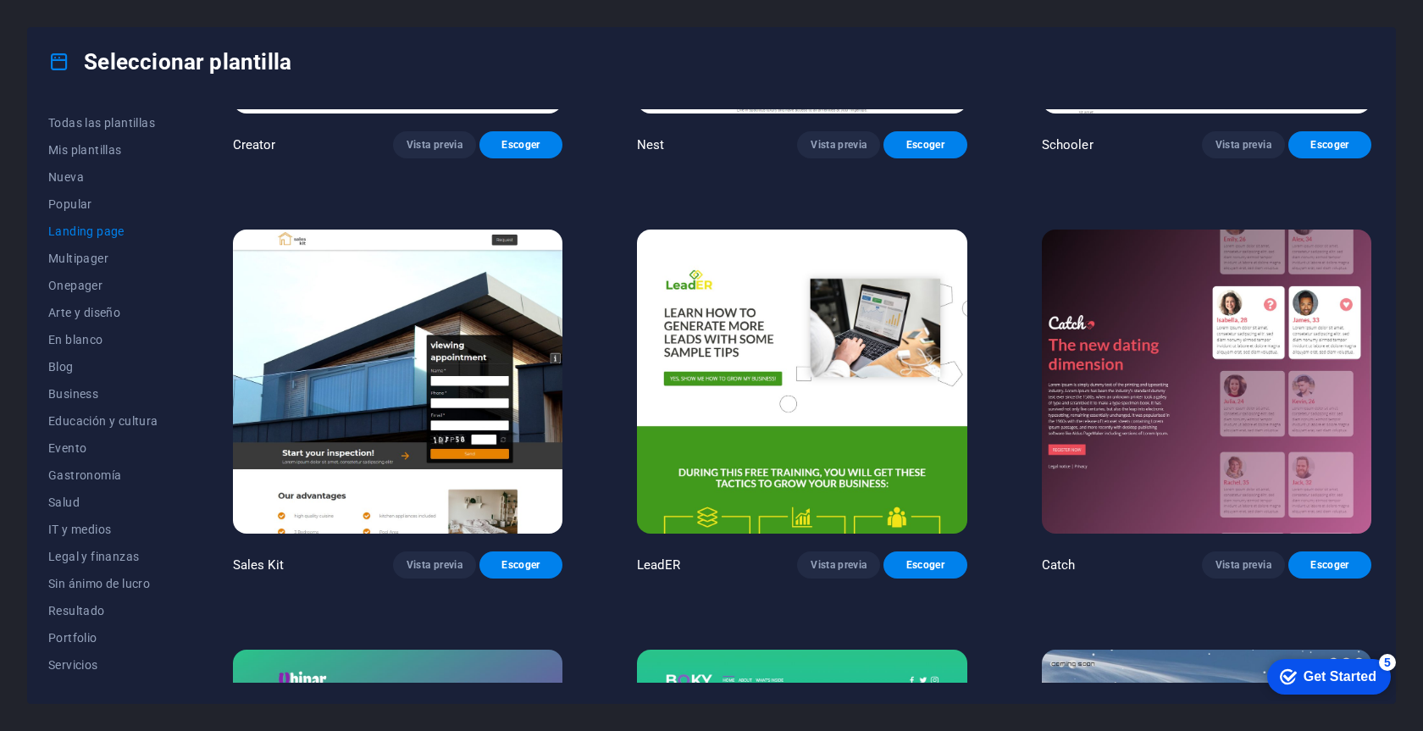
click at [815, 397] on img at bounding box center [801, 381] width 329 height 304
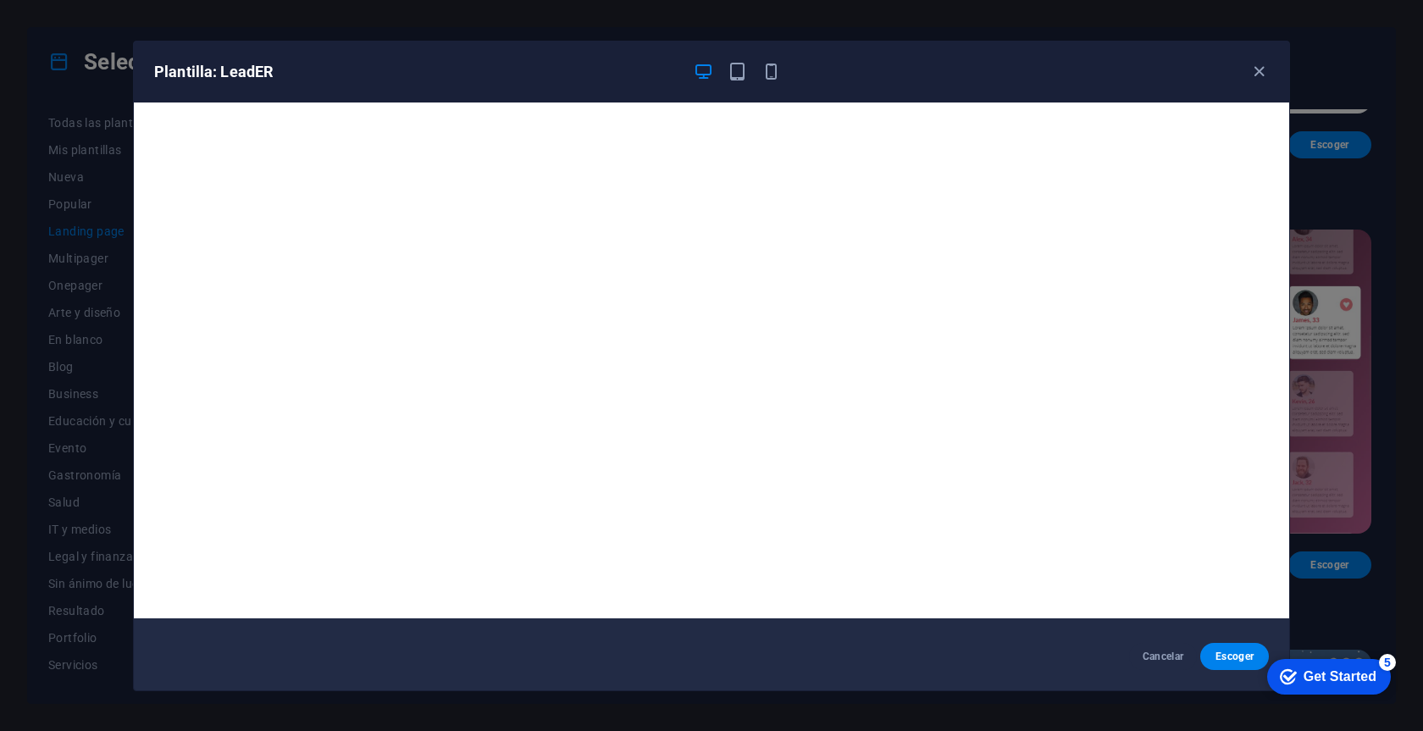
scroll to position [4, 0]
click at [1256, 64] on icon "button" at bounding box center [1258, 71] width 19 height 19
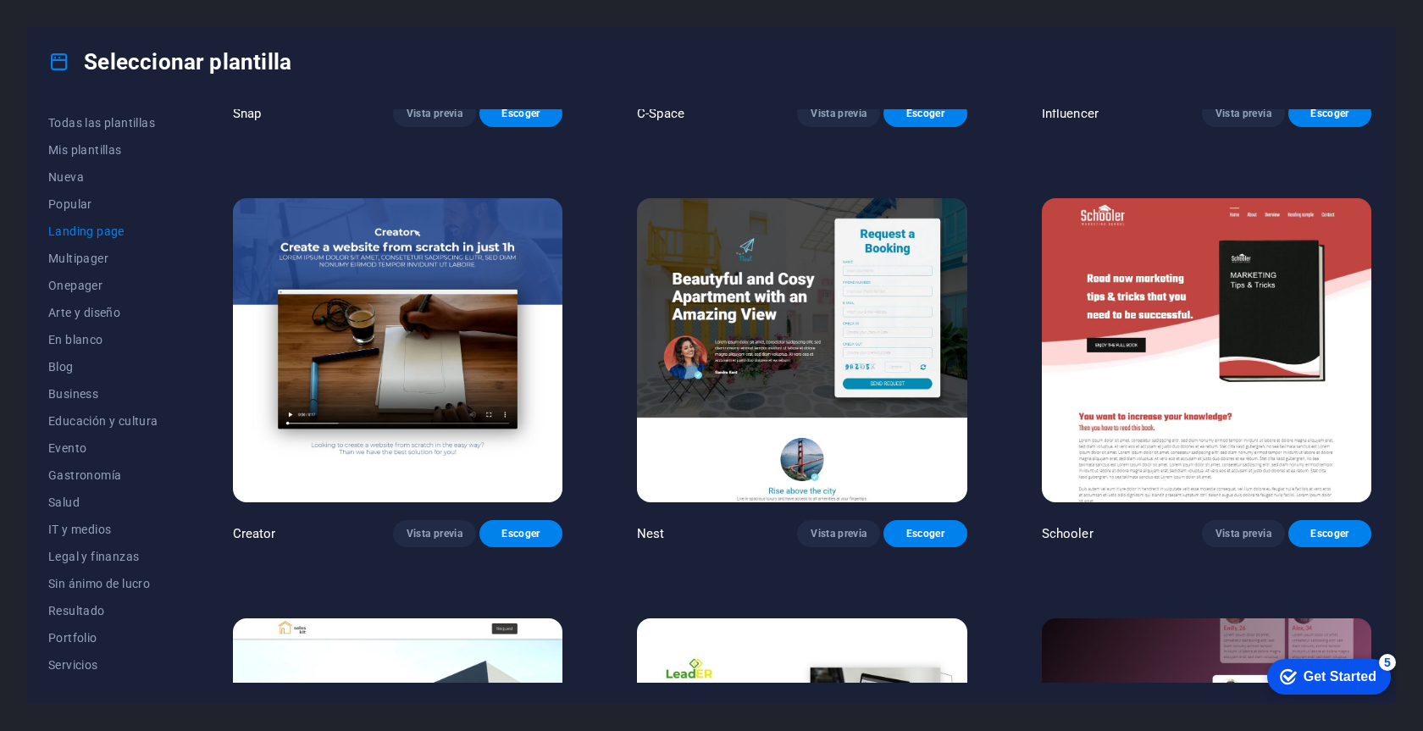
scroll to position [1831, 0]
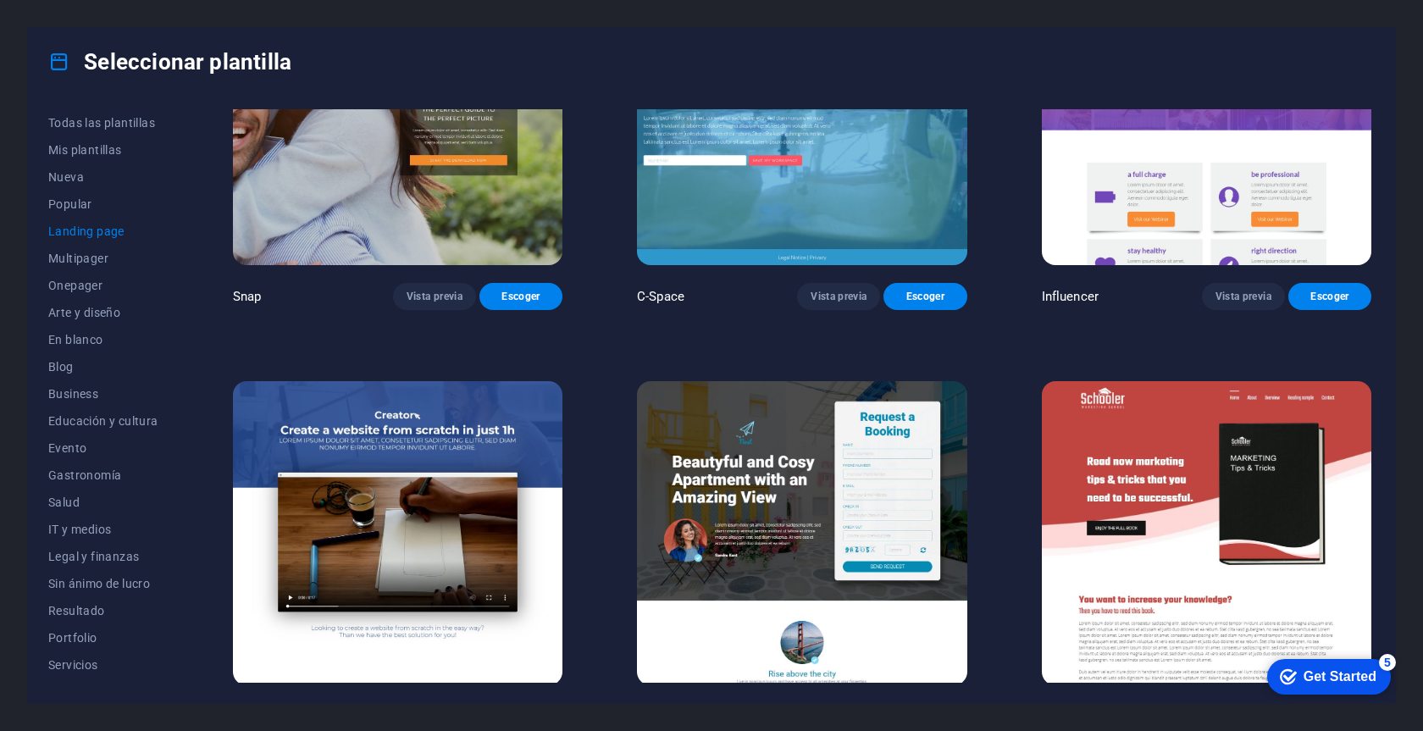
click at [1158, 446] on img at bounding box center [1206, 533] width 329 height 304
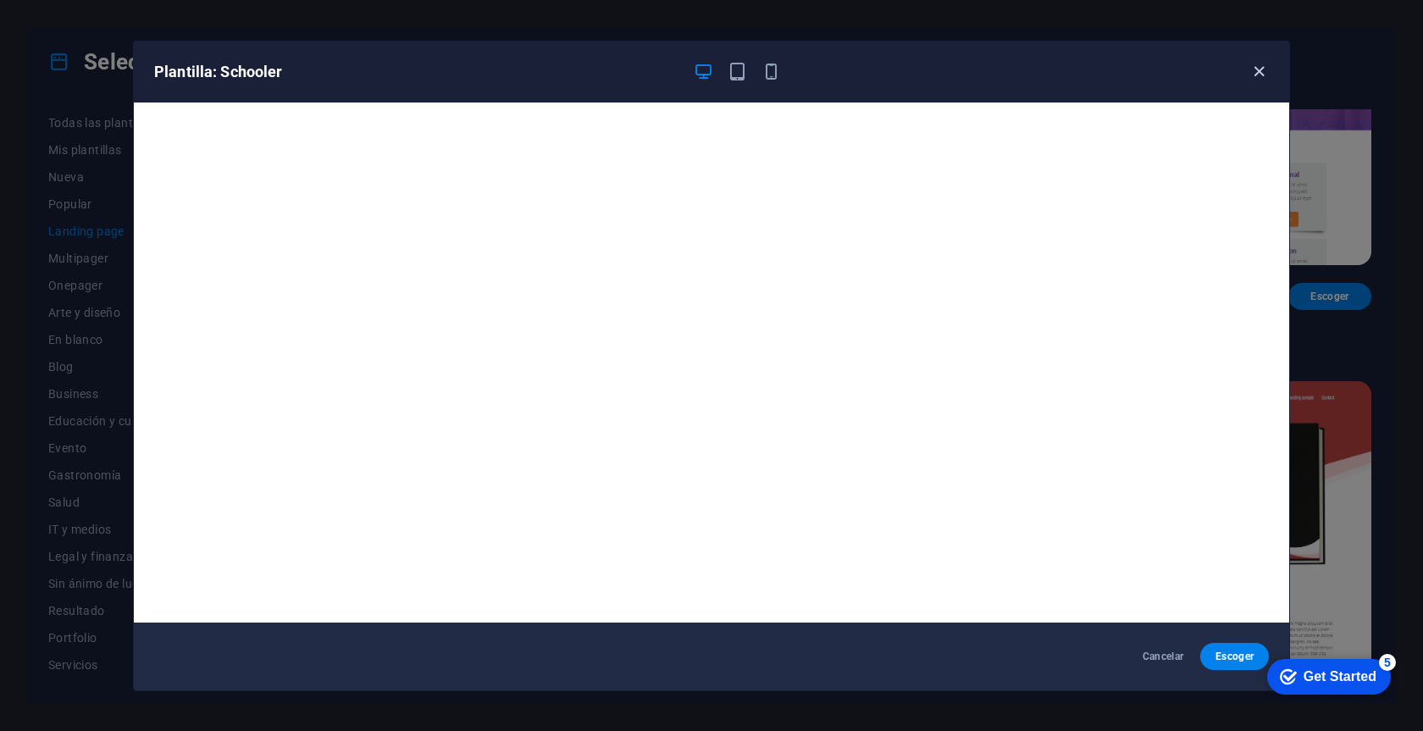
click at [1263, 68] on icon "button" at bounding box center [1258, 71] width 19 height 19
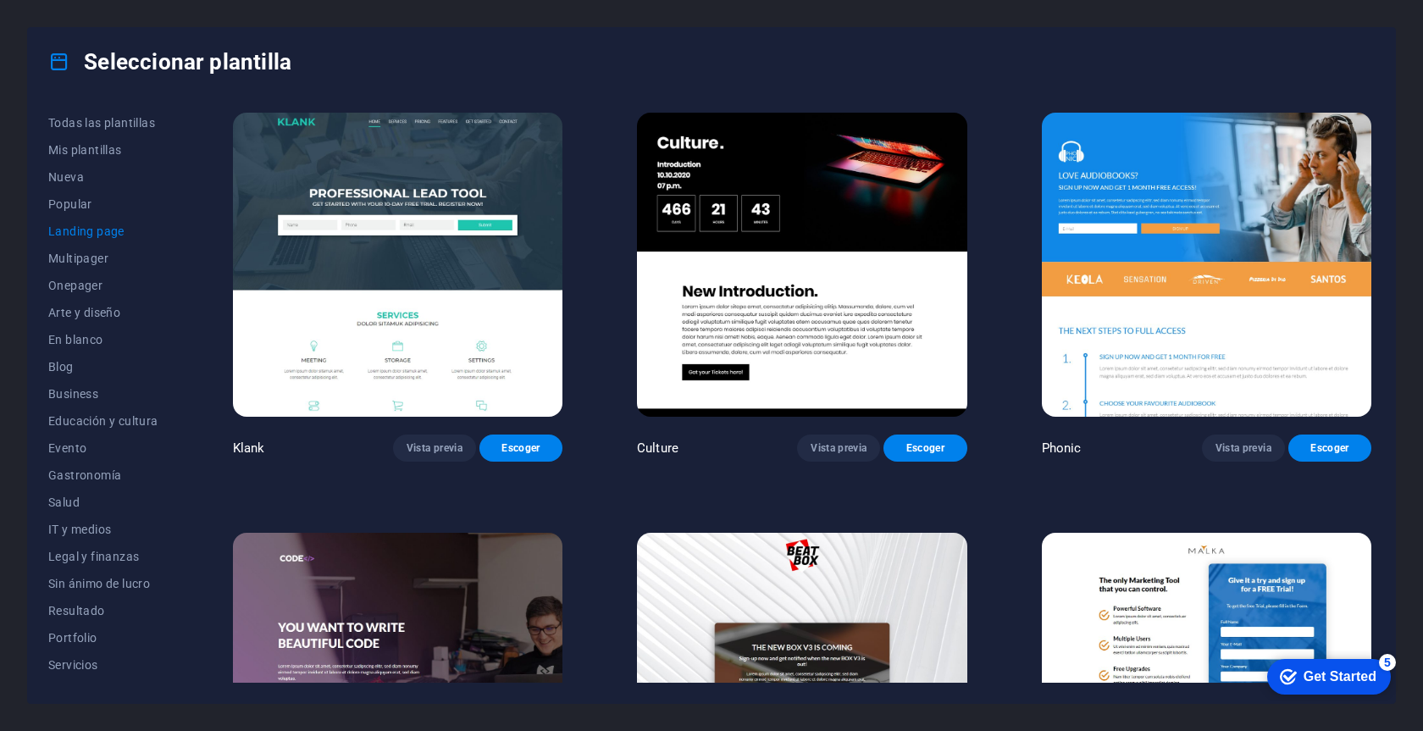
scroll to position [0, 0]
